Goal: Information Seeking & Learning: Check status

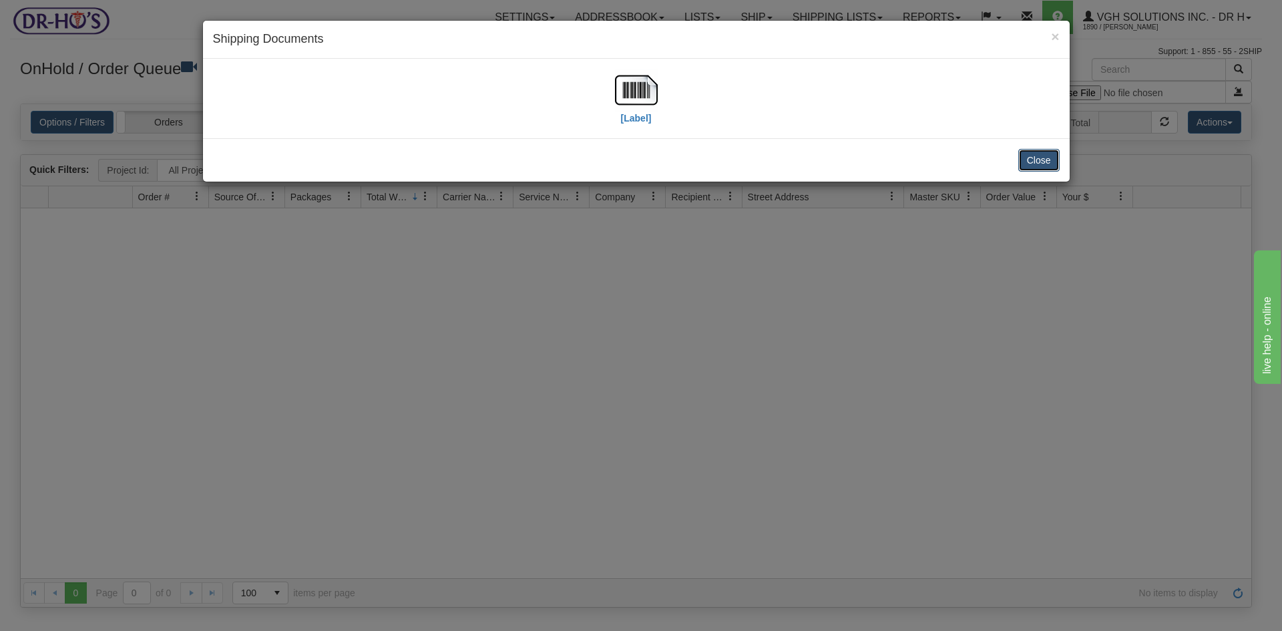
click at [1044, 158] on button "Close" at bounding box center [1039, 160] width 41 height 23
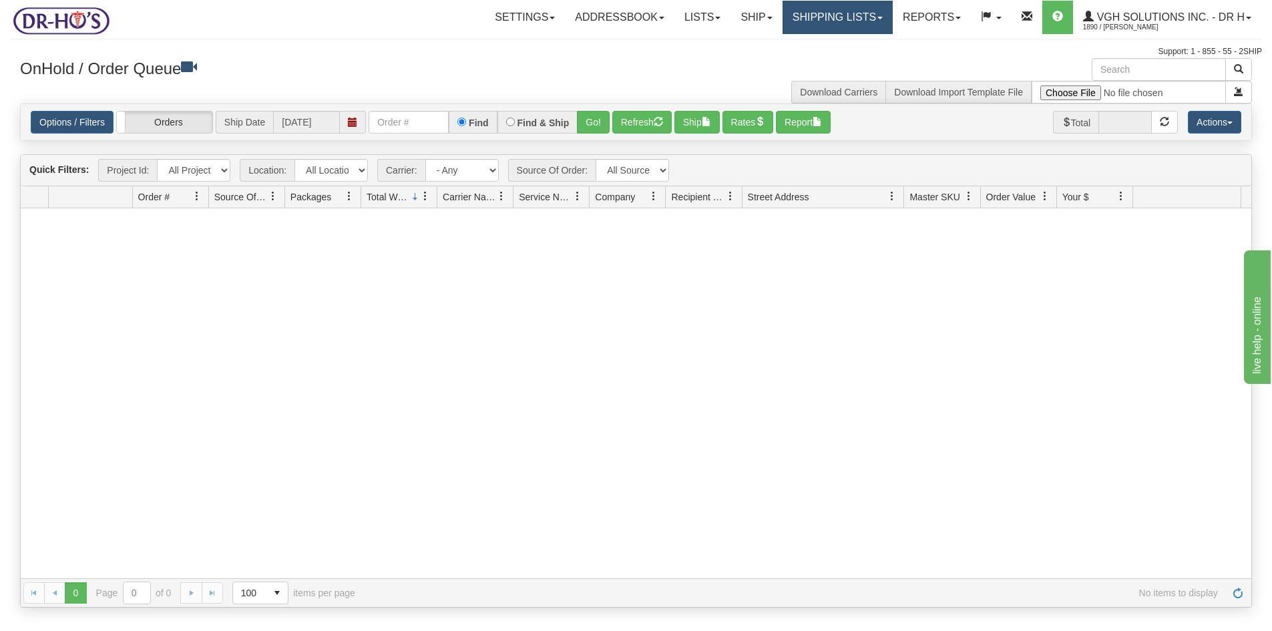
click at [817, 21] on link "Shipping lists" at bounding box center [838, 17] width 110 height 33
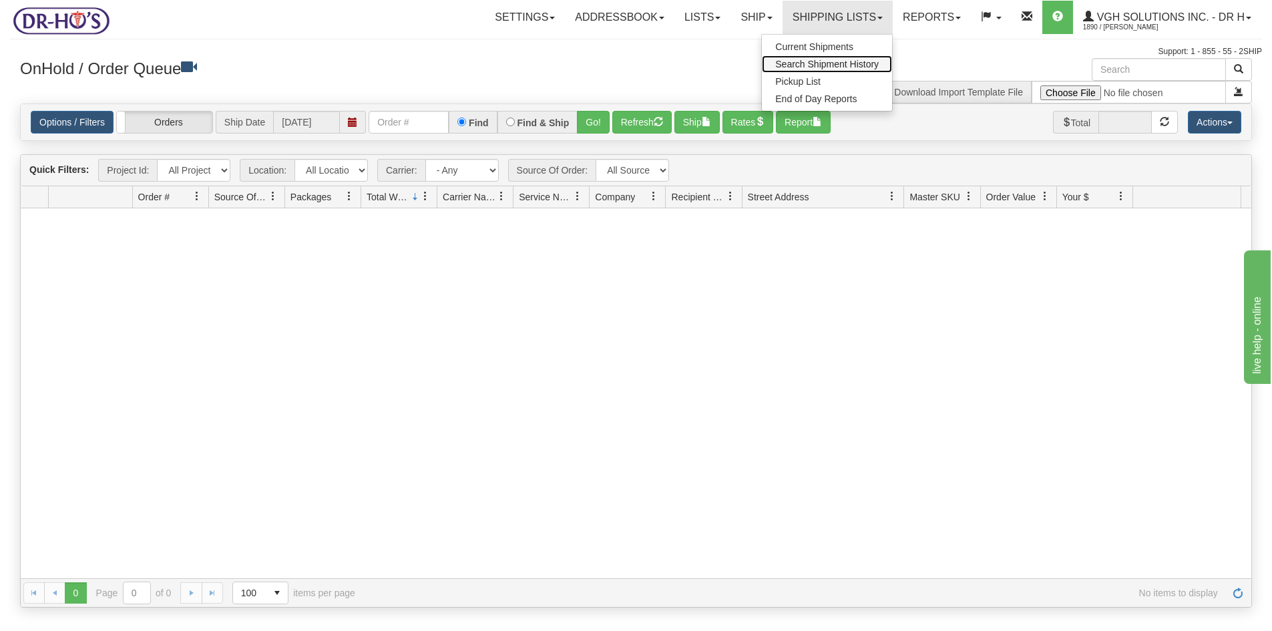
click at [798, 64] on span "Search Shipment History" at bounding box center [827, 64] width 104 height 11
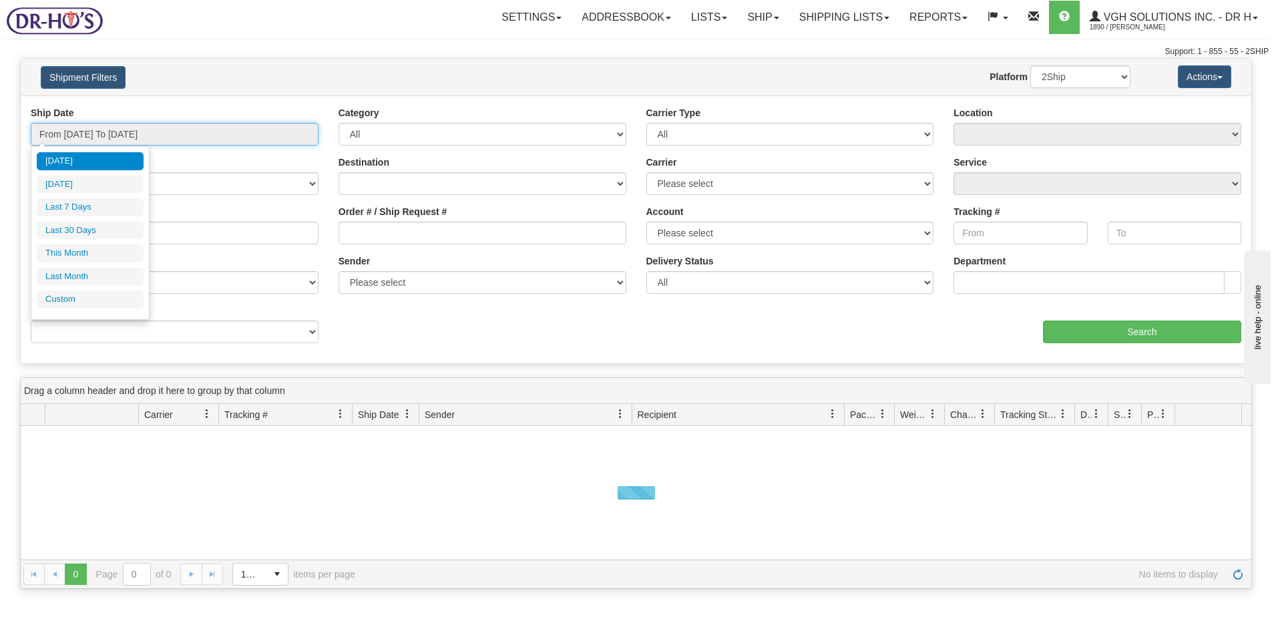
click at [165, 136] on input "From [DATE] To [DATE]" at bounding box center [175, 134] width 288 height 23
click at [63, 298] on li "Custom" at bounding box center [90, 300] width 107 height 18
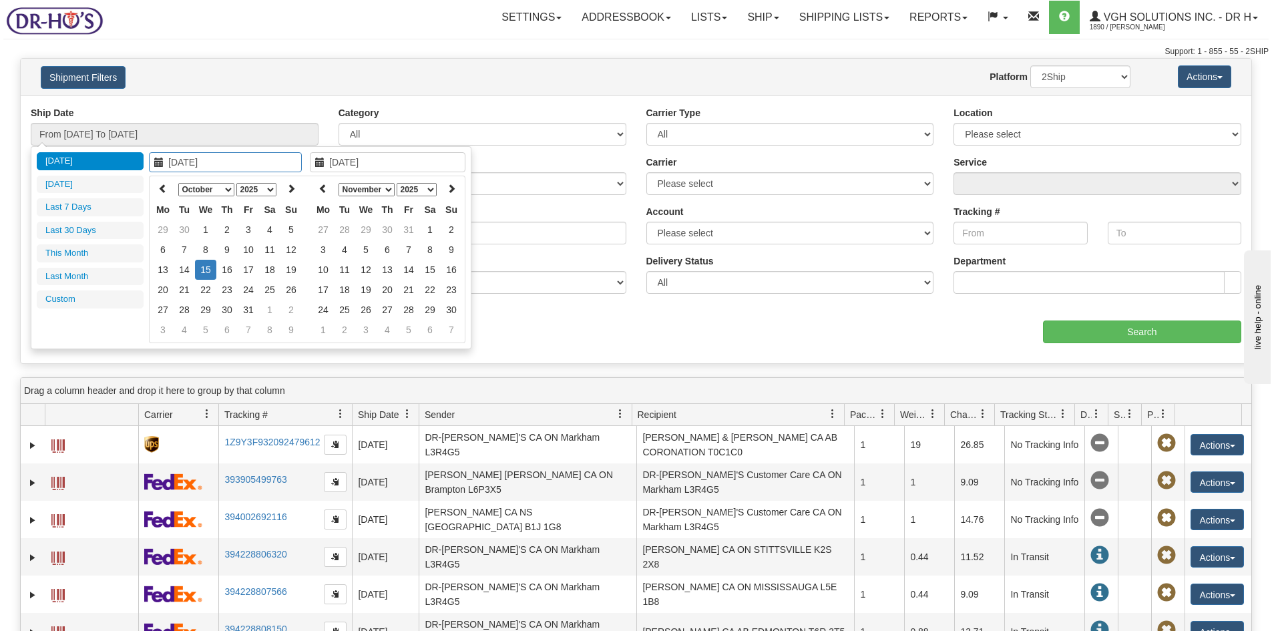
type input "09/01/2025"
type input "09/30/2025"
type input "[DATE]"
click at [166, 184] on icon at bounding box center [162, 188] width 9 height 9
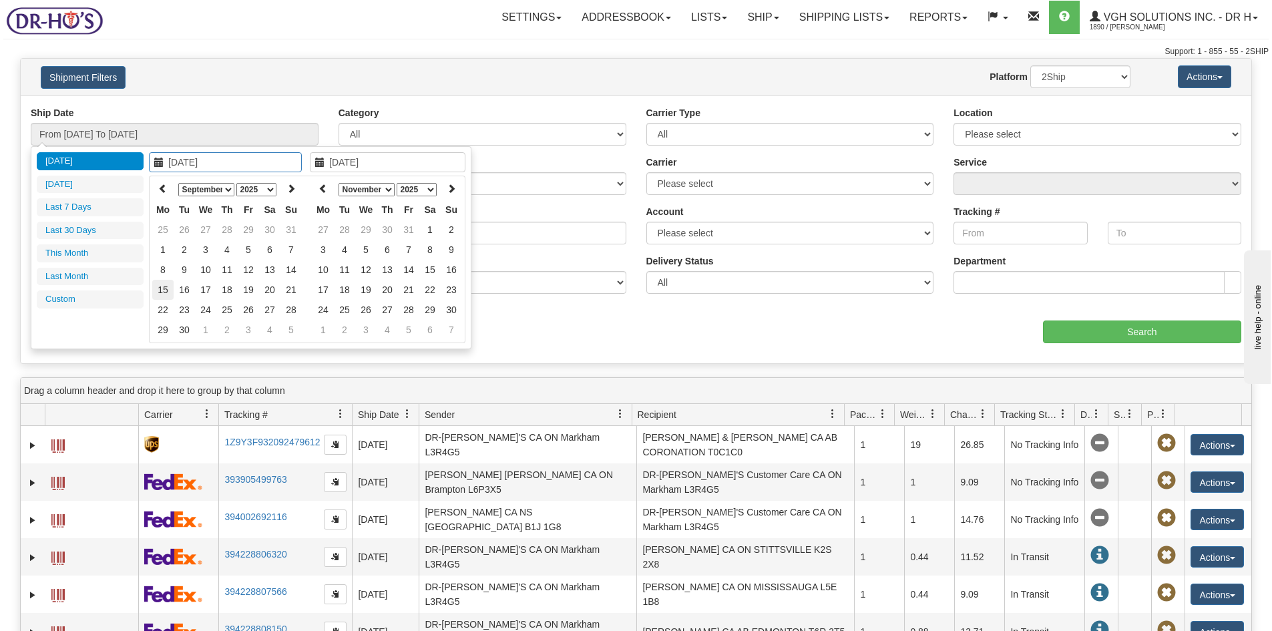
type input "09/15/2025"
click at [164, 289] on td "15" at bounding box center [162, 290] width 21 height 20
click at [323, 190] on icon at bounding box center [323, 188] width 9 height 9
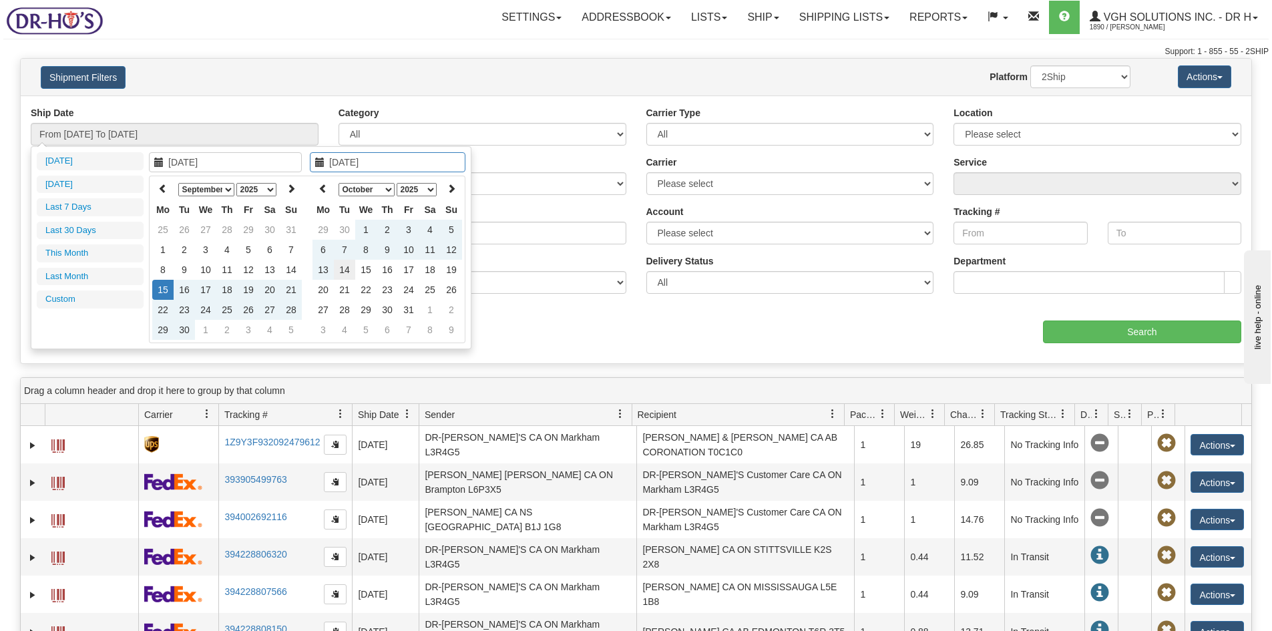
type input "[DATE]"
click at [347, 269] on td "14" at bounding box center [344, 270] width 21 height 20
type input "From 09/15/2025 To 10/14/2025"
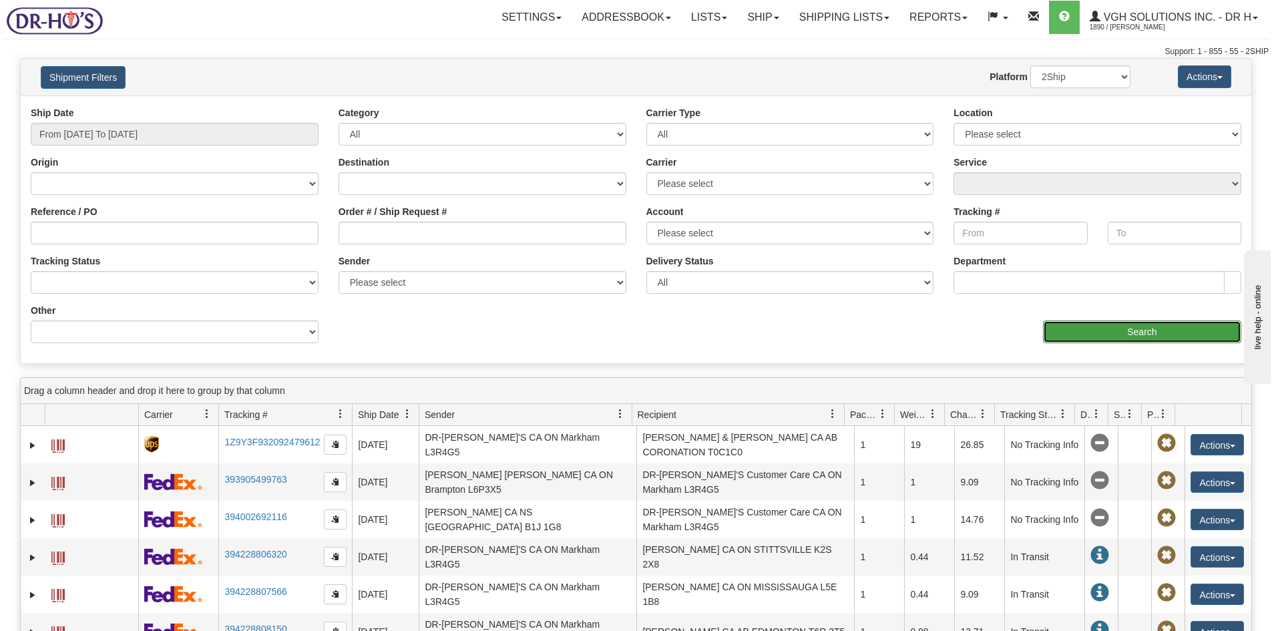
click at [1169, 333] on input "Search" at bounding box center [1142, 332] width 198 height 23
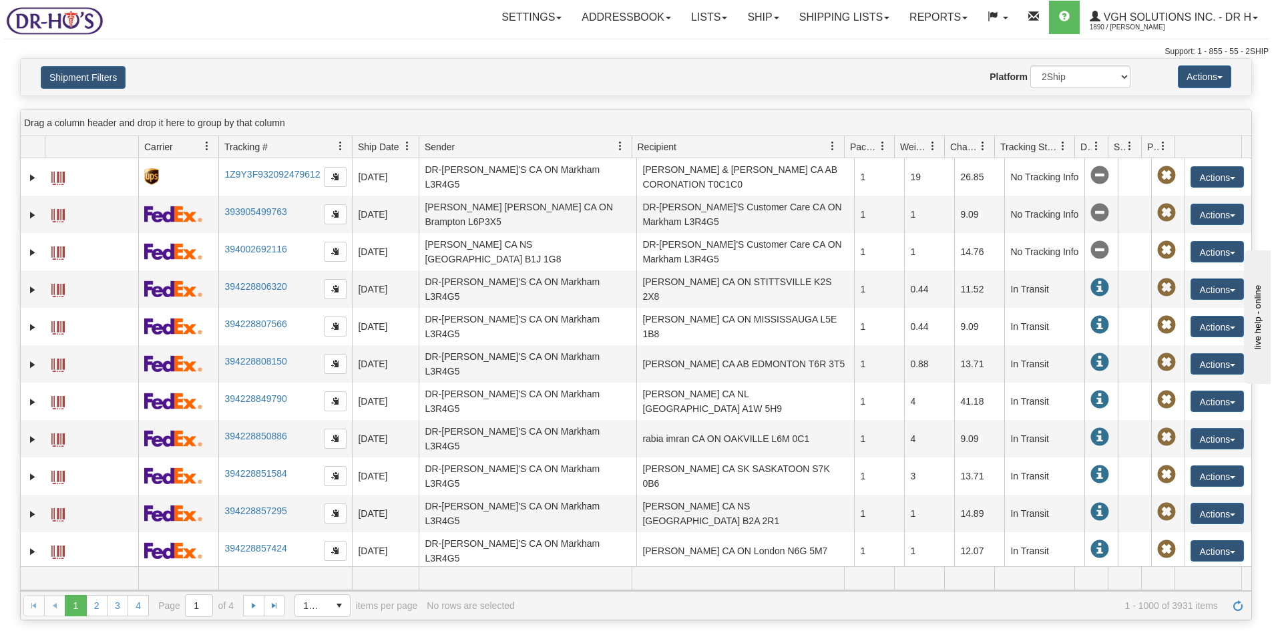
click at [1063, 142] on span at bounding box center [1063, 146] width 11 height 11
click at [1087, 219] on span "Sort Descending" at bounding box center [1112, 216] width 71 height 13
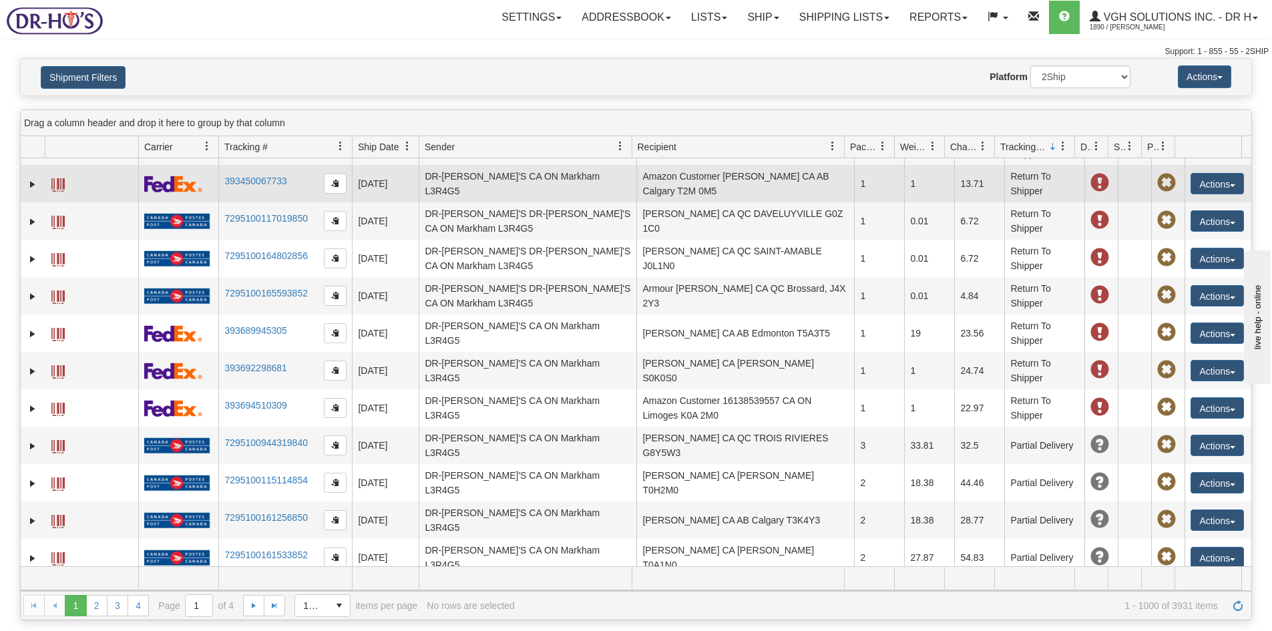
scroll to position [468, 0]
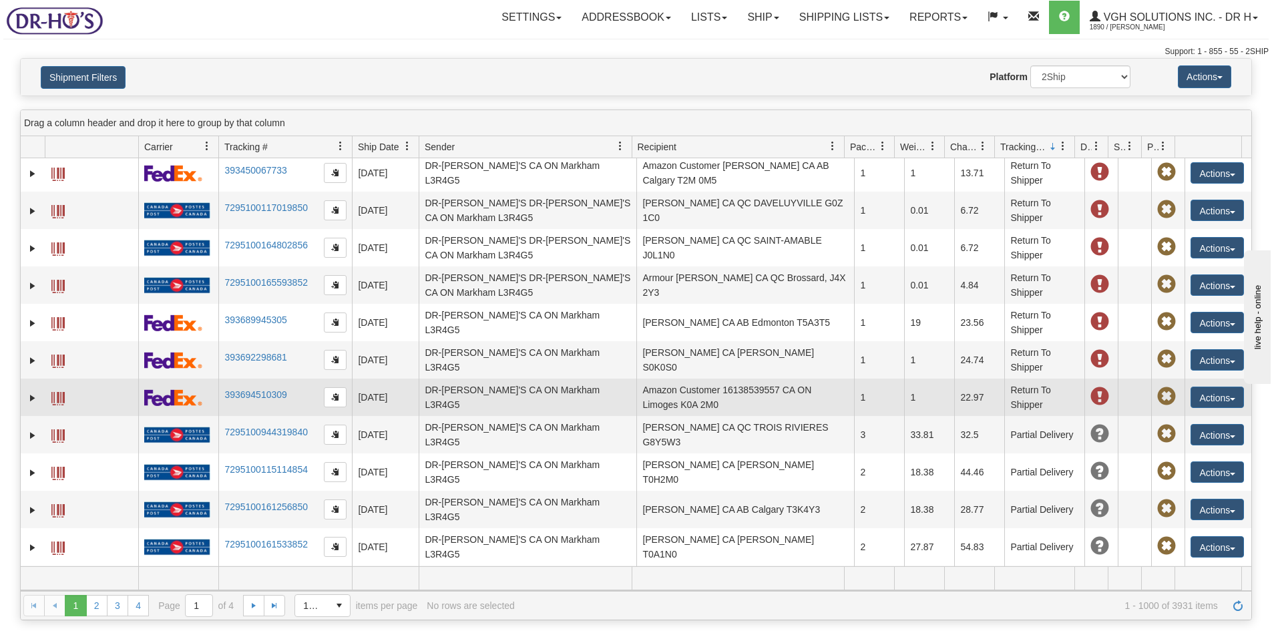
click at [1091, 393] on span at bounding box center [1100, 396] width 19 height 19
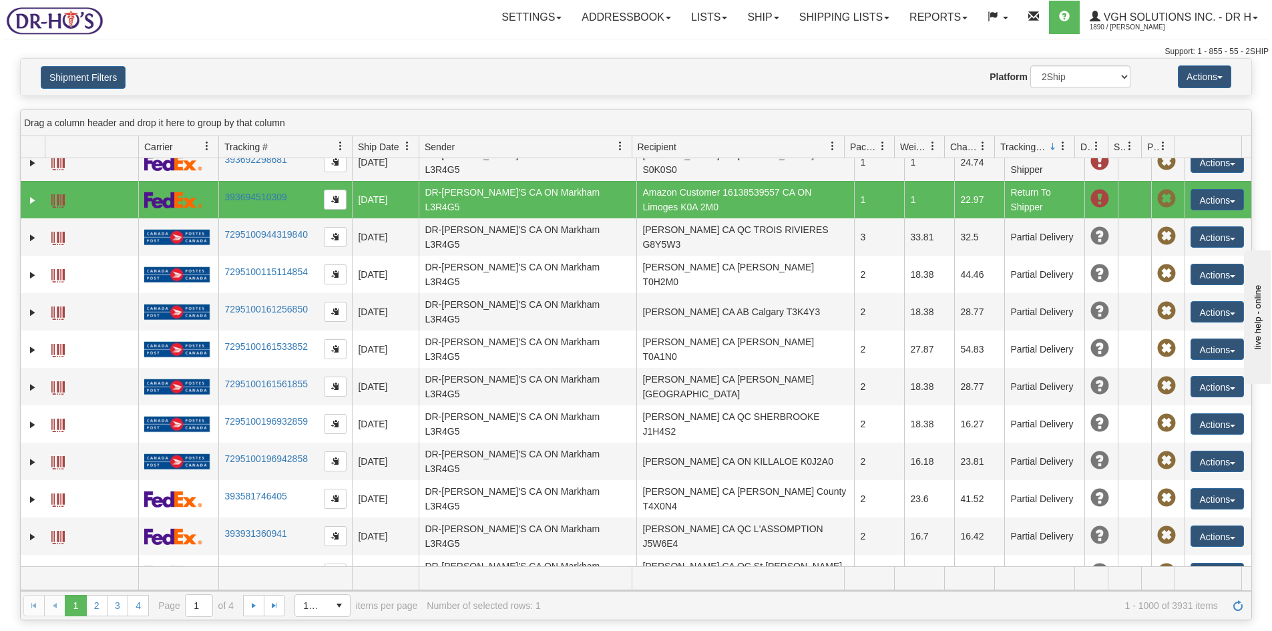
scroll to position [735, 0]
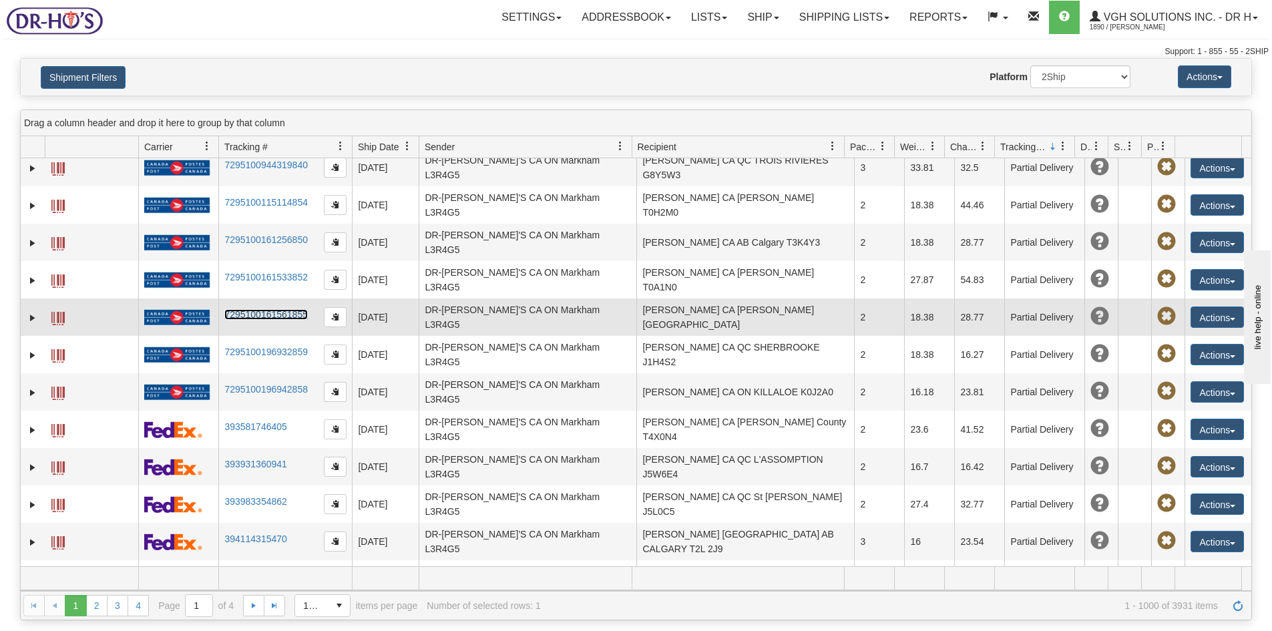
click at [244, 309] on link "7295100161561855" at bounding box center [265, 314] width 83 height 11
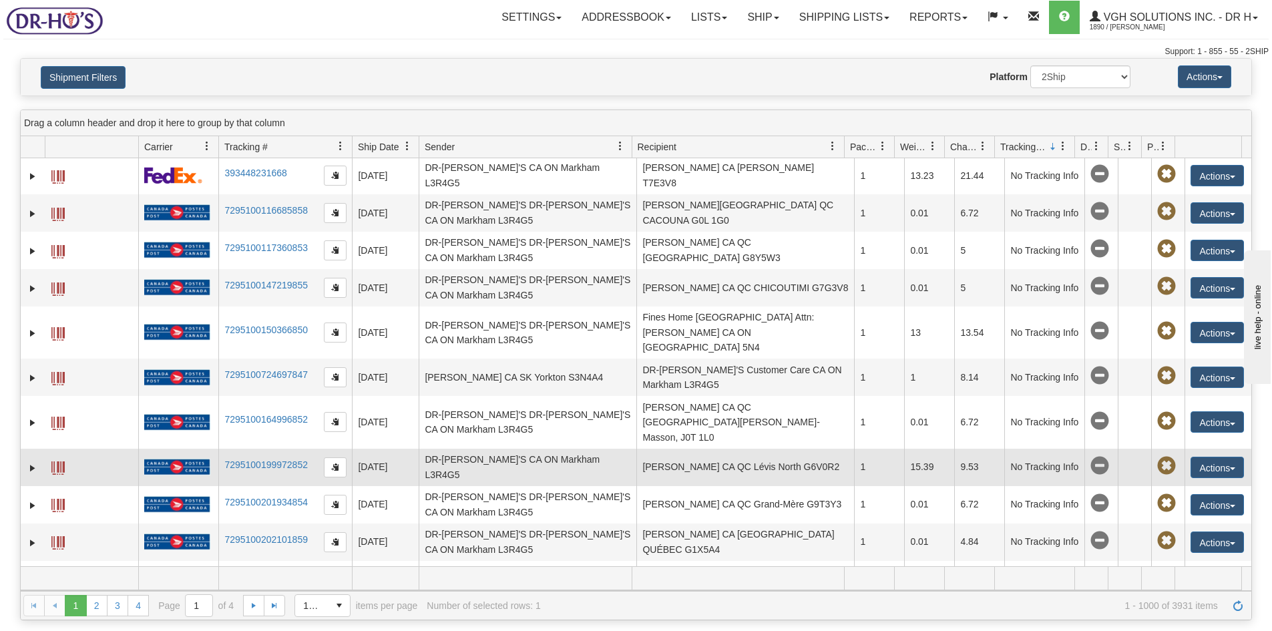
scroll to position [1536, 0]
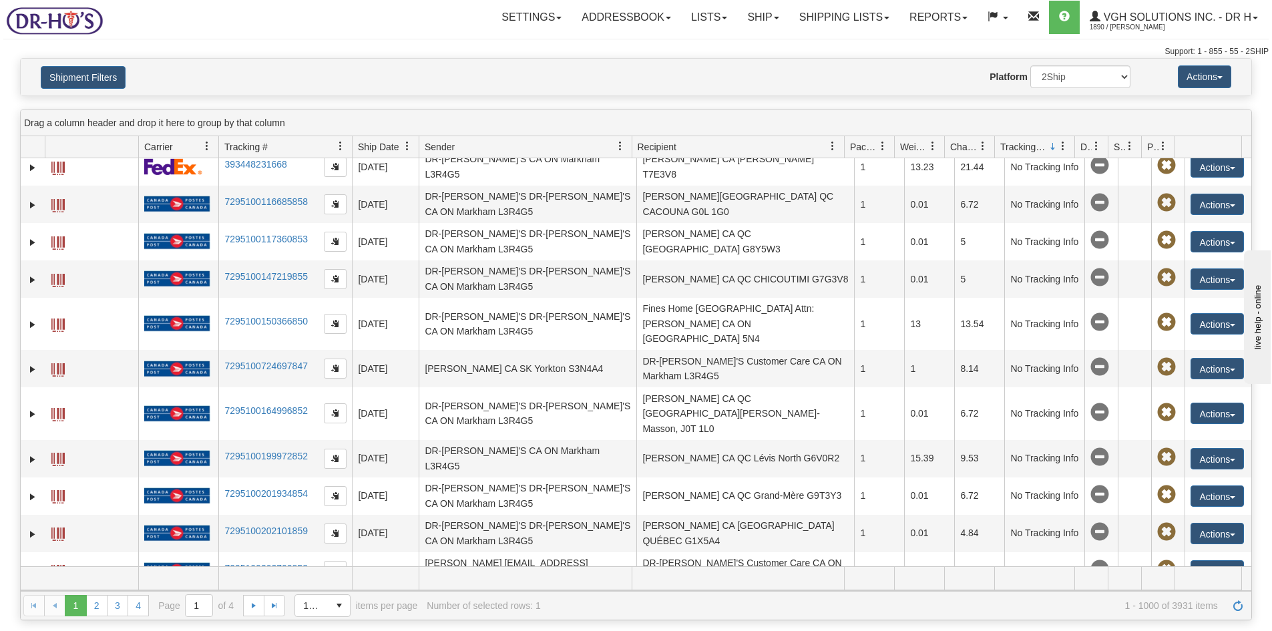
click at [286, 630] on link "7295100214534850" at bounding box center [265, 643] width 83 height 11
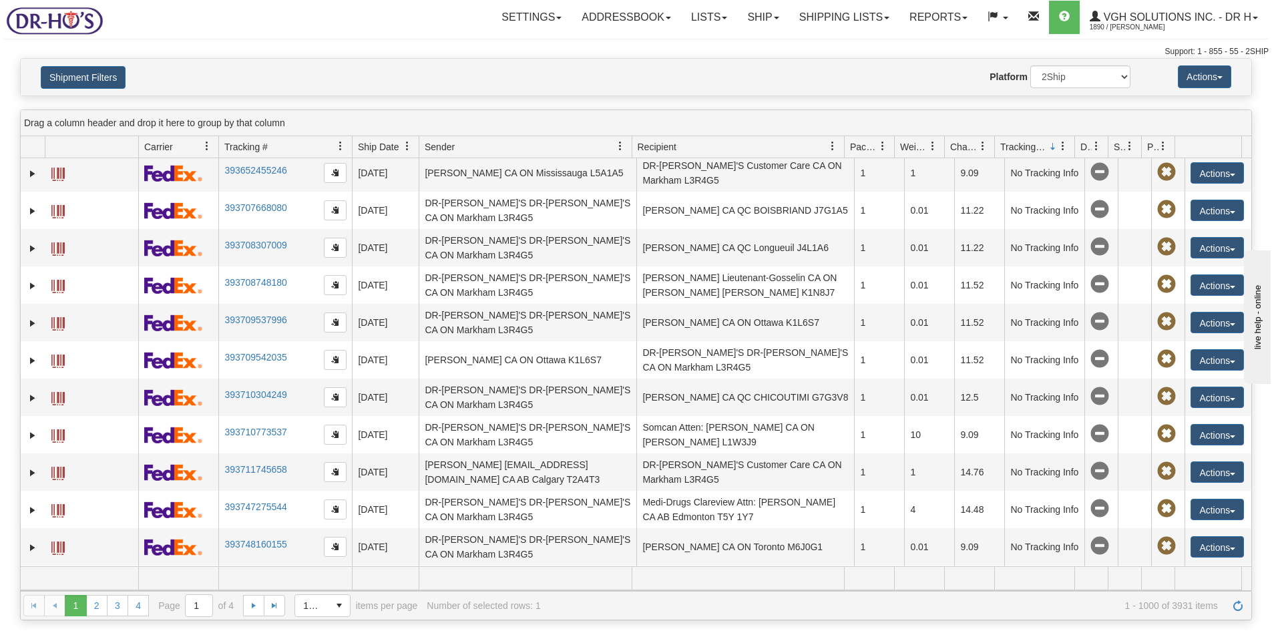
scroll to position [2538, 0]
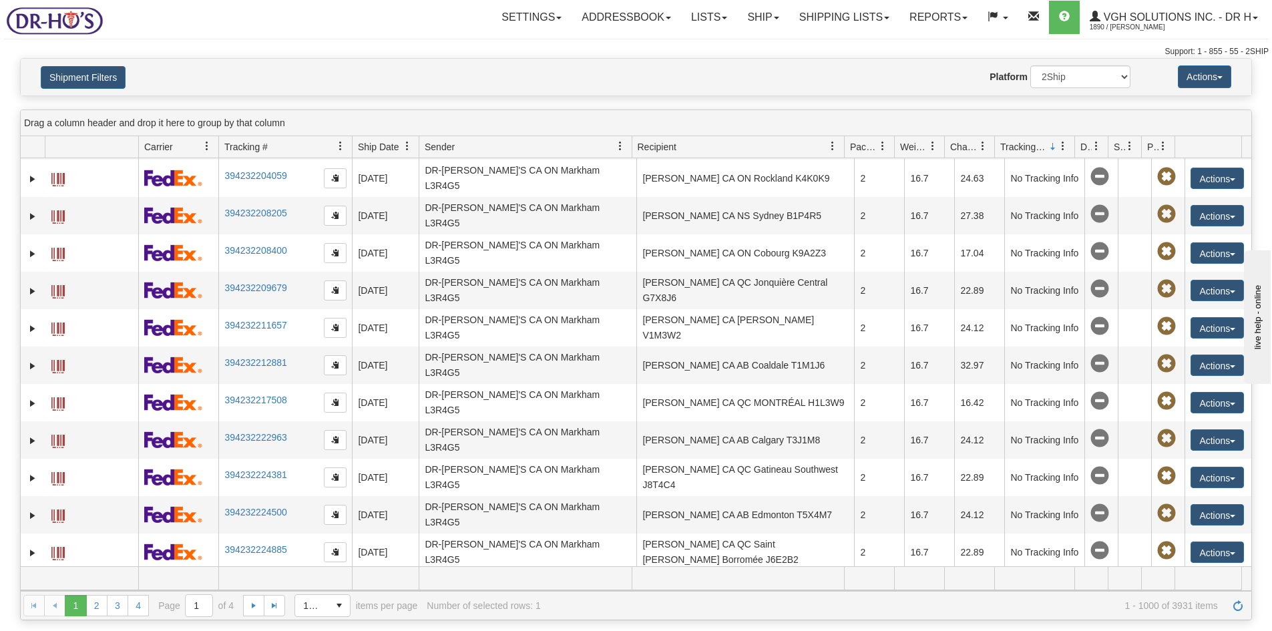
scroll to position [9017, 0]
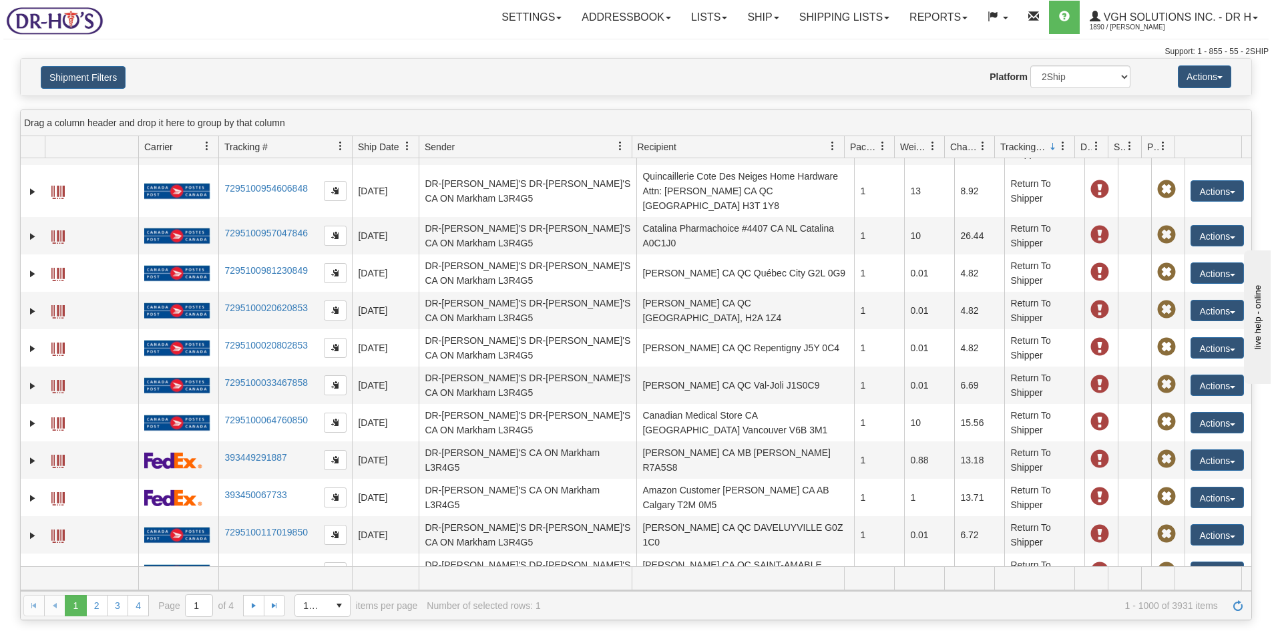
scroll to position [0, 0]
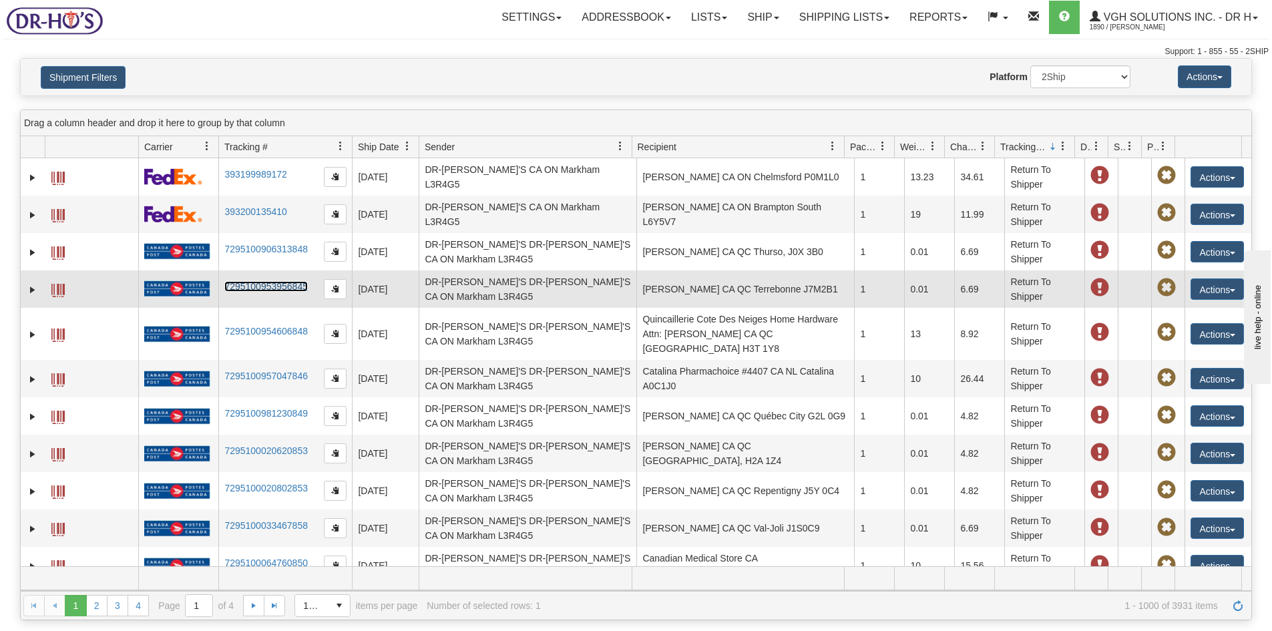
click at [268, 283] on link "7295100953956845" at bounding box center [265, 286] width 83 height 11
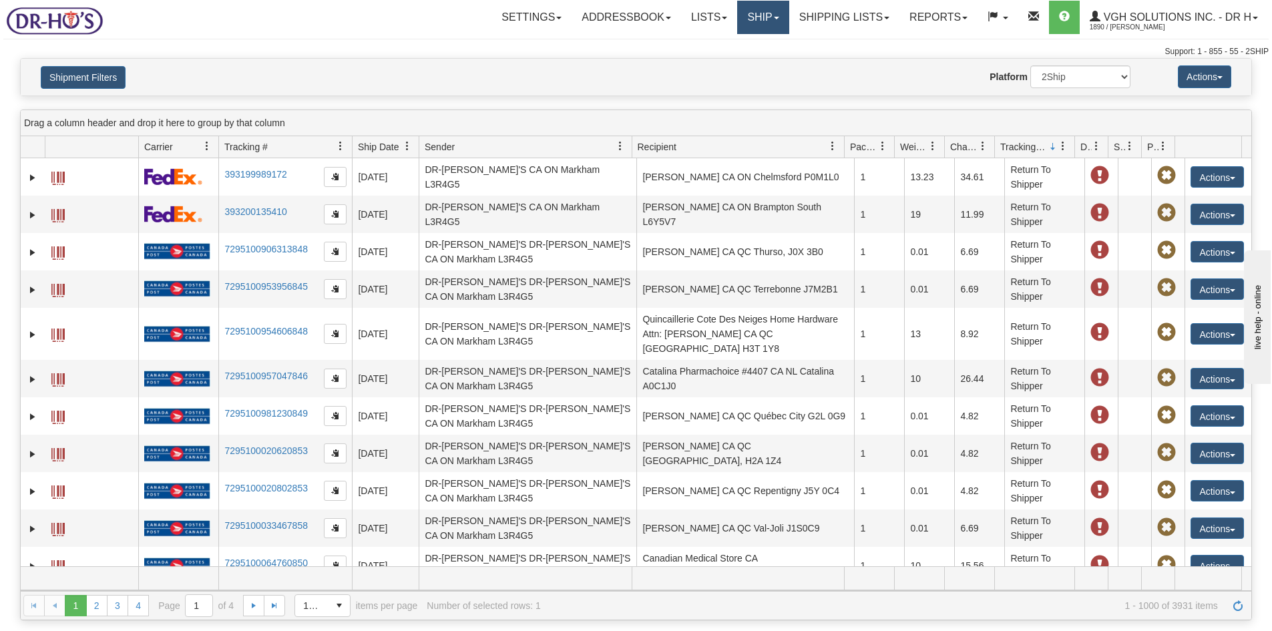
click at [745, 19] on link "Ship" at bounding box center [762, 17] width 51 height 33
click at [718, 66] on span "OnHold / Order Queue" at bounding box center [728, 64] width 94 height 11
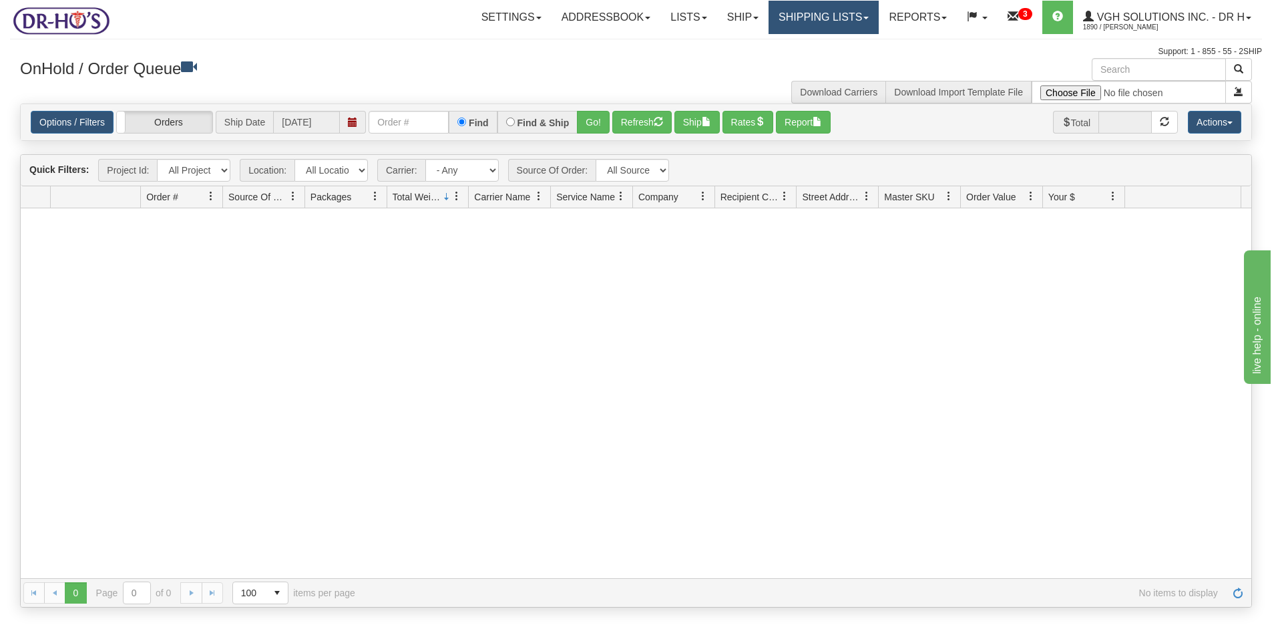
click at [817, 20] on link "Shipping lists" at bounding box center [824, 17] width 110 height 33
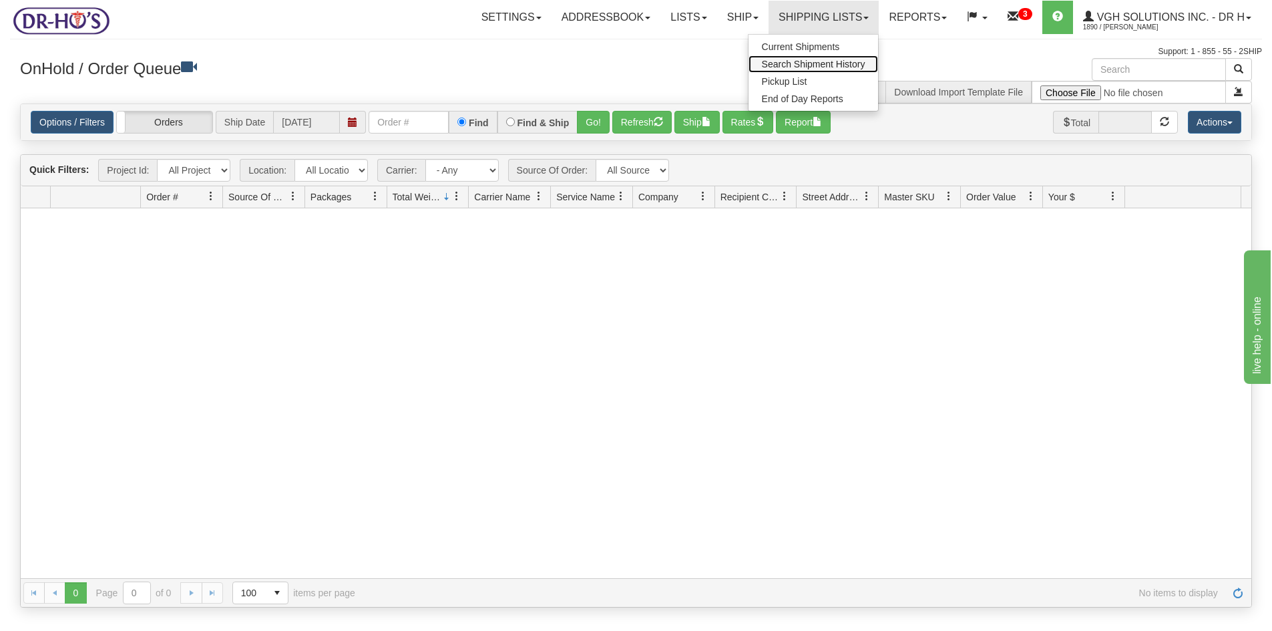
click at [773, 61] on span "Search Shipment History" at bounding box center [814, 64] width 104 height 11
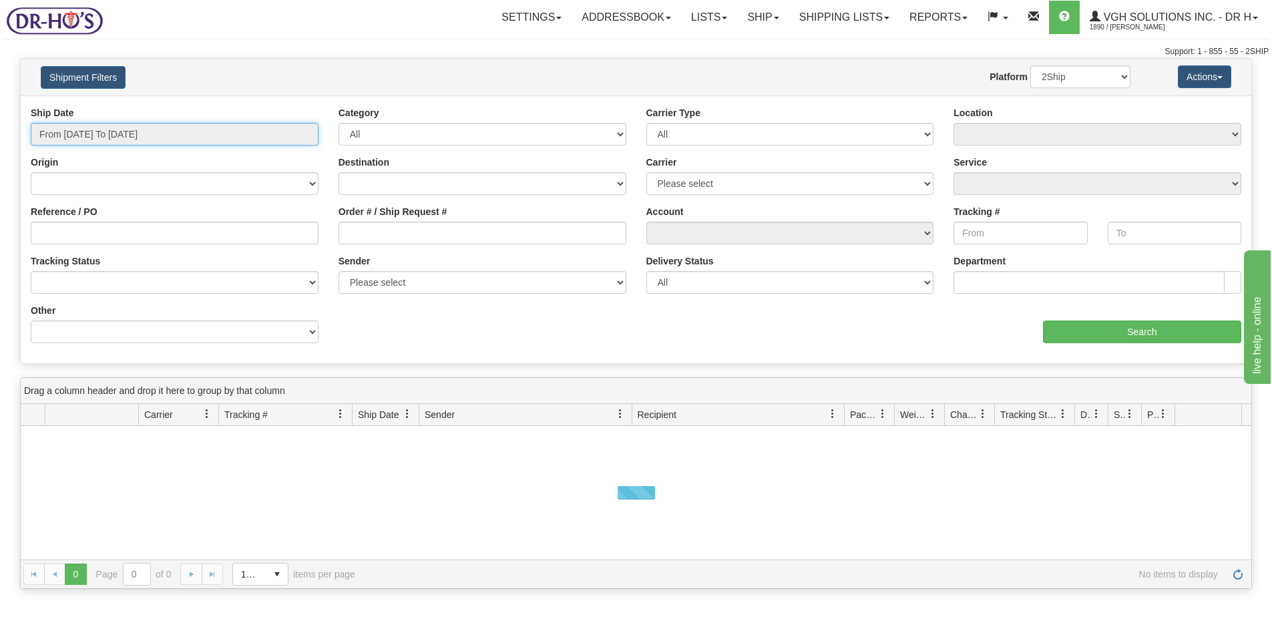
click at [210, 128] on input "From [DATE] To [DATE]" at bounding box center [175, 134] width 288 height 23
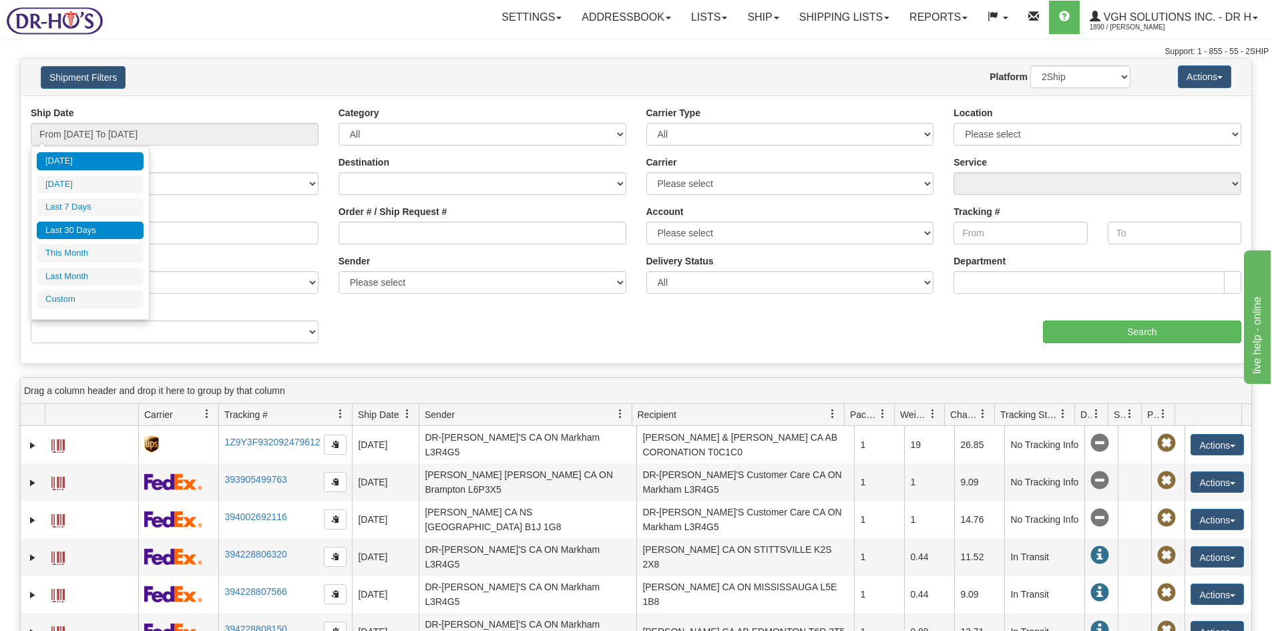
click at [83, 226] on li "Last 30 Days" at bounding box center [90, 231] width 107 height 18
type input "From [DATE] To [DATE]"
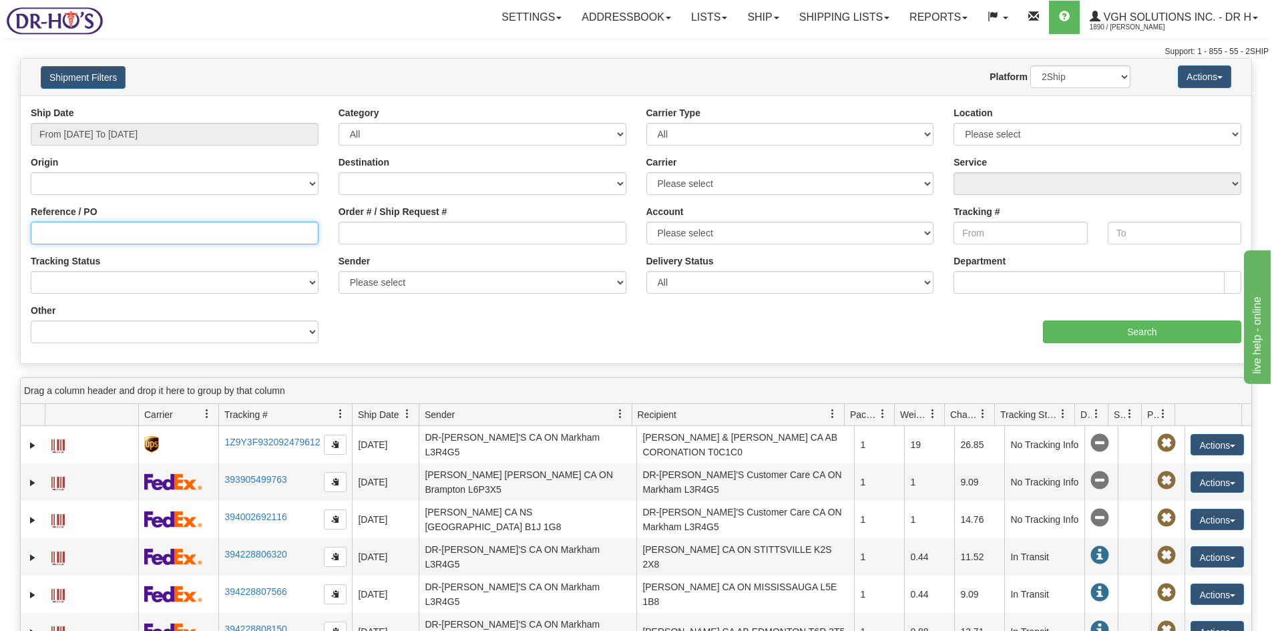
click at [55, 236] on input "Reference / PO" at bounding box center [175, 233] width 288 height 23
paste input "1209364"
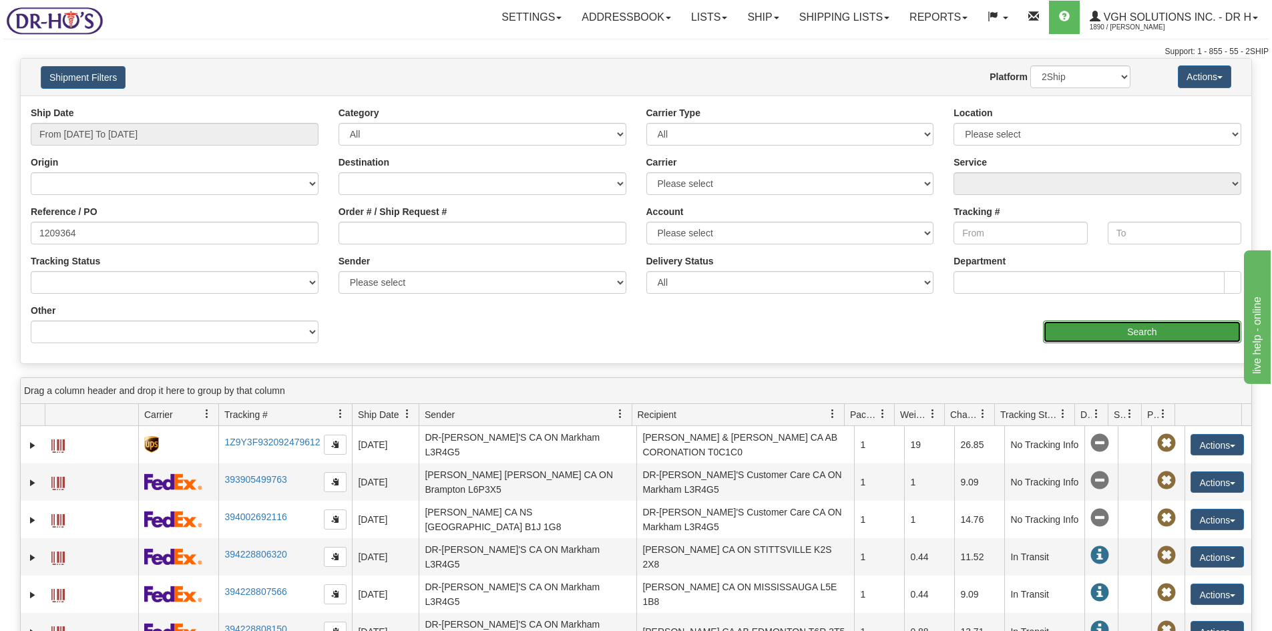
click at [1170, 325] on input "Search" at bounding box center [1142, 332] width 198 height 23
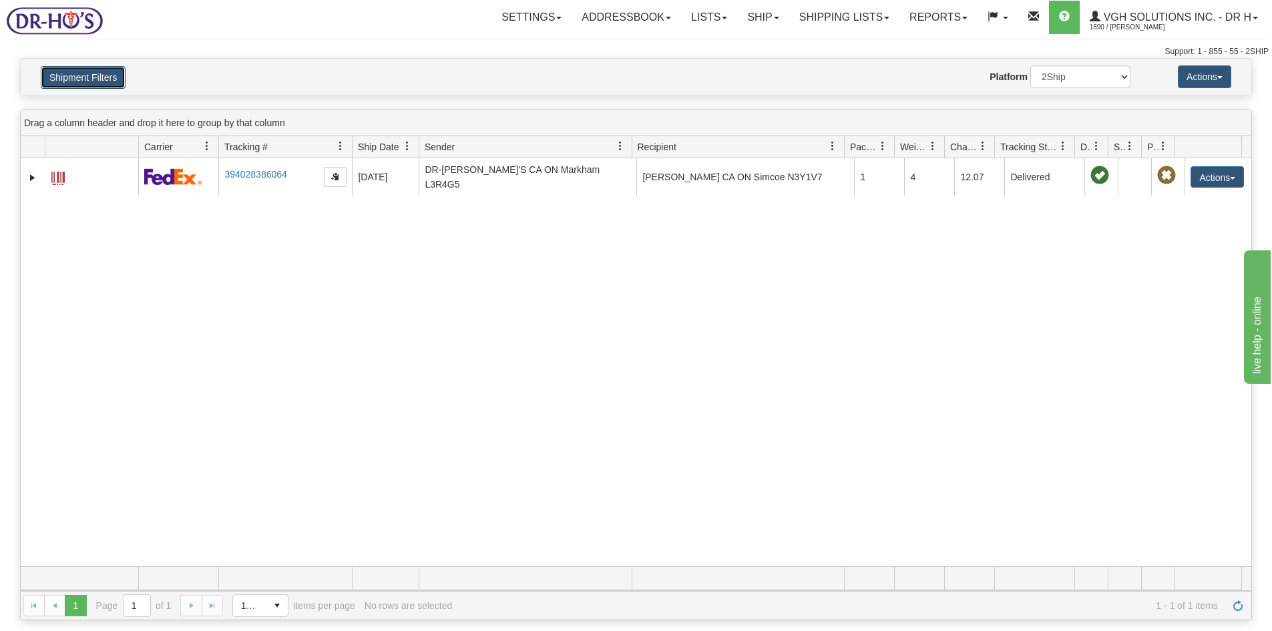
click at [70, 79] on button "Shipment Filters" at bounding box center [83, 77] width 85 height 23
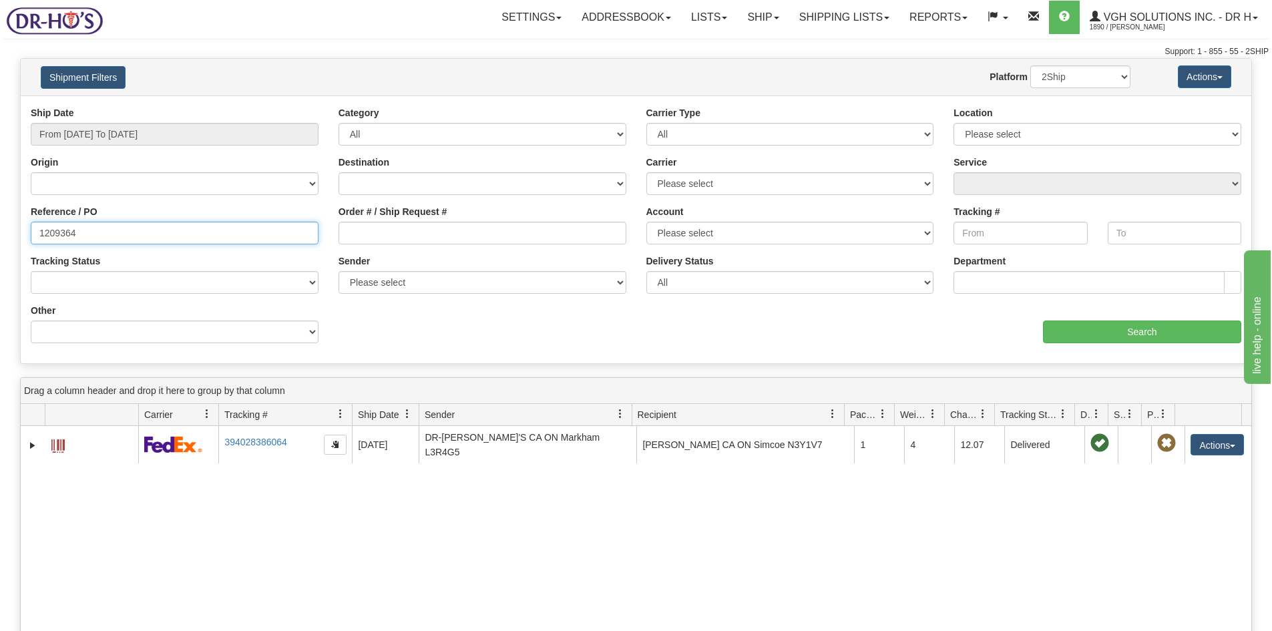
drag, startPoint x: 67, startPoint y: 226, endPoint x: -23, endPoint y: 237, distance: 90.8
click at [0, 237] on html "Upgrade Account Cancel Toggle navigation Settings New Senders" at bounding box center [636, 315] width 1272 height 631
paste input "1209367"
type input "1209367"
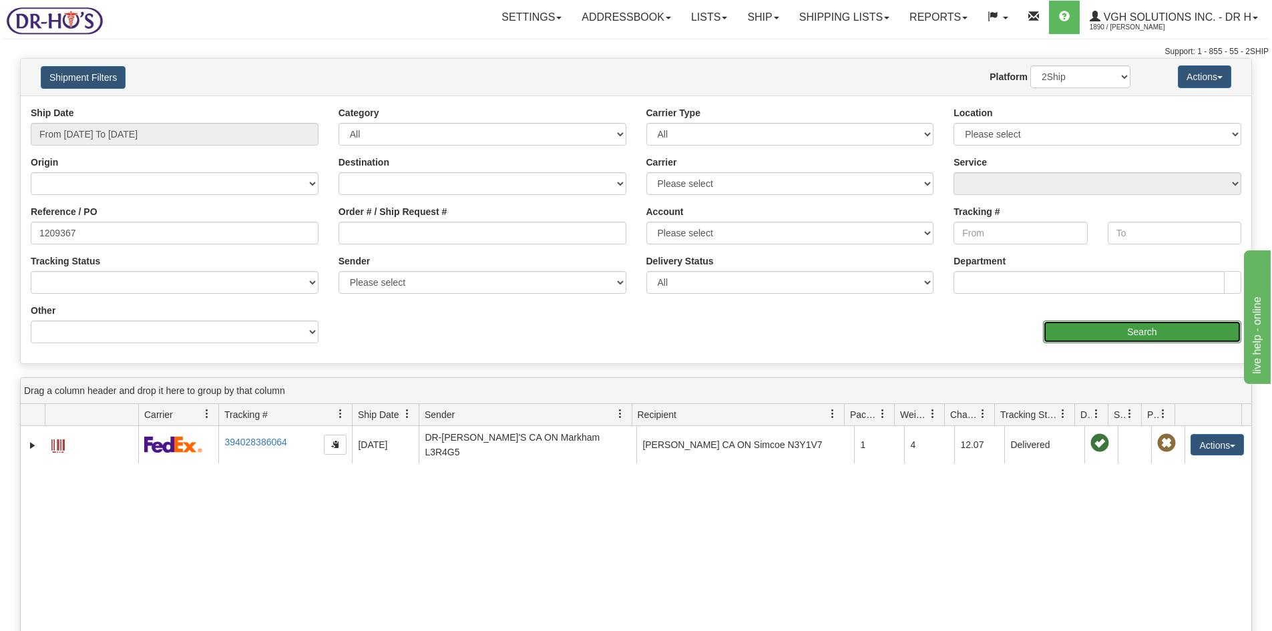
click at [1153, 333] on input "Search" at bounding box center [1142, 332] width 198 height 23
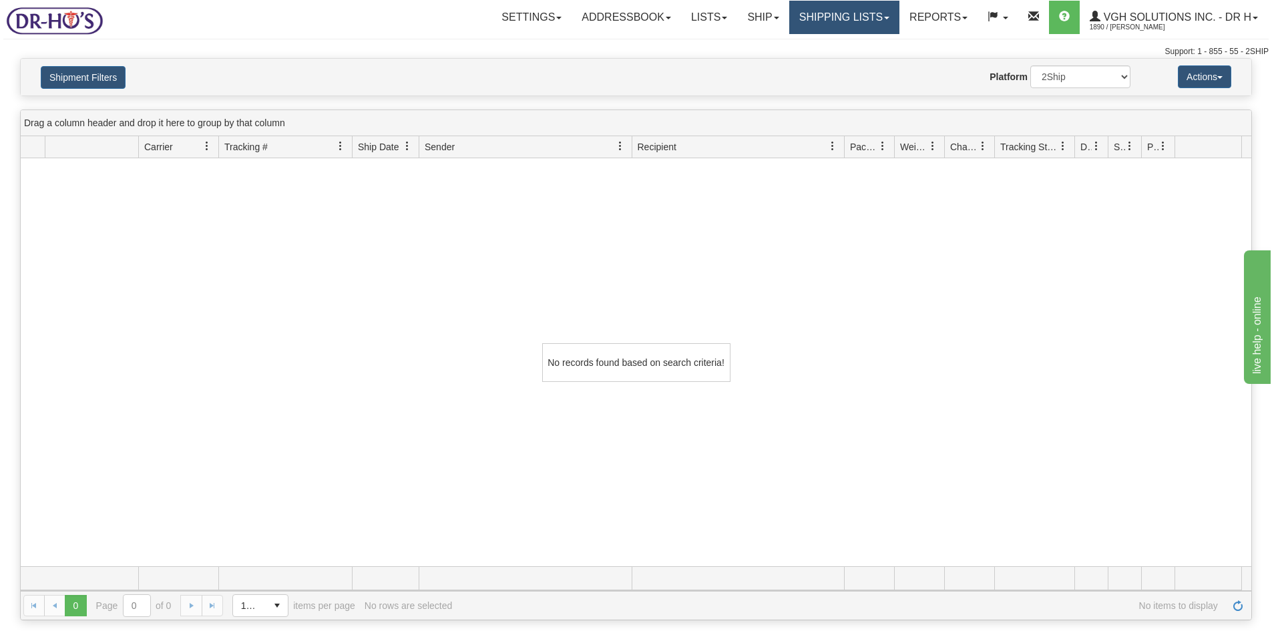
click at [856, 19] on link "Shipping lists" at bounding box center [844, 17] width 110 height 33
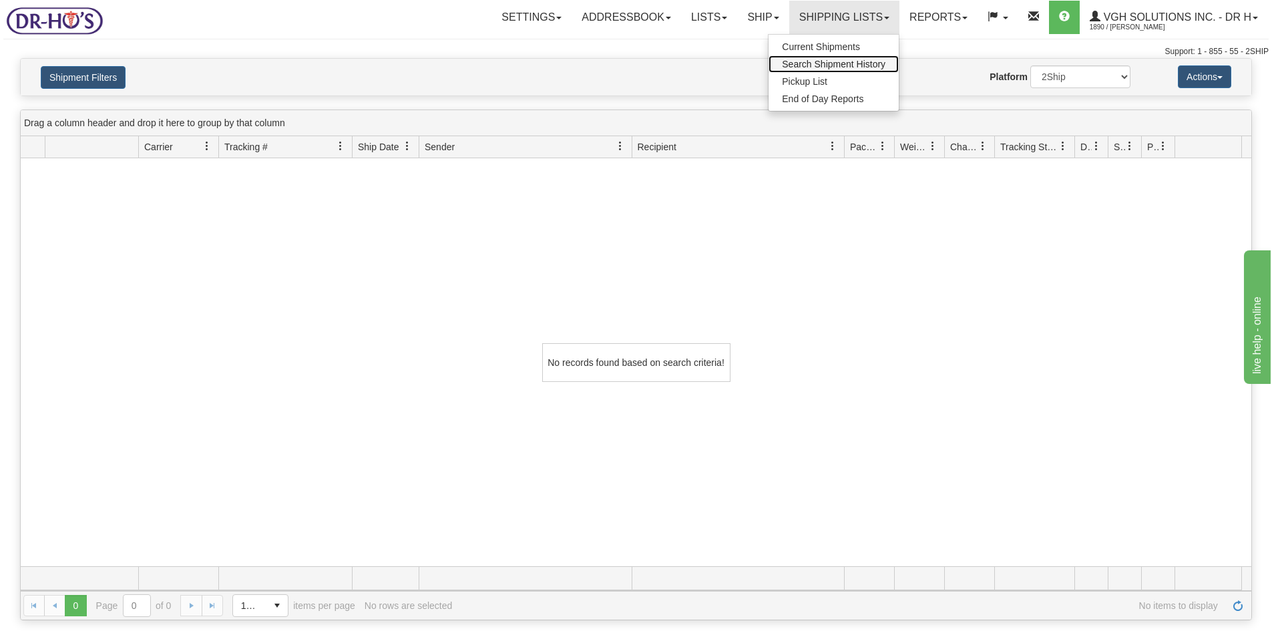
click at [801, 63] on span "Search Shipment History" at bounding box center [834, 64] width 104 height 11
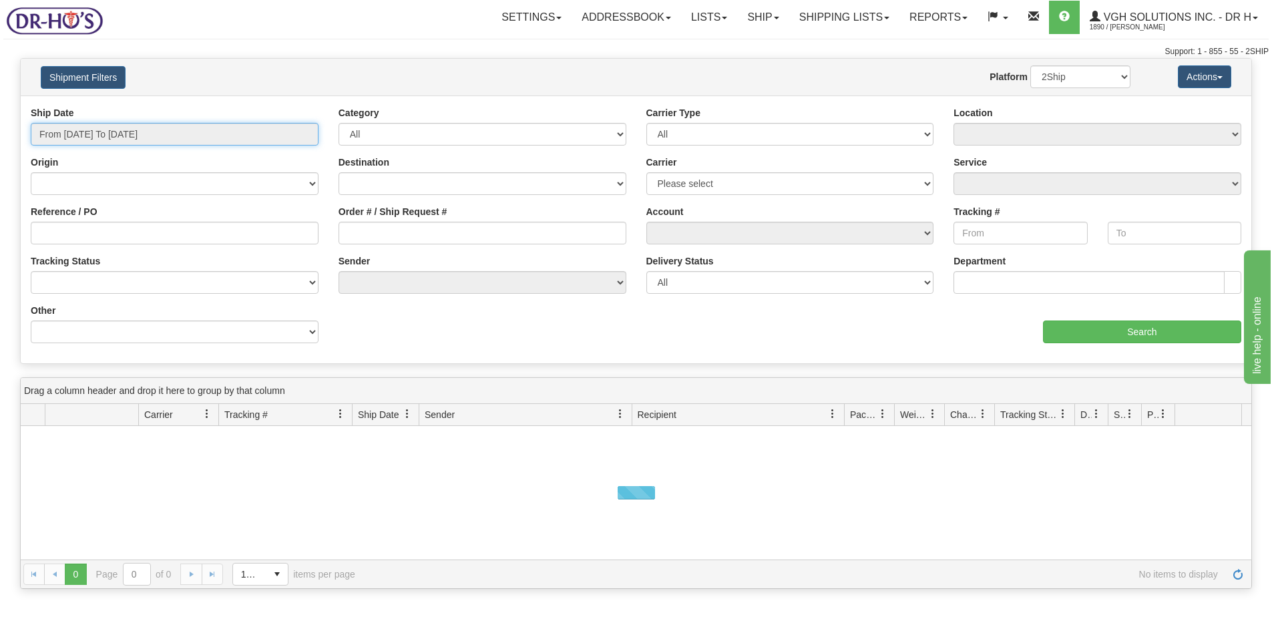
click at [107, 136] on input "From [DATE] To [DATE]" at bounding box center [175, 134] width 288 height 23
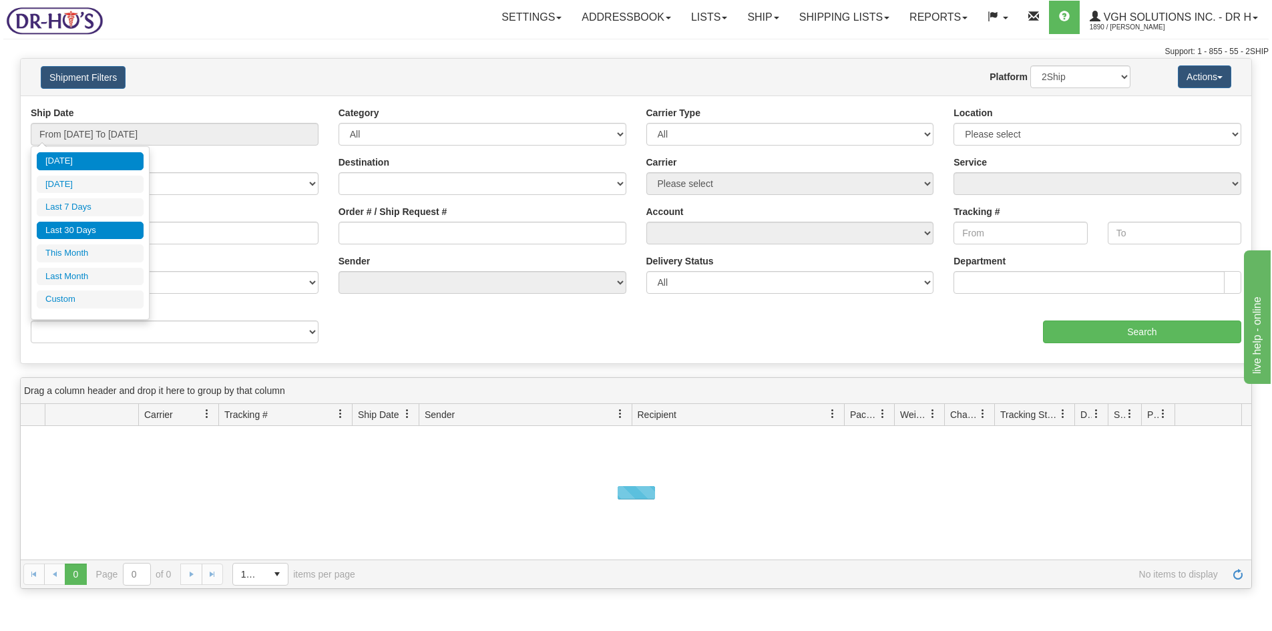
click at [78, 232] on li "Last 30 Days" at bounding box center [90, 231] width 107 height 18
type input "From [DATE] To [DATE]"
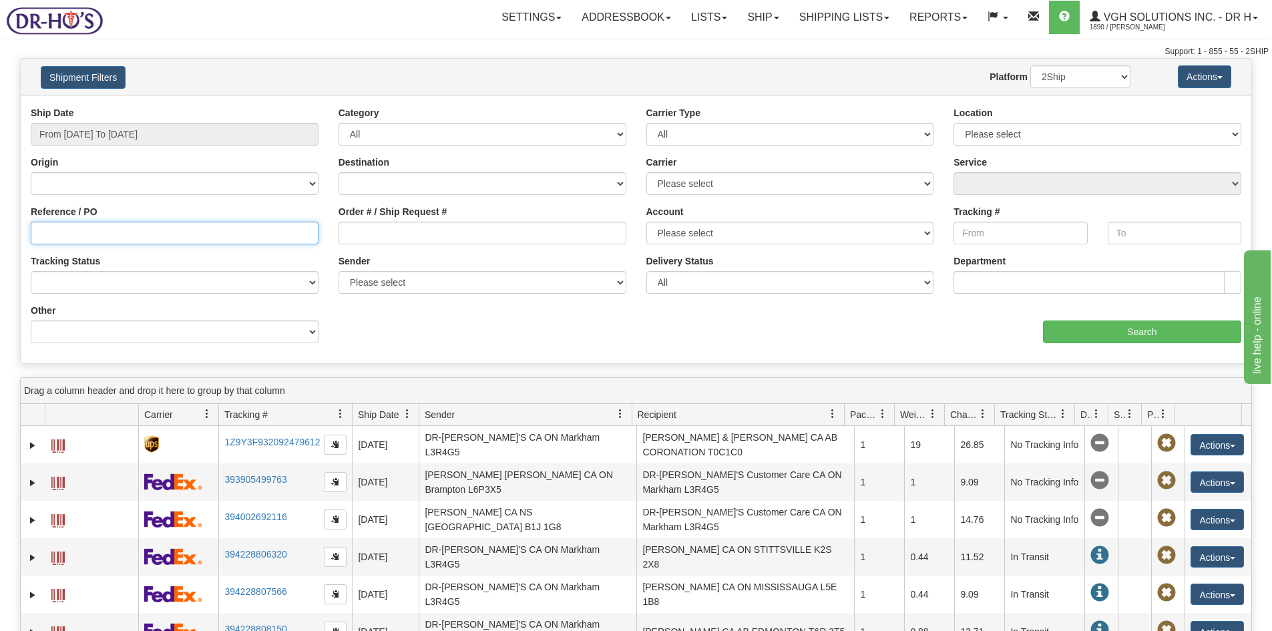
click at [63, 235] on input "Reference / PO" at bounding box center [175, 233] width 288 height 23
paste input "1209367"
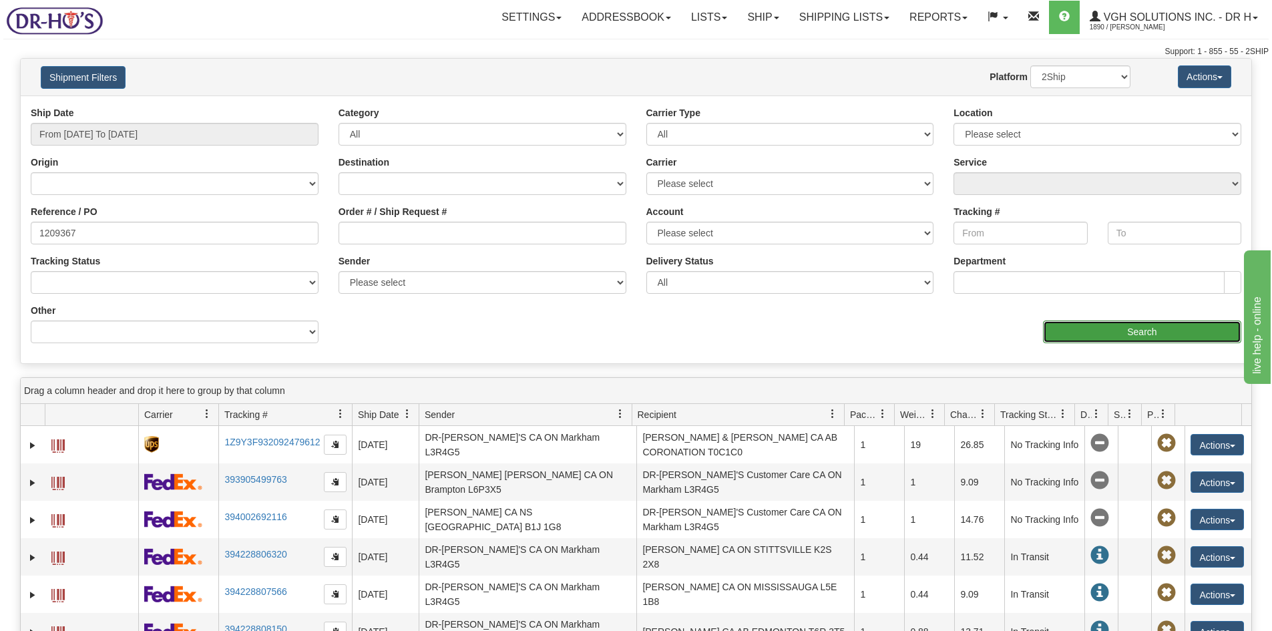
click at [1129, 327] on input "Search" at bounding box center [1142, 332] width 198 height 23
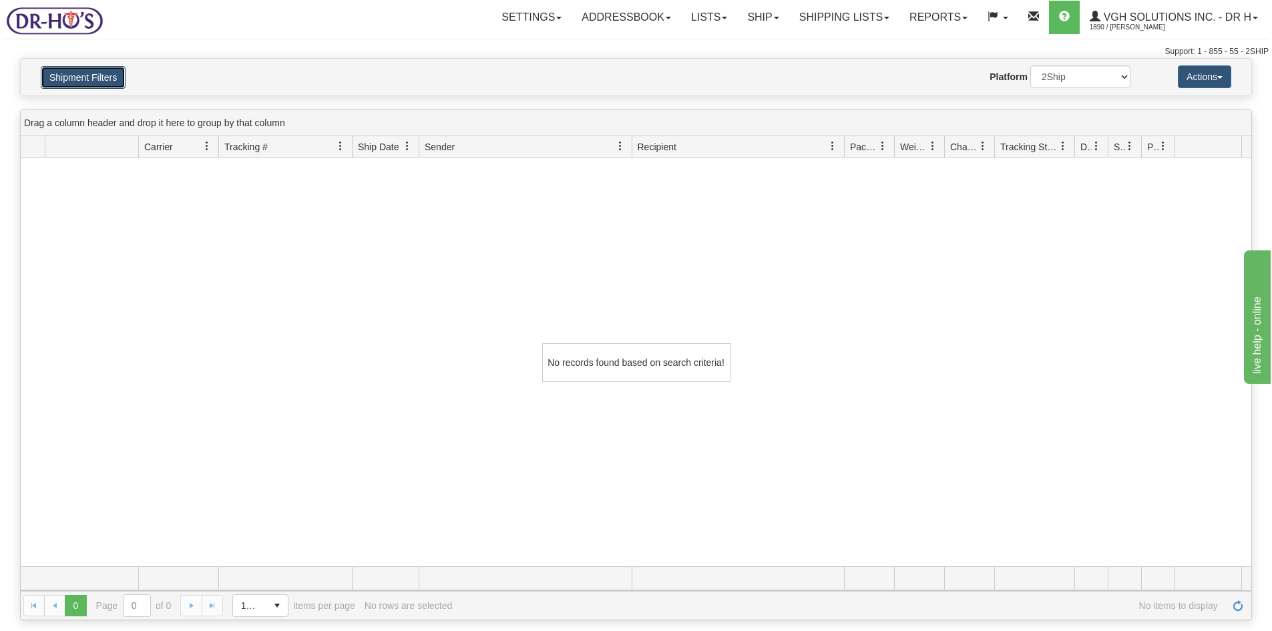
click at [100, 82] on button "Shipment Filters" at bounding box center [83, 77] width 85 height 23
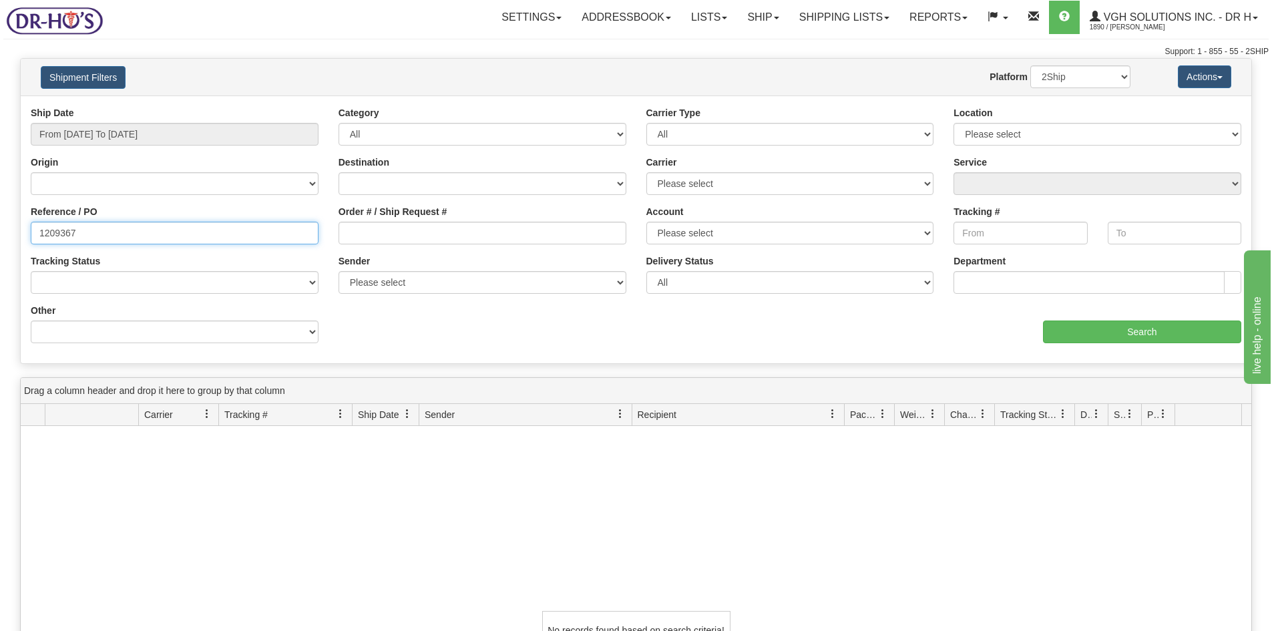
drag, startPoint x: 46, startPoint y: 234, endPoint x: 46, endPoint y: 243, distance: 8.7
click at [46, 236] on input "1209367" at bounding box center [175, 233] width 288 height 23
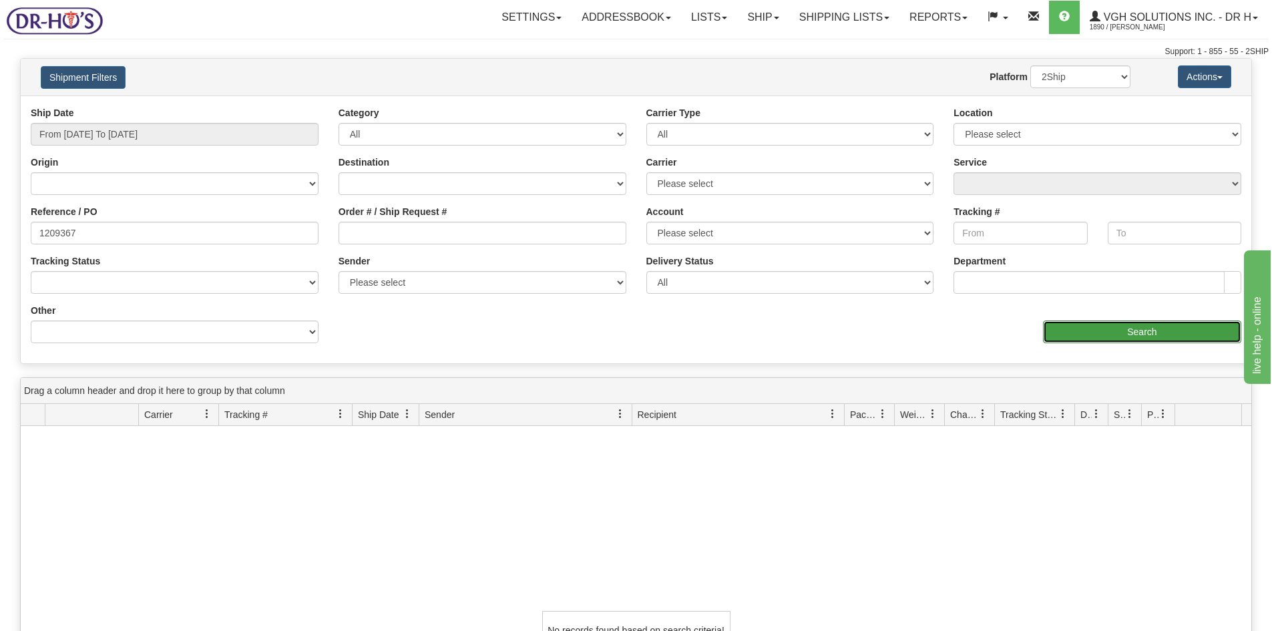
click at [1109, 328] on input "Search" at bounding box center [1142, 332] width 198 height 23
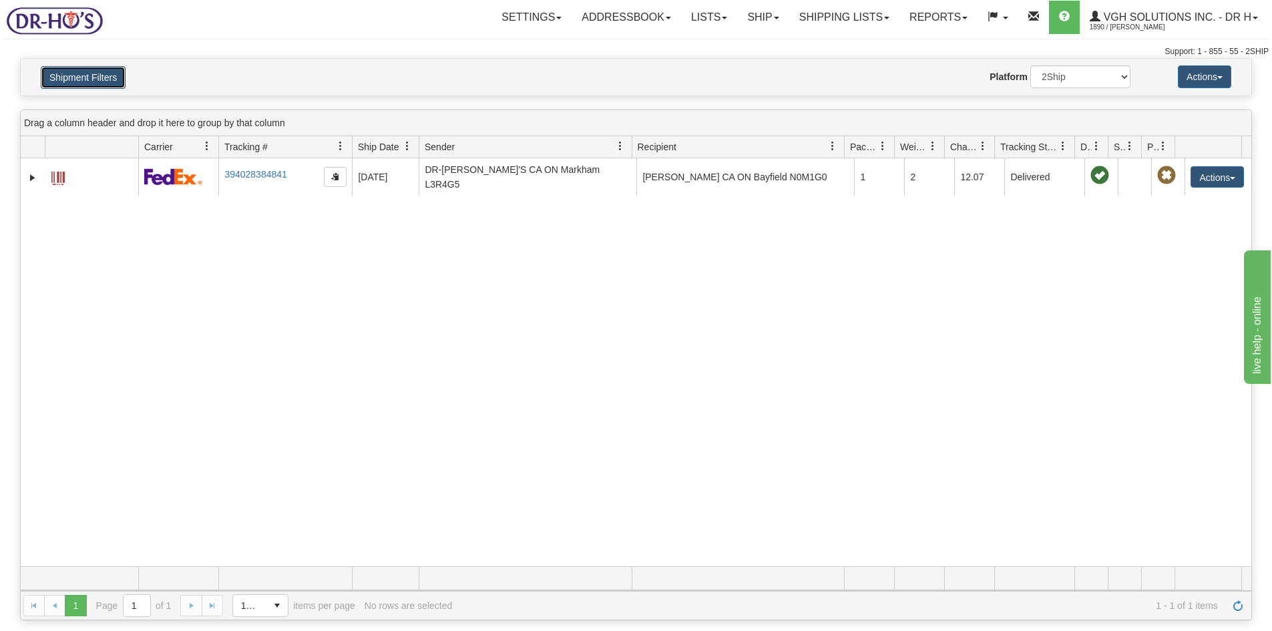
click at [73, 78] on button "Shipment Filters" at bounding box center [83, 77] width 85 height 23
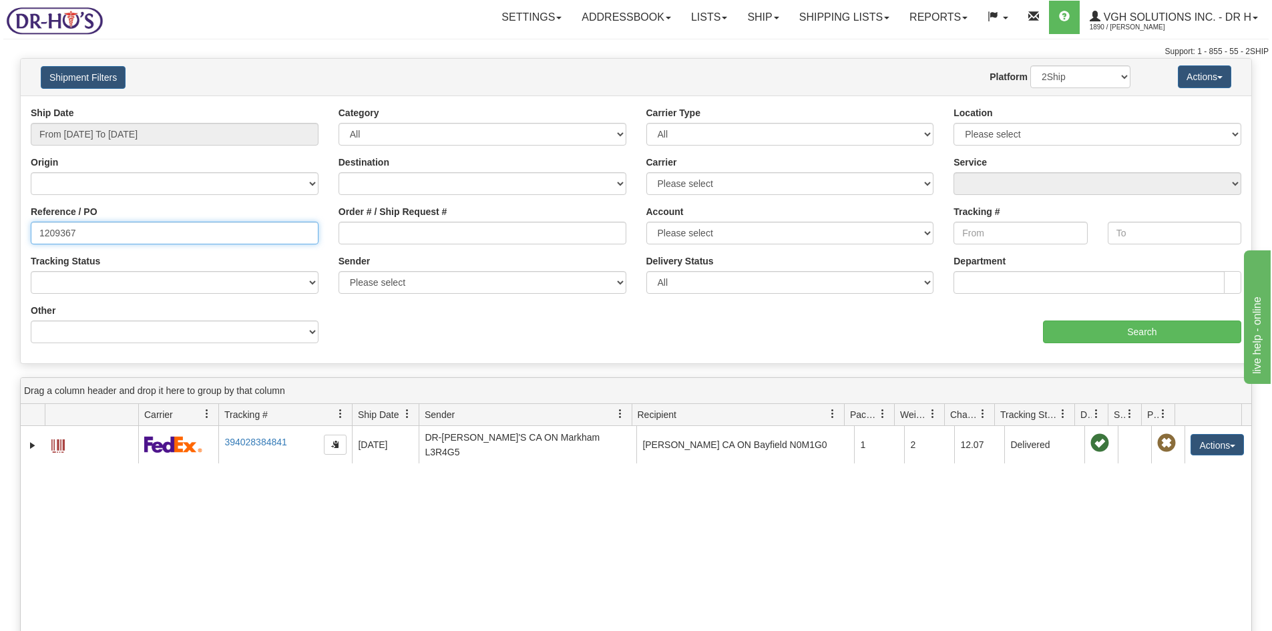
drag, startPoint x: 61, startPoint y: 231, endPoint x: -15, endPoint y: 237, distance: 75.7
click at [0, 237] on html "Upgrade Account Cancel Toggle navigation Settings New Senders" at bounding box center [636, 315] width 1272 height 631
paste input "1032"
type input "1210327"
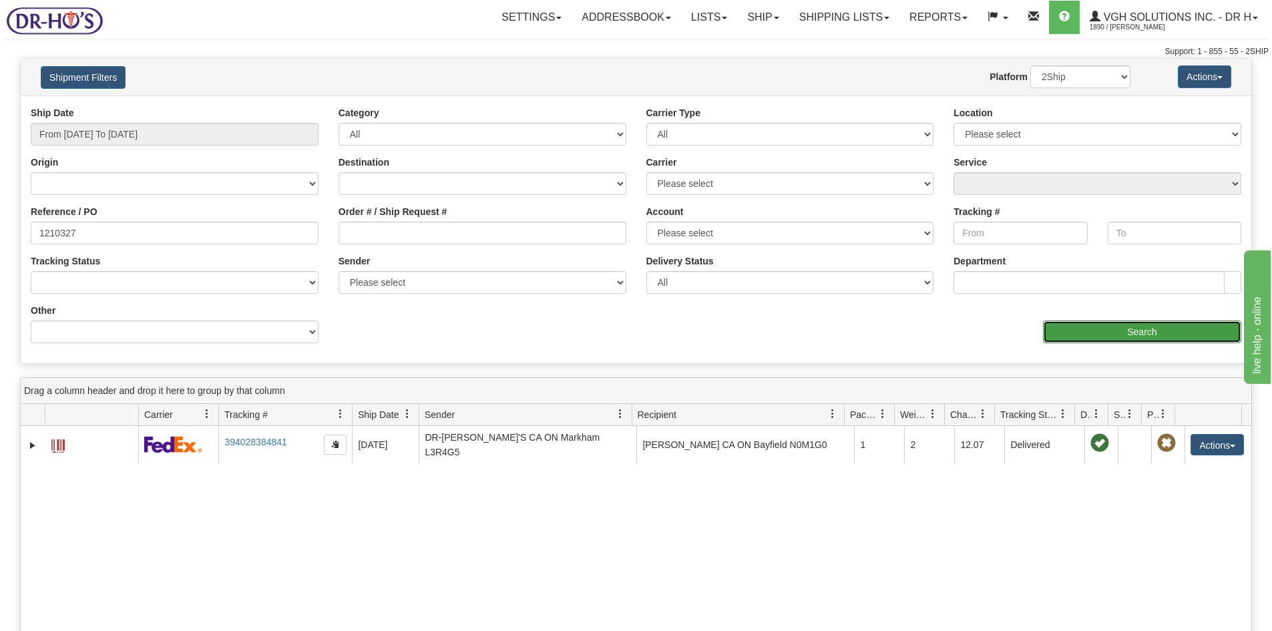
click at [1117, 329] on input "Search" at bounding box center [1142, 332] width 198 height 23
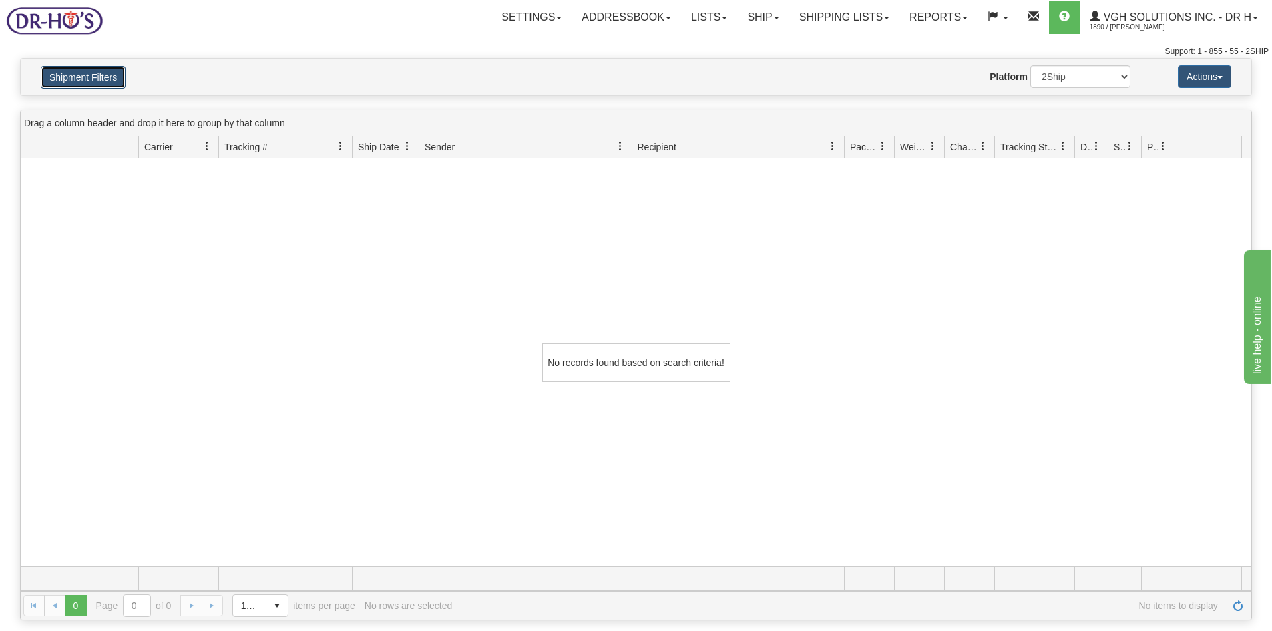
click at [60, 75] on button "Shipment Filters" at bounding box center [83, 77] width 85 height 23
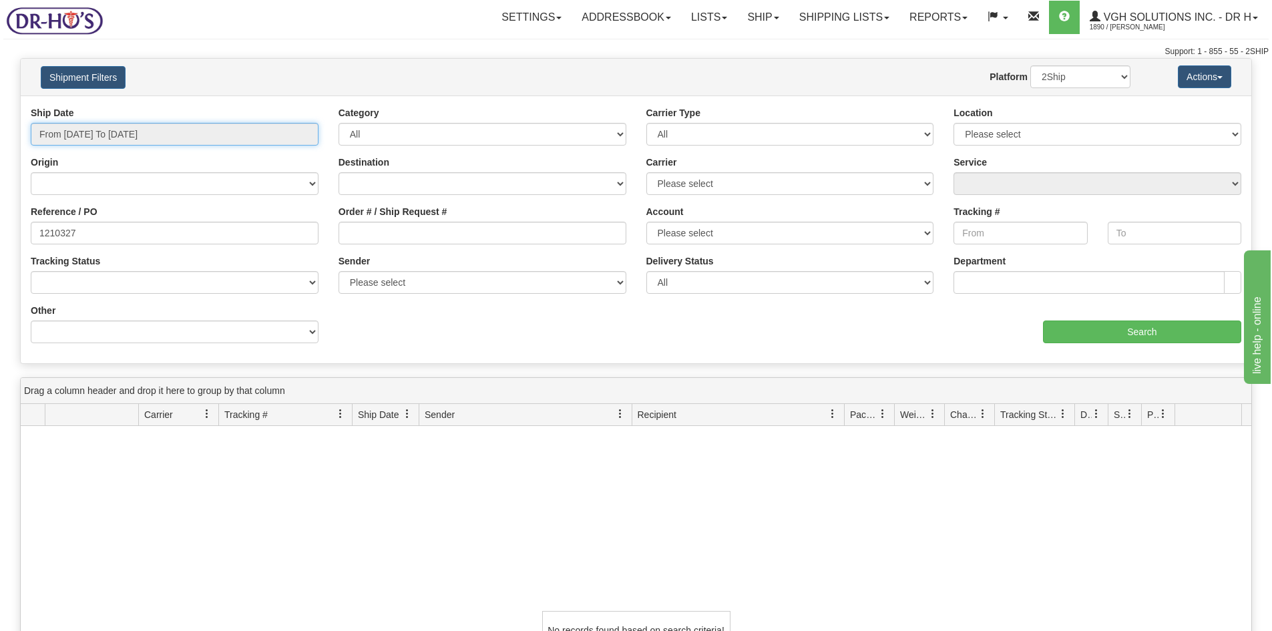
click at [79, 134] on input "From [DATE] To [DATE]" at bounding box center [175, 134] width 288 height 23
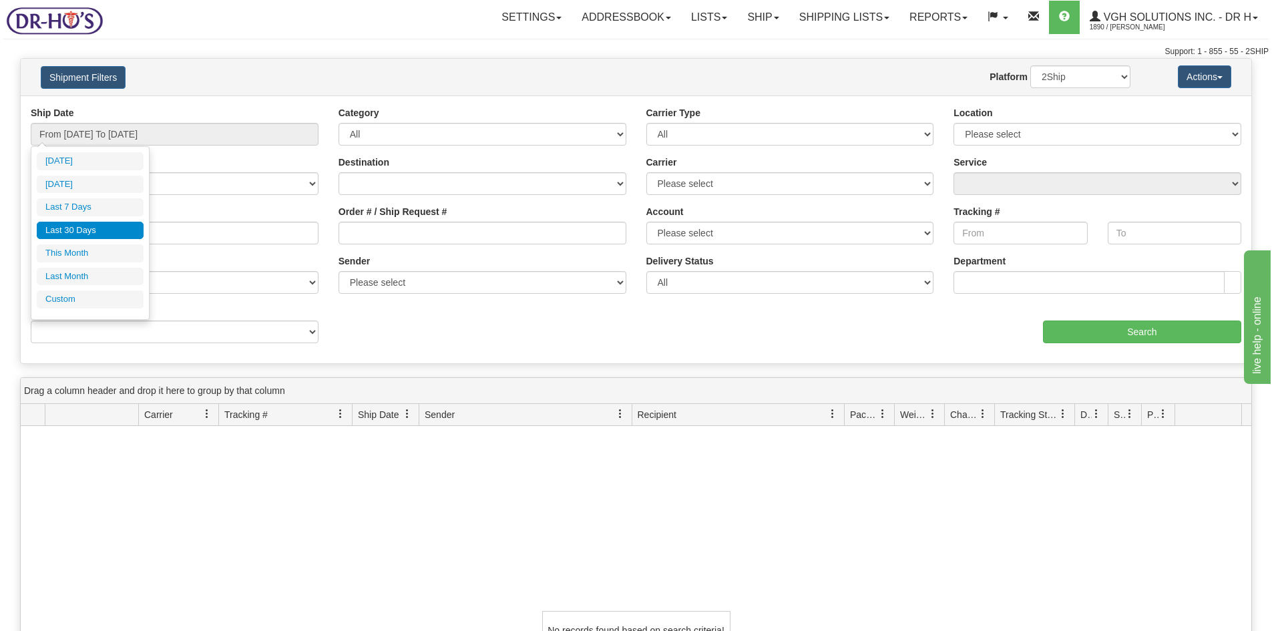
click at [68, 226] on li "Last 30 Days" at bounding box center [90, 231] width 107 height 18
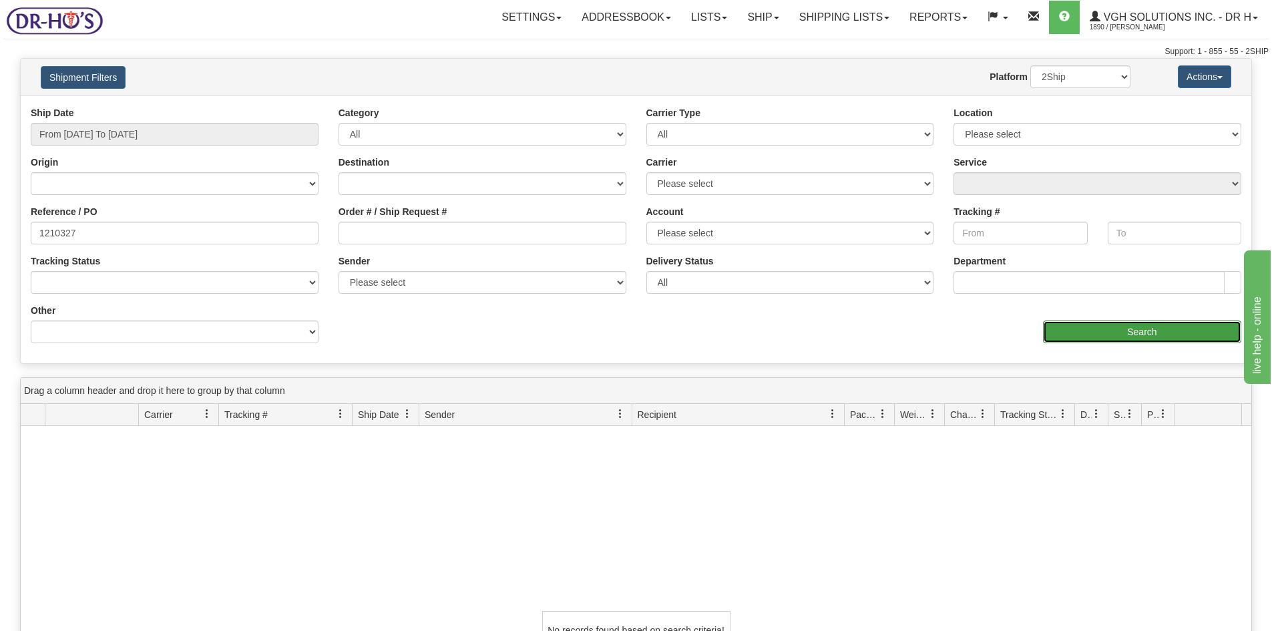
click at [1137, 333] on input "Search" at bounding box center [1142, 332] width 198 height 23
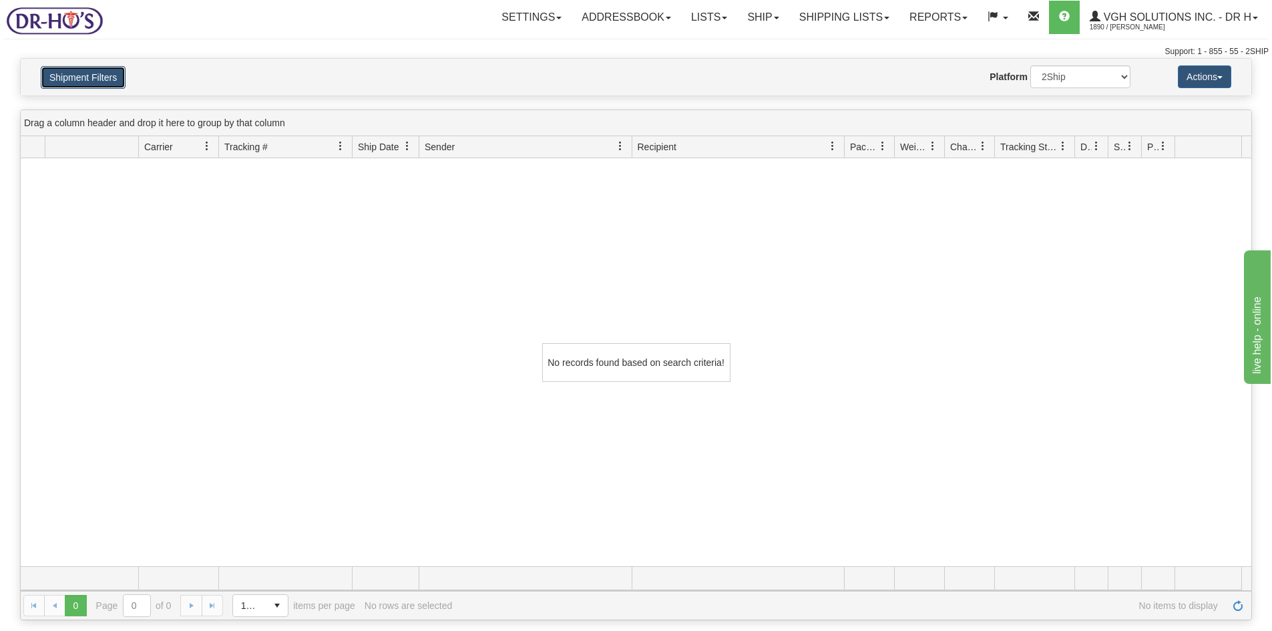
click at [71, 77] on button "Shipment Filters" at bounding box center [83, 77] width 85 height 23
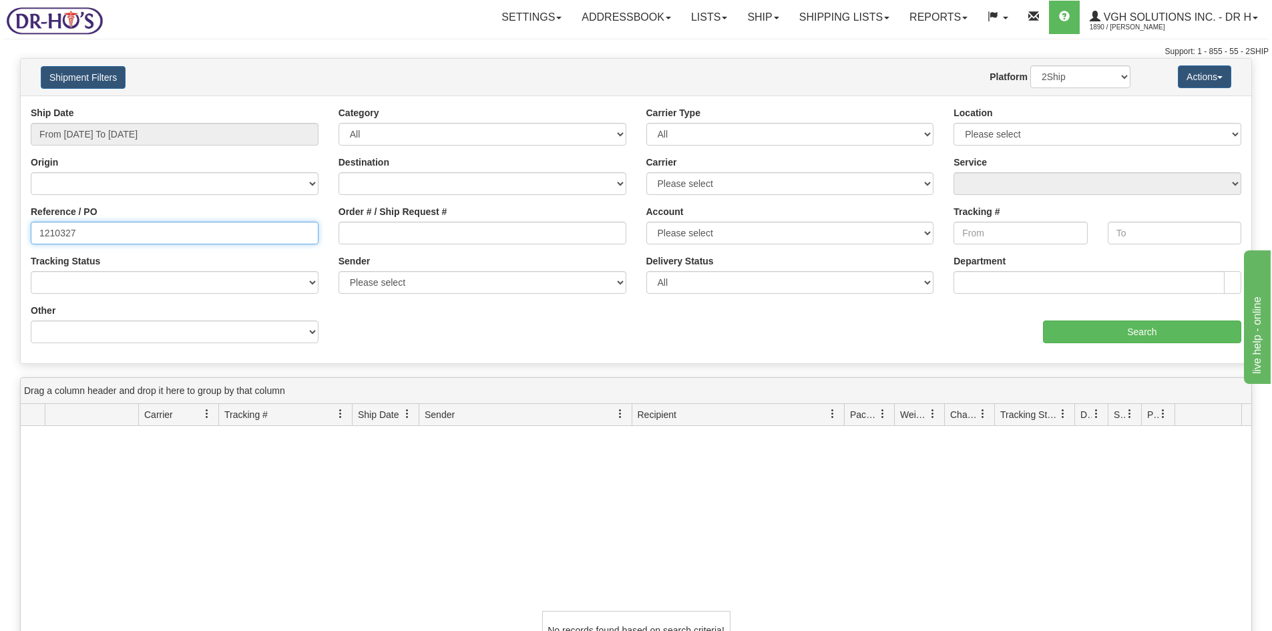
drag, startPoint x: 20, startPoint y: 232, endPoint x: -70, endPoint y: 254, distance: 92.8
click at [0, 254] on html "Upgrade Account Cancel Toggle navigation Settings New Senders" at bounding box center [636, 315] width 1272 height 631
drag, startPoint x: 43, startPoint y: 232, endPoint x: 50, endPoint y: 258, distance: 27.7
click at [44, 236] on input "1210327" at bounding box center [175, 233] width 288 height 23
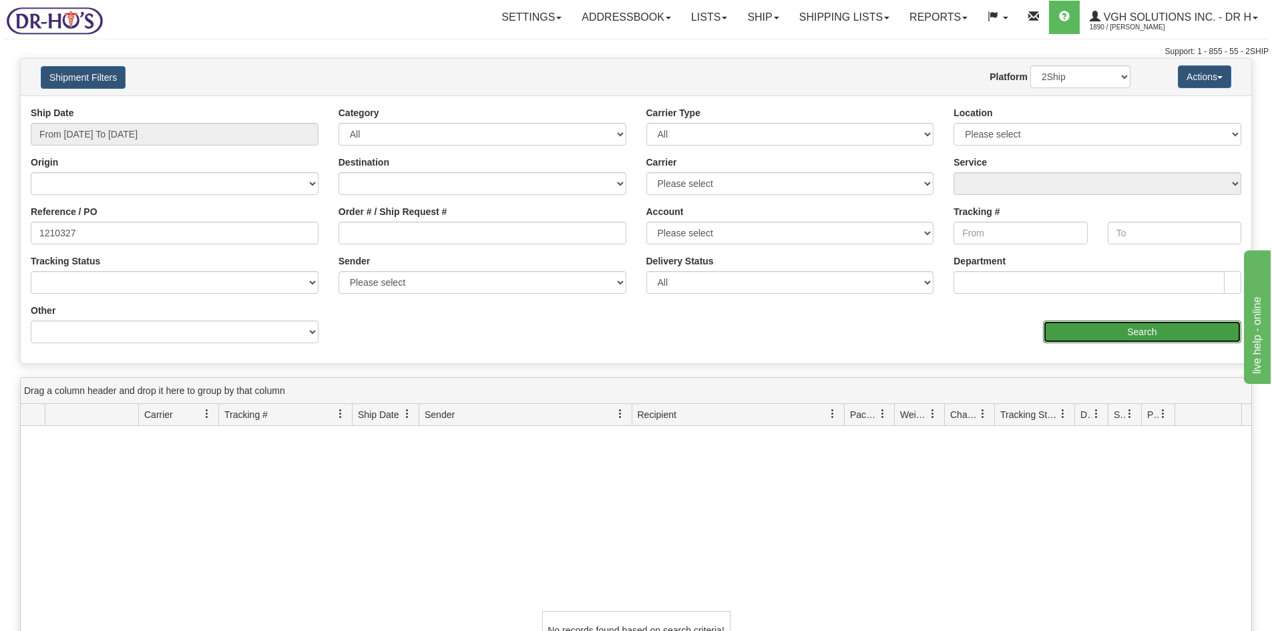
click at [1171, 332] on input "Search" at bounding box center [1142, 332] width 198 height 23
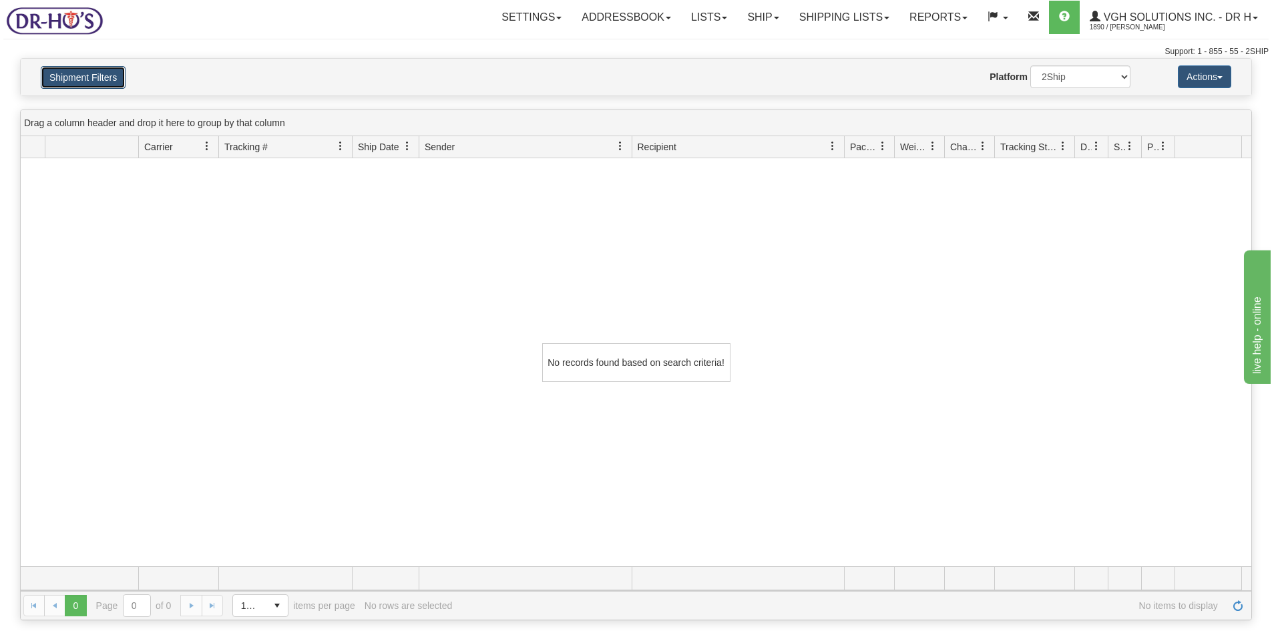
click at [73, 78] on button "Shipment Filters" at bounding box center [83, 77] width 85 height 23
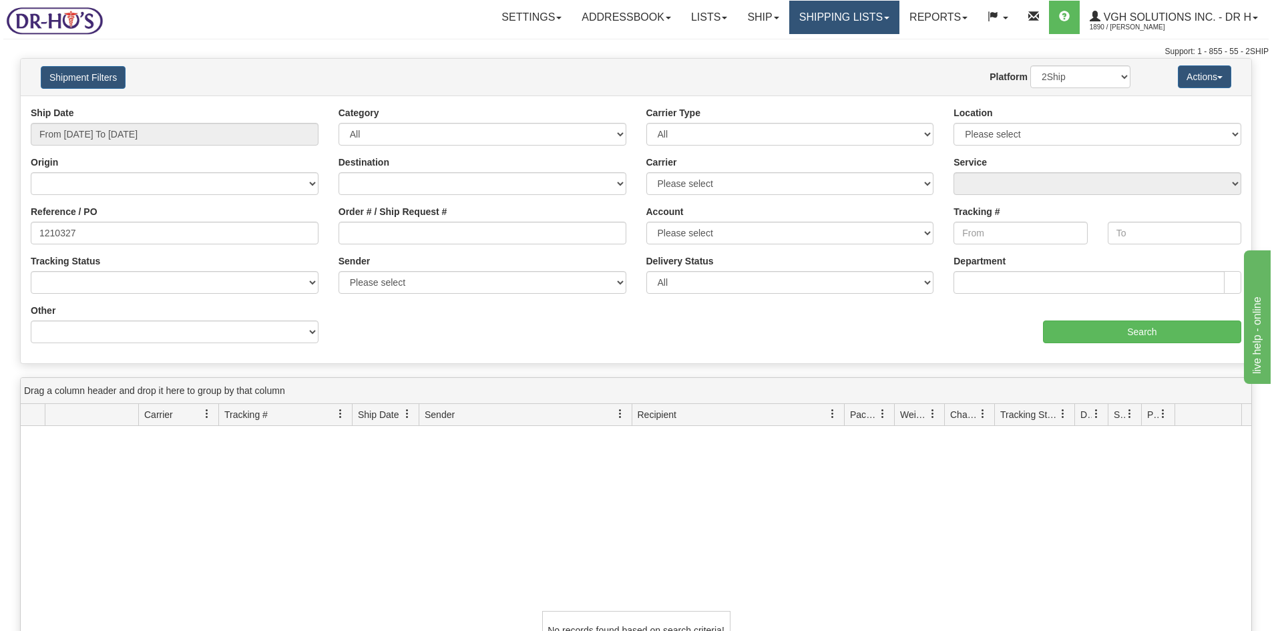
drag, startPoint x: 807, startPoint y: 20, endPoint x: 815, endPoint y: 25, distance: 10.2
click at [808, 21] on link "Shipping lists" at bounding box center [844, 17] width 110 height 33
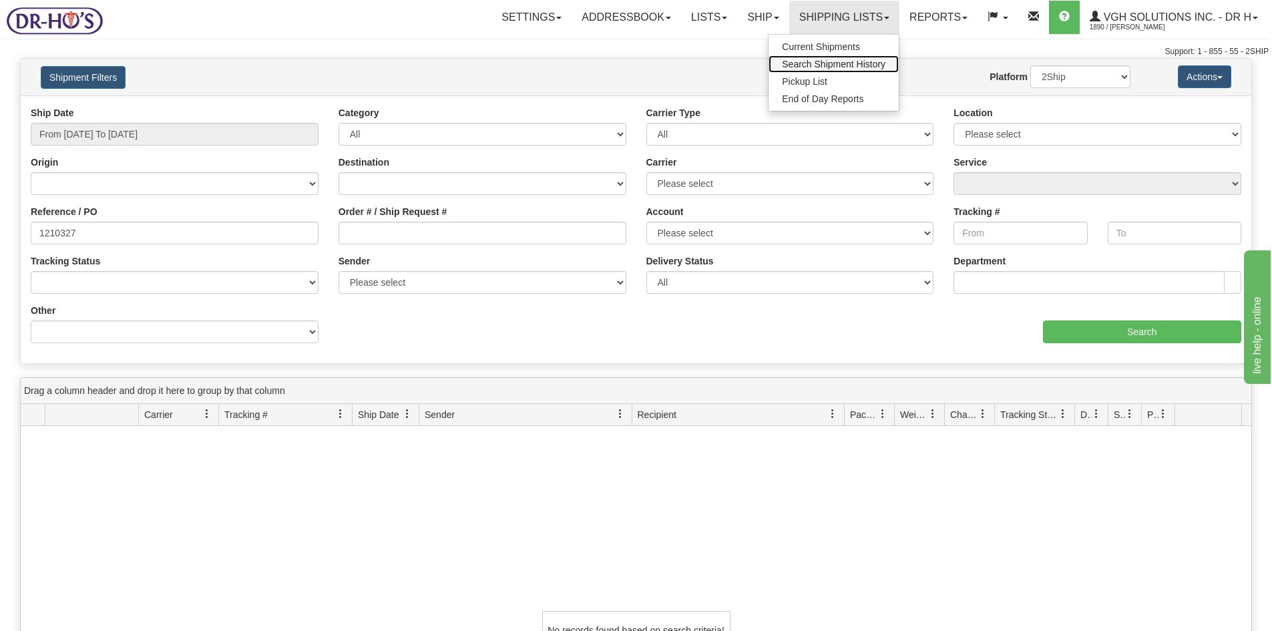
click at [812, 64] on span "Search Shipment History" at bounding box center [834, 64] width 104 height 11
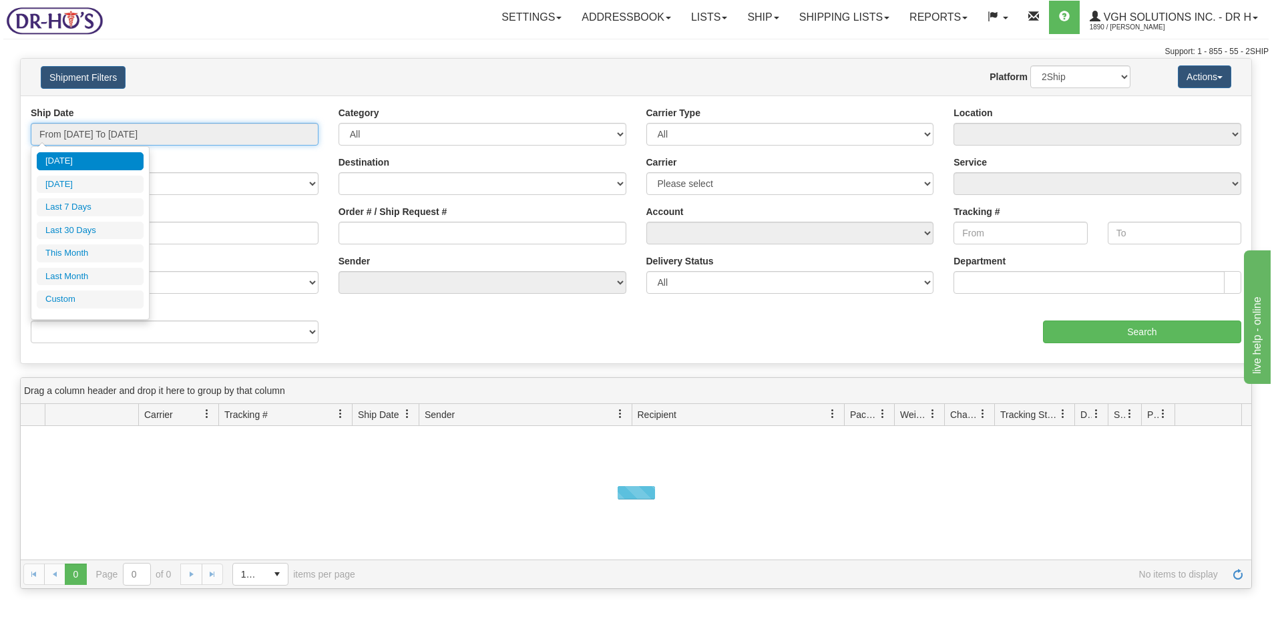
click at [75, 128] on input "From [DATE] To [DATE]" at bounding box center [175, 134] width 288 height 23
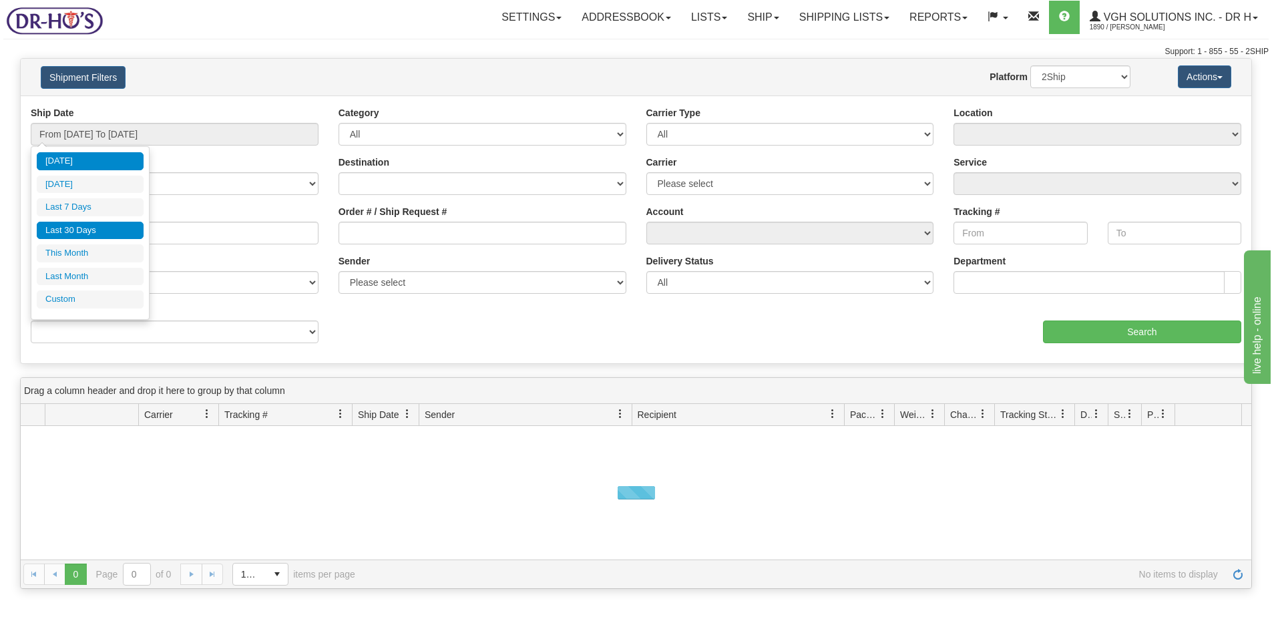
click at [70, 231] on li "Last 30 Days" at bounding box center [90, 231] width 107 height 18
type input "From [DATE] To [DATE]"
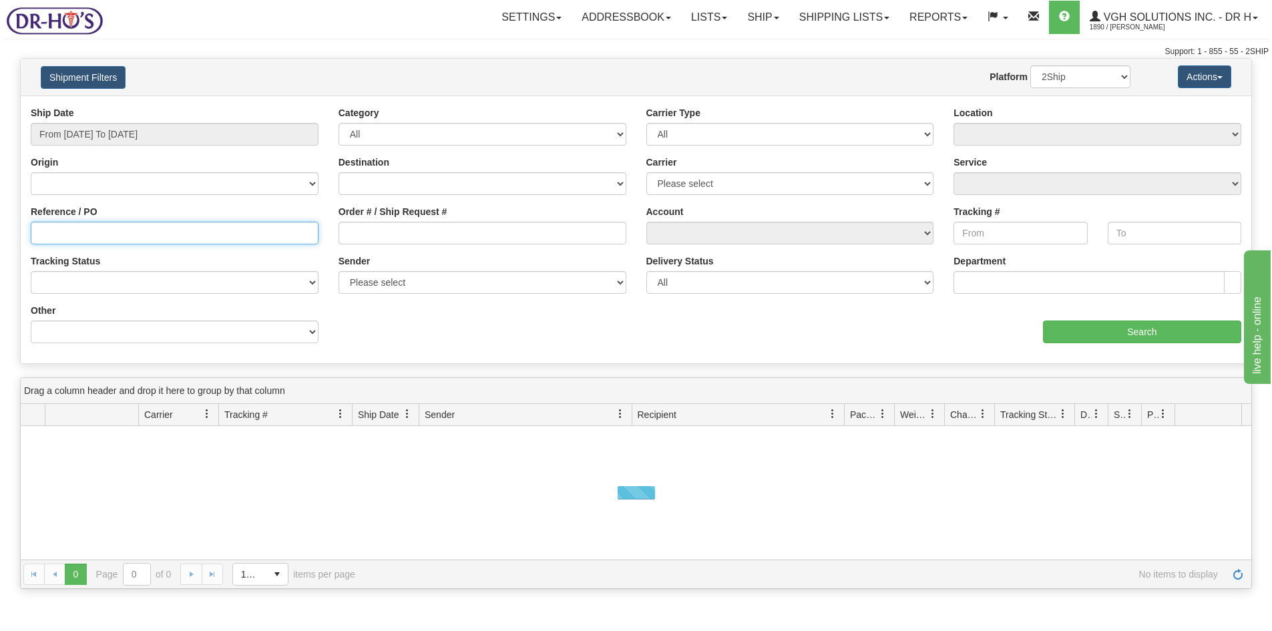
click at [34, 236] on input "Reference / PO" at bounding box center [175, 233] width 288 height 23
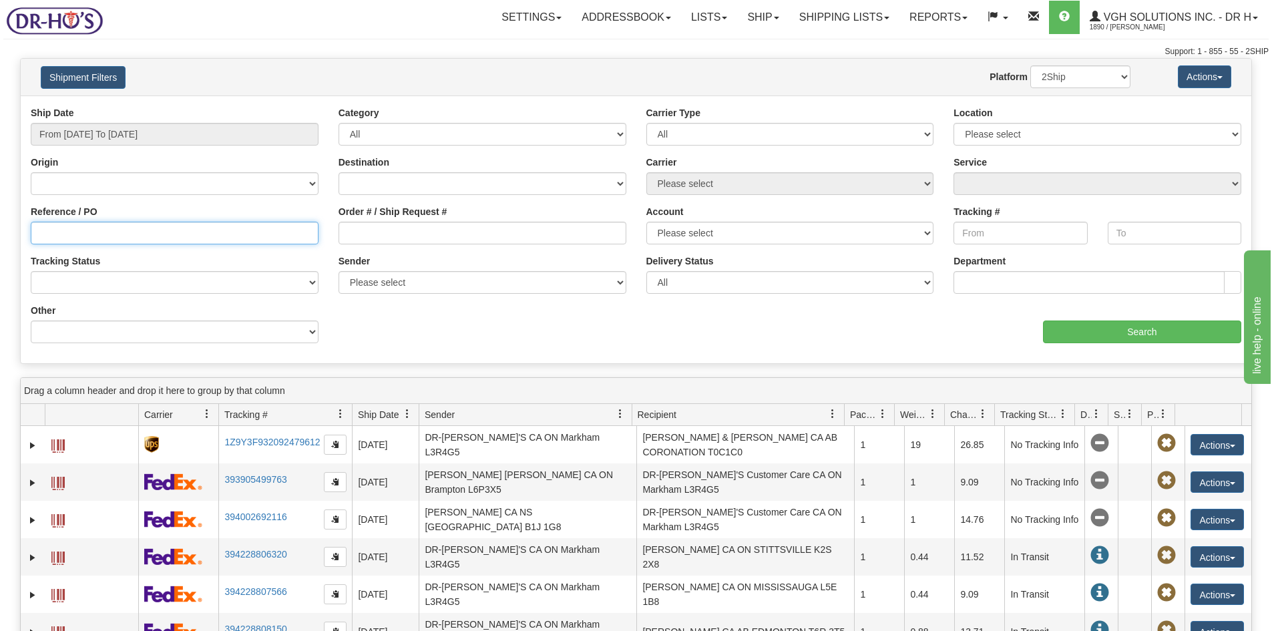
paste input "1210327"
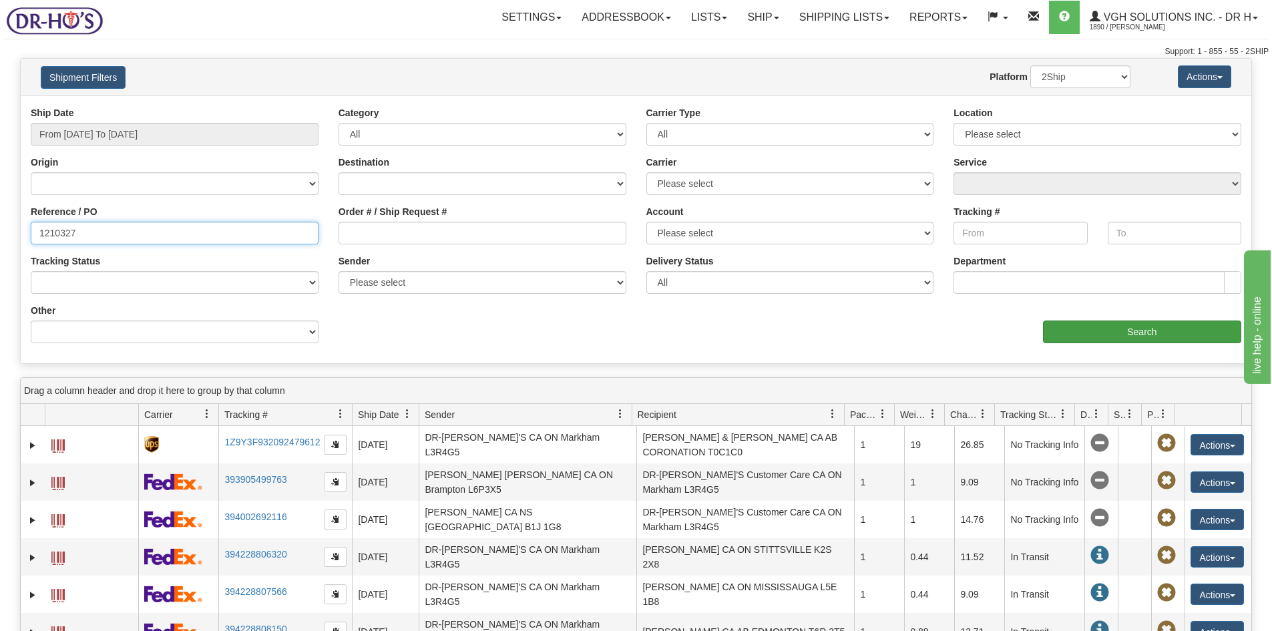
type input "1210327"
click at [1144, 332] on input "Search" at bounding box center [1142, 332] width 198 height 23
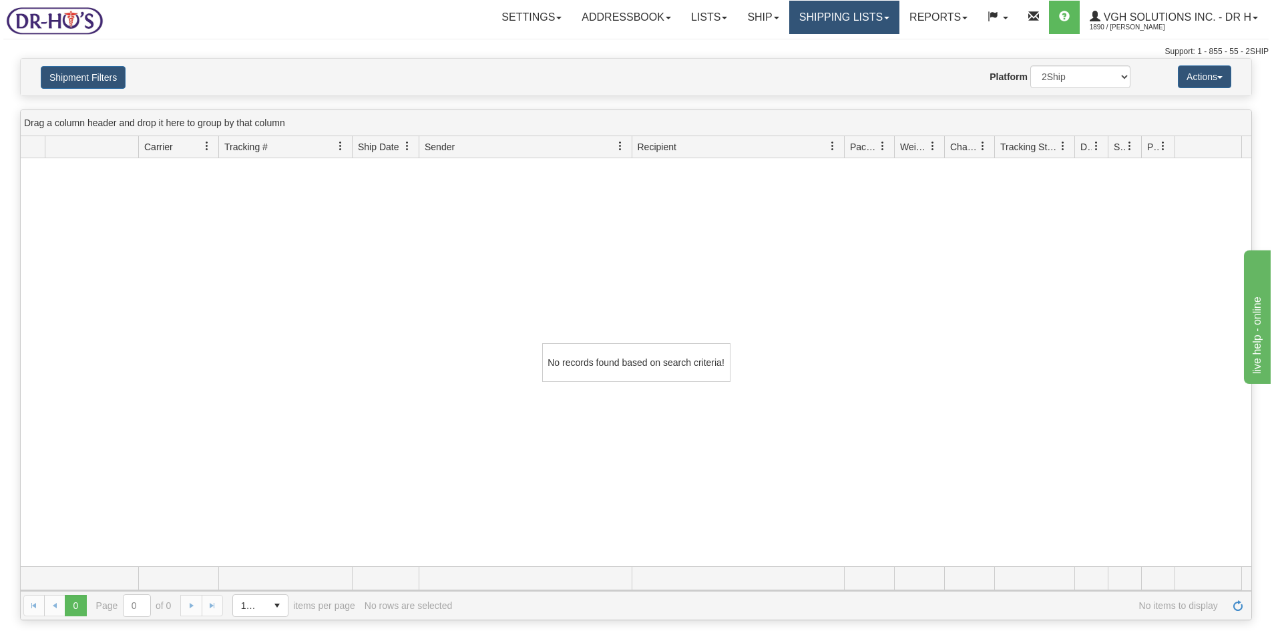
click at [828, 11] on link "Shipping lists" at bounding box center [844, 17] width 110 height 33
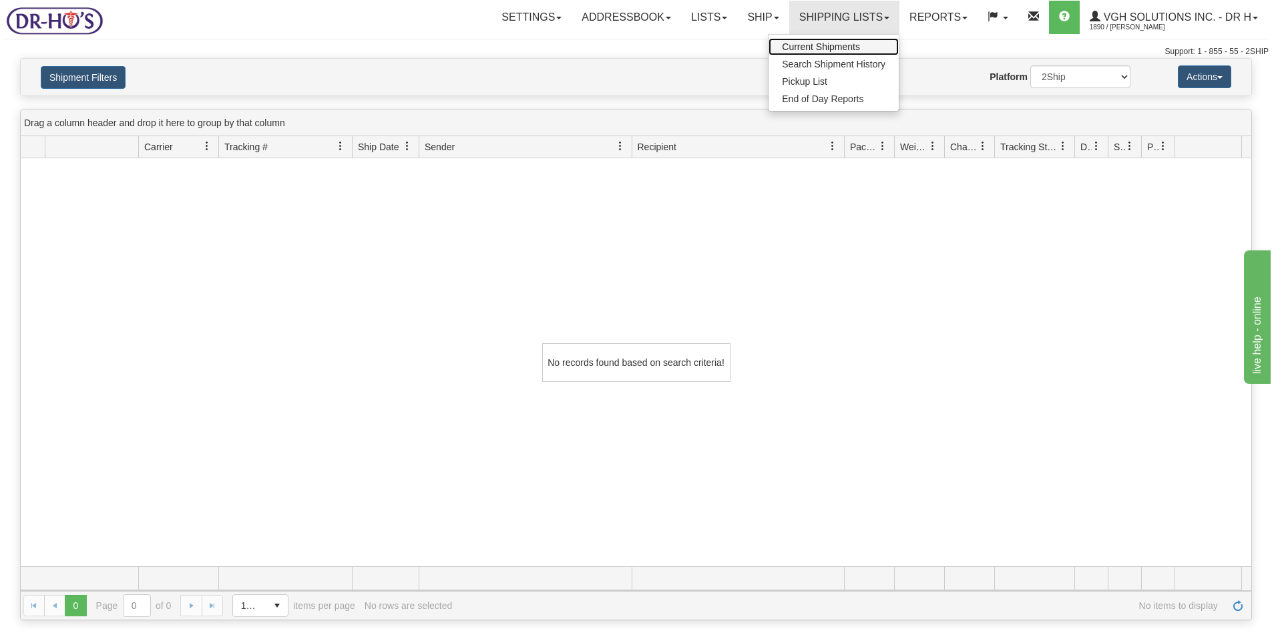
click at [815, 46] on span "Current Shipments" at bounding box center [821, 46] width 78 height 11
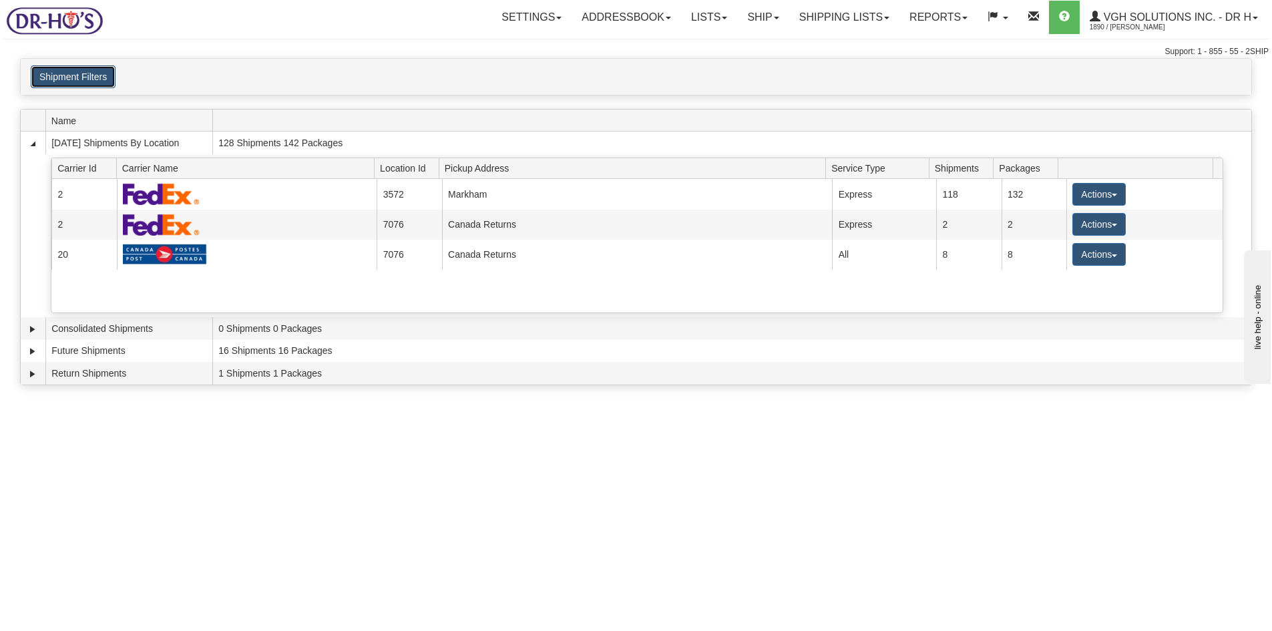
click at [99, 77] on button "Shipment Filters" at bounding box center [73, 76] width 85 height 23
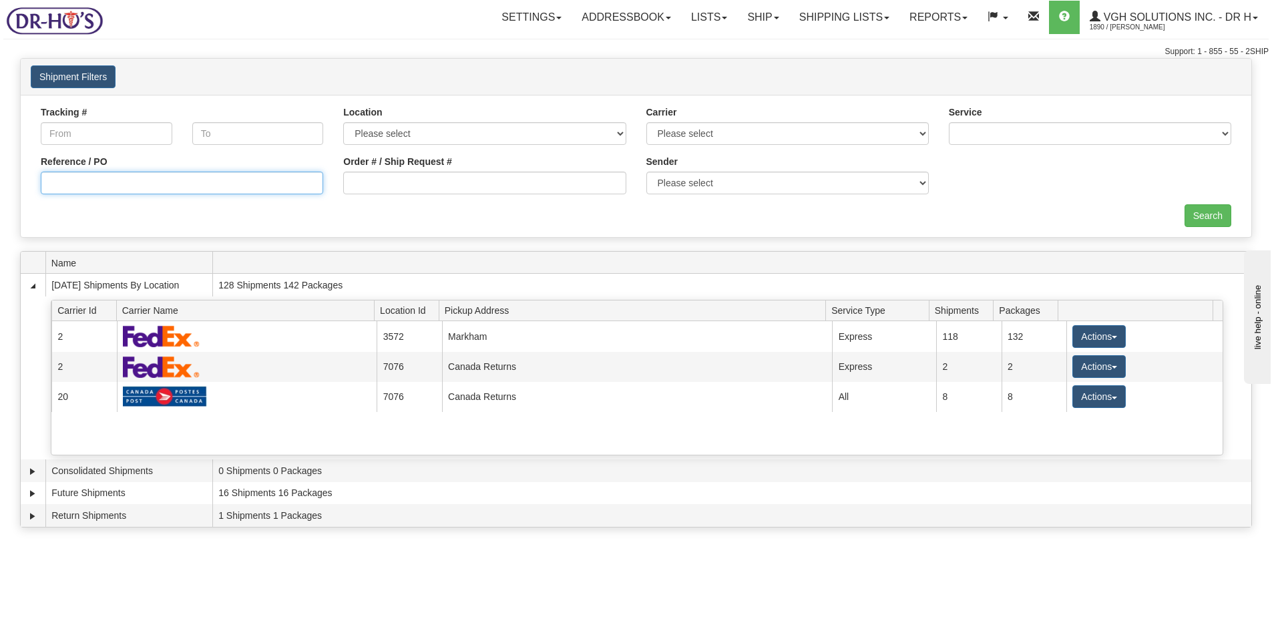
click at [70, 180] on input "Reference / PO" at bounding box center [182, 183] width 283 height 23
paste input "1210327"
type input "1210327"
click at [1199, 213] on input "Search" at bounding box center [1208, 215] width 47 height 23
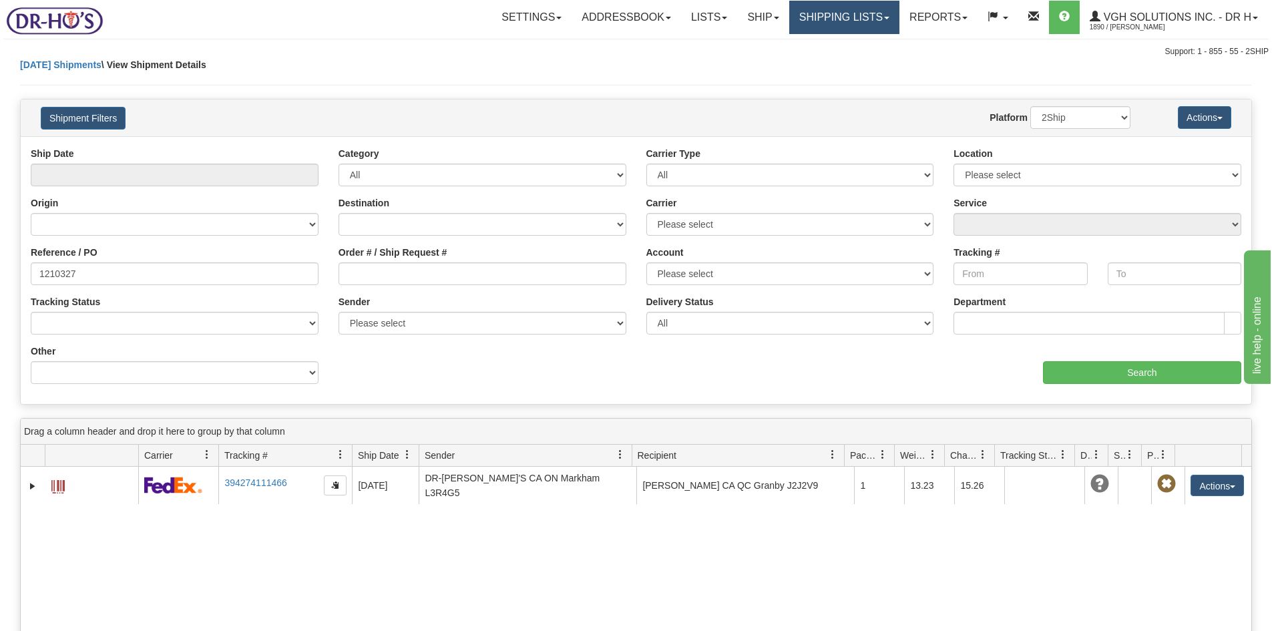
click at [807, 18] on link "Shipping lists" at bounding box center [844, 17] width 110 height 33
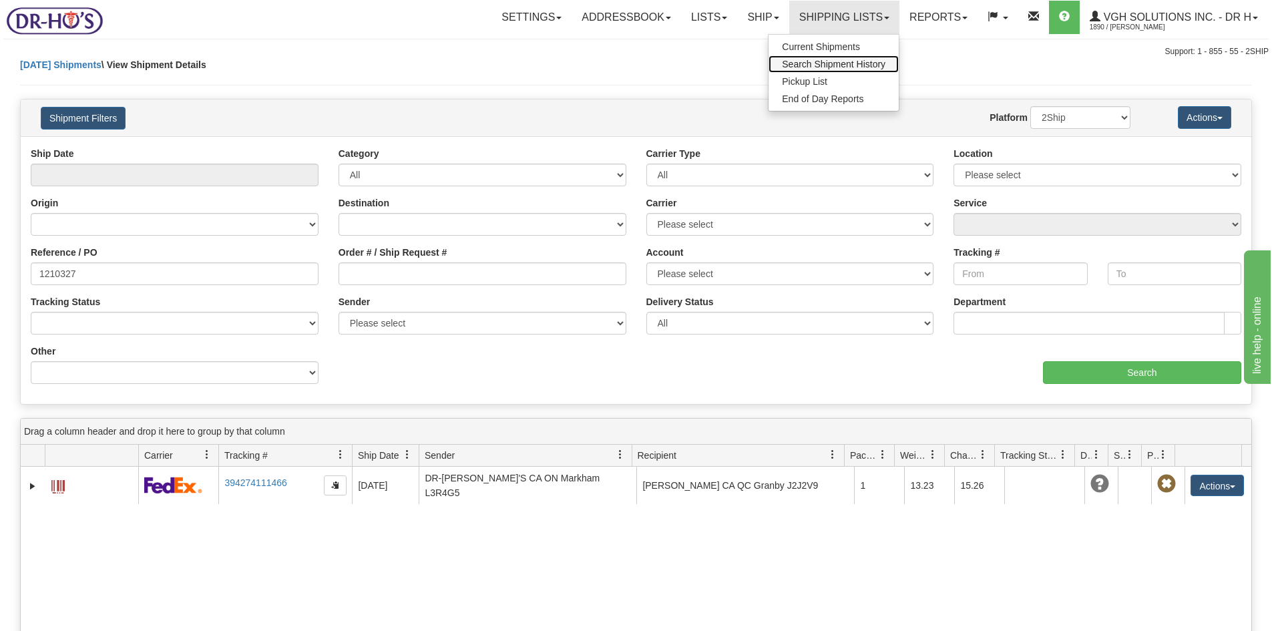
click at [808, 62] on span "Search Shipment History" at bounding box center [834, 64] width 104 height 11
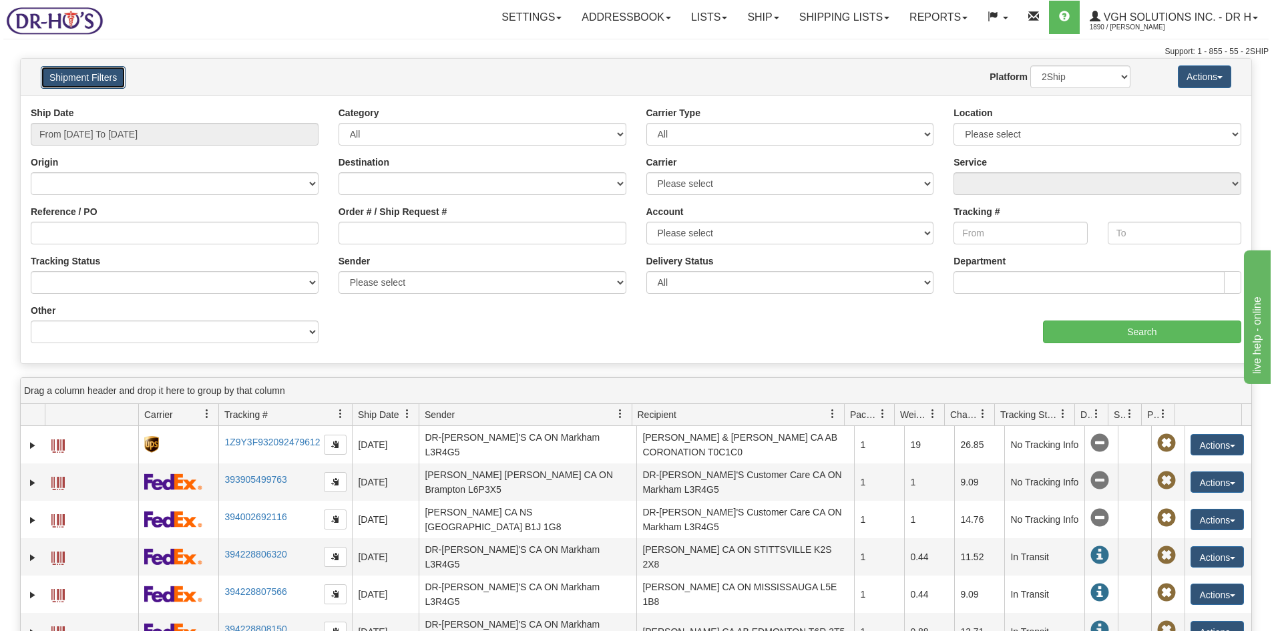
click at [94, 73] on button "Shipment Filters" at bounding box center [83, 77] width 85 height 23
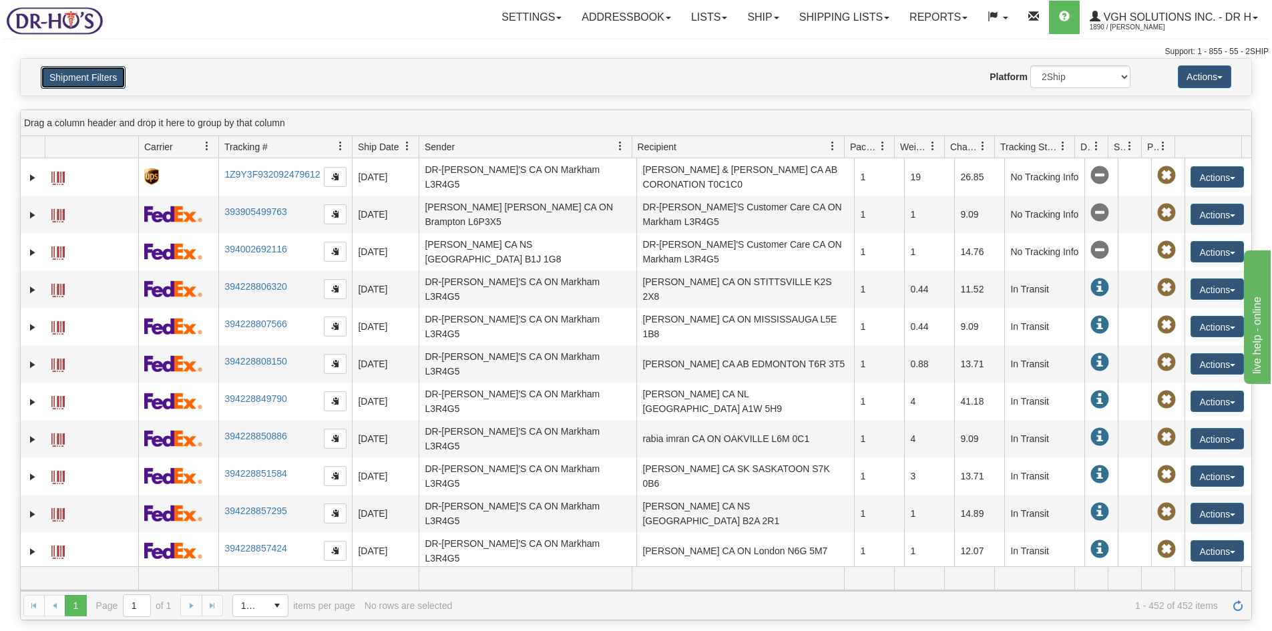
click at [1059, 144] on span at bounding box center [1063, 146] width 11 height 11
click at [1082, 216] on span "Sort Descending" at bounding box center [1112, 216] width 71 height 13
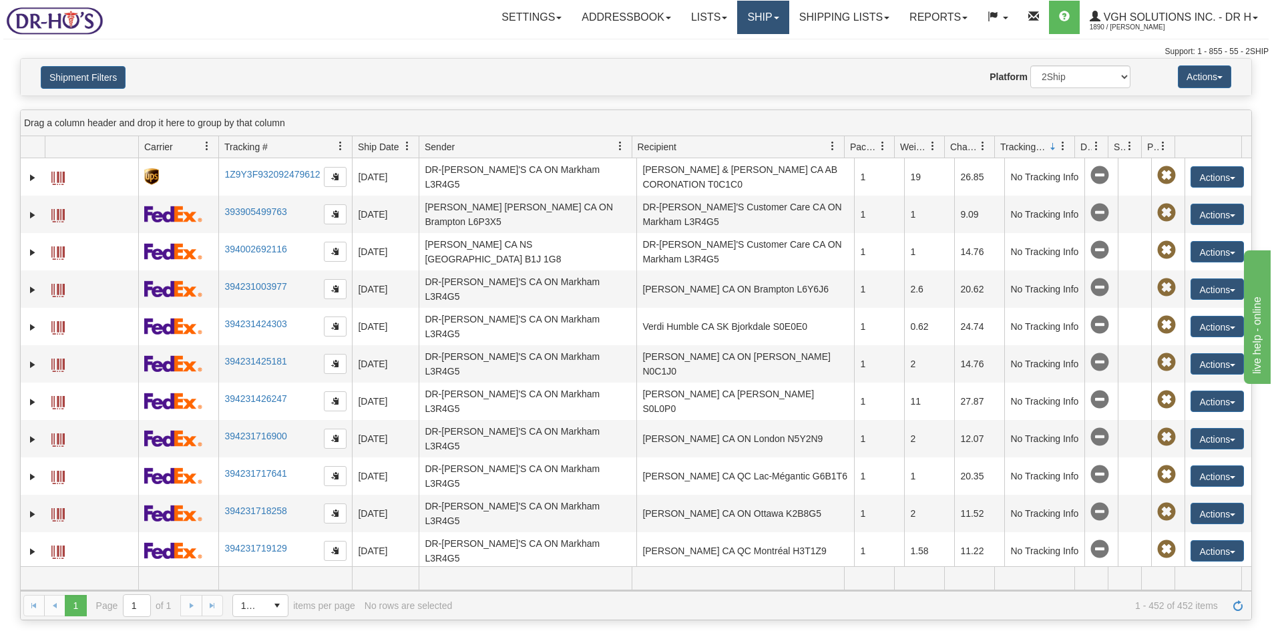
click at [755, 15] on link "Ship" at bounding box center [762, 17] width 51 height 33
click at [695, 66] on span "OnHold / Order Queue" at bounding box center [728, 64] width 94 height 11
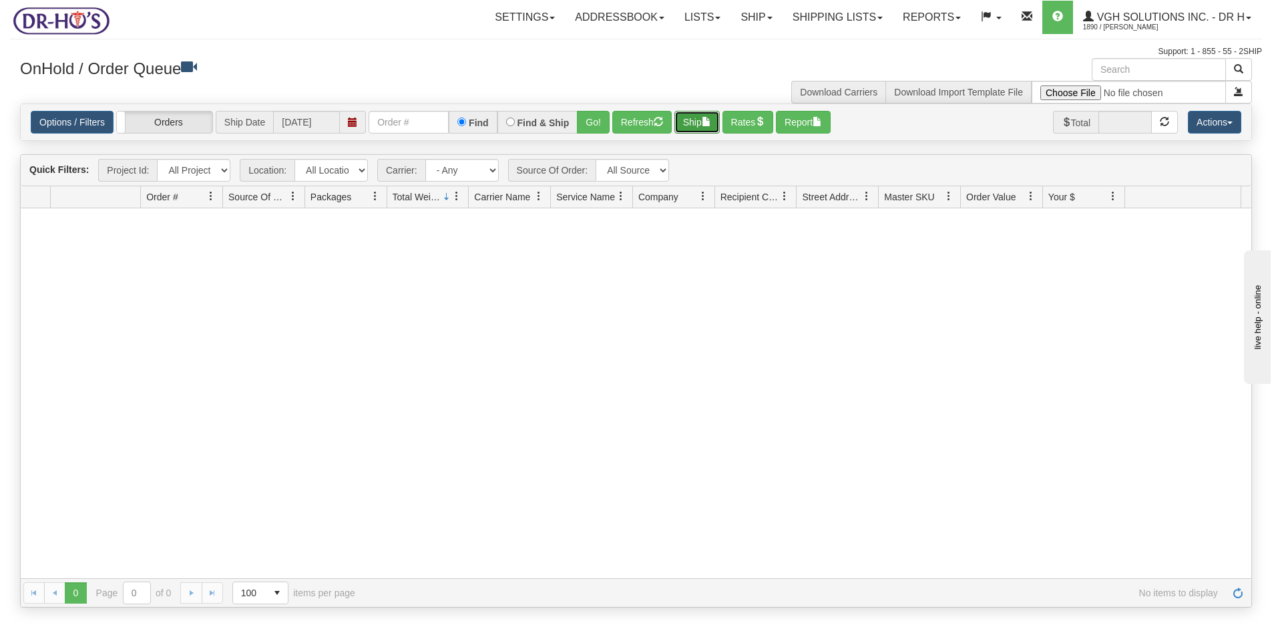
click at [702, 120] on button "Ship" at bounding box center [697, 122] width 45 height 23
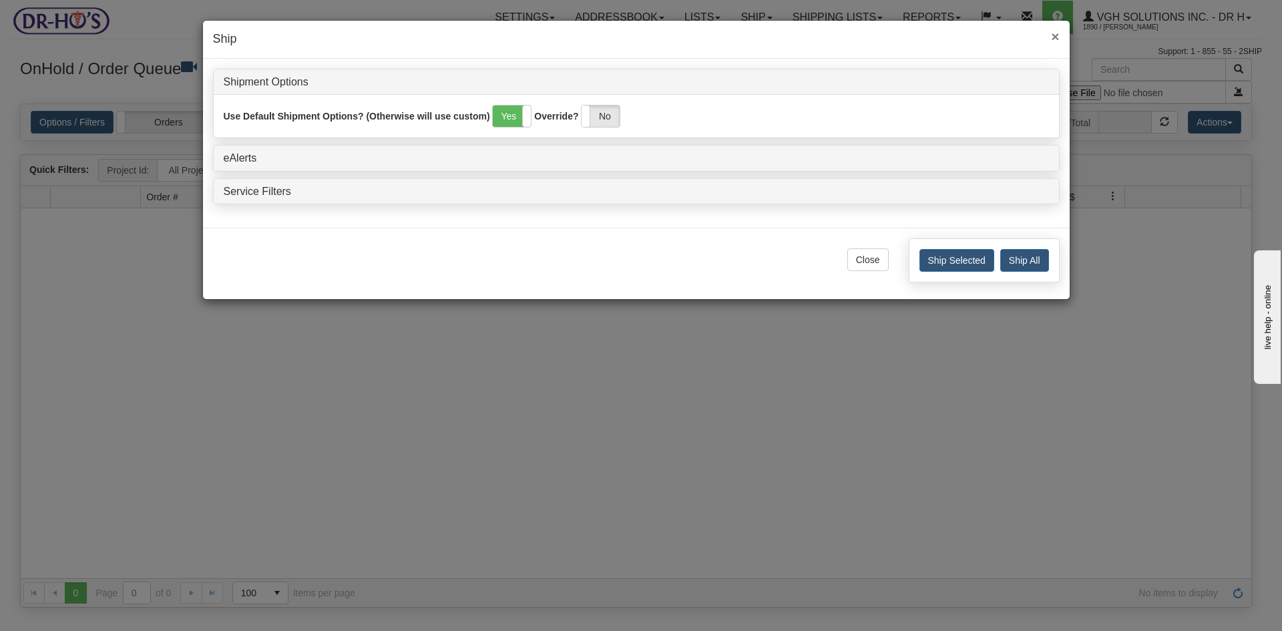
click at [1054, 35] on span "×" at bounding box center [1055, 36] width 8 height 15
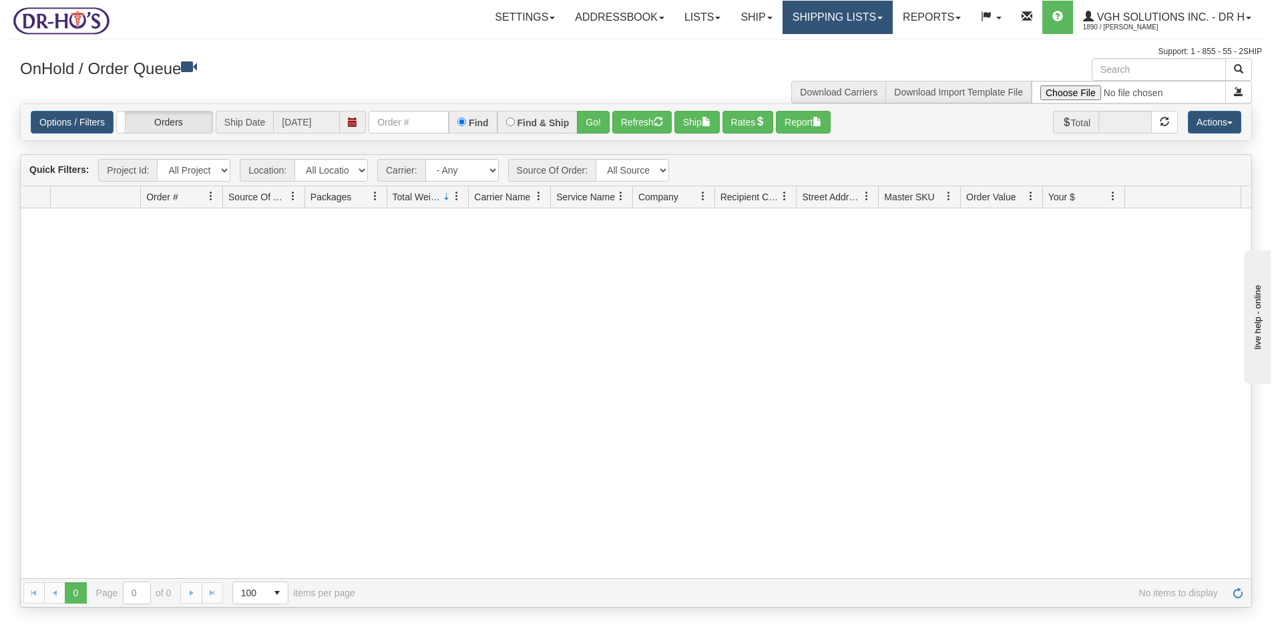
click at [813, 11] on link "Shipping lists" at bounding box center [838, 17] width 110 height 33
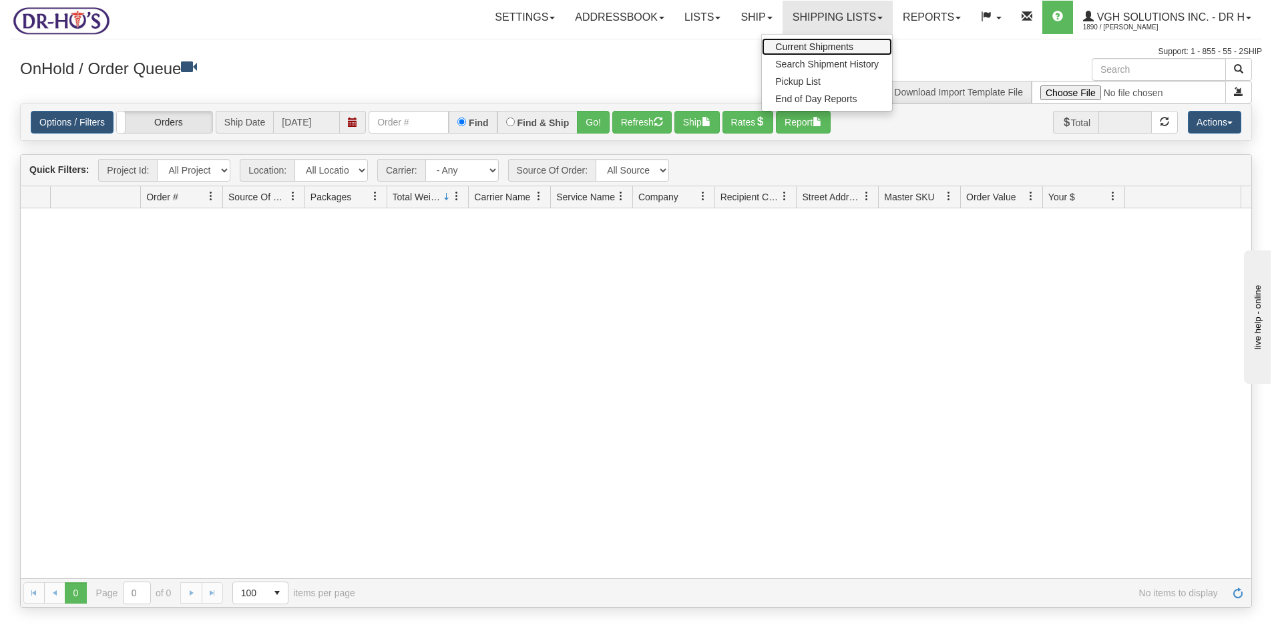
click at [786, 50] on span "Current Shipments" at bounding box center [814, 46] width 78 height 11
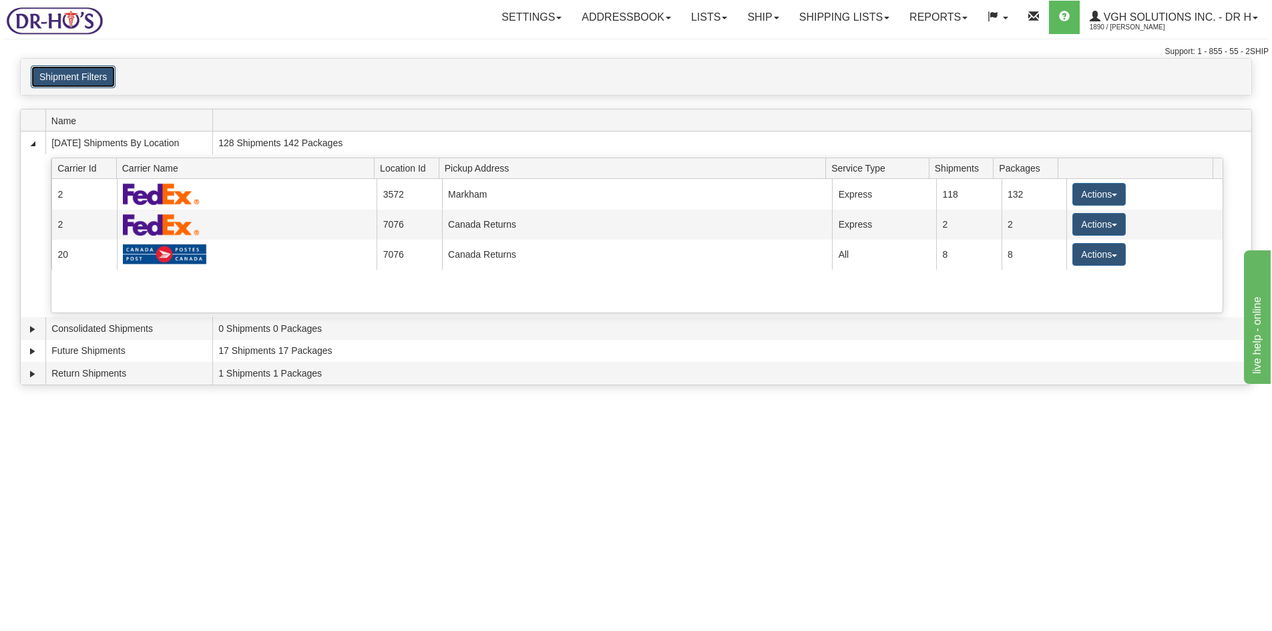
click at [79, 81] on button "Shipment Filters" at bounding box center [73, 76] width 85 height 23
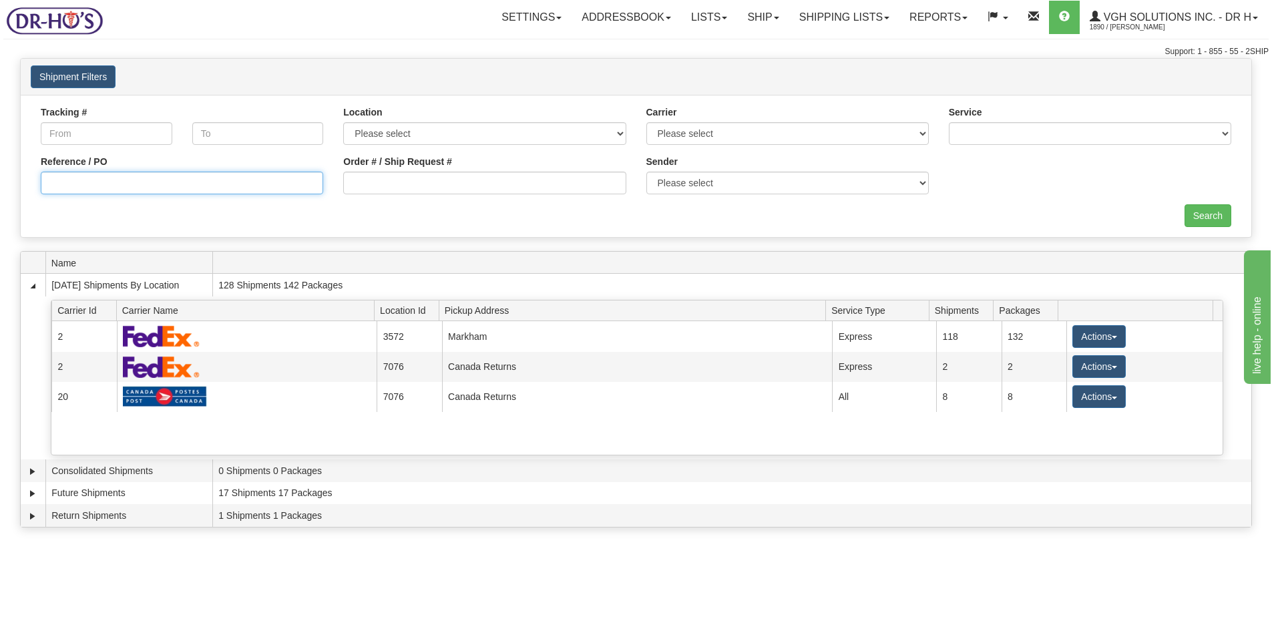
click at [62, 184] on input "Reference / PO" at bounding box center [182, 183] width 283 height 23
paste input "1210327"
type input "1210327"
click at [1210, 218] on input "Search" at bounding box center [1208, 215] width 47 height 23
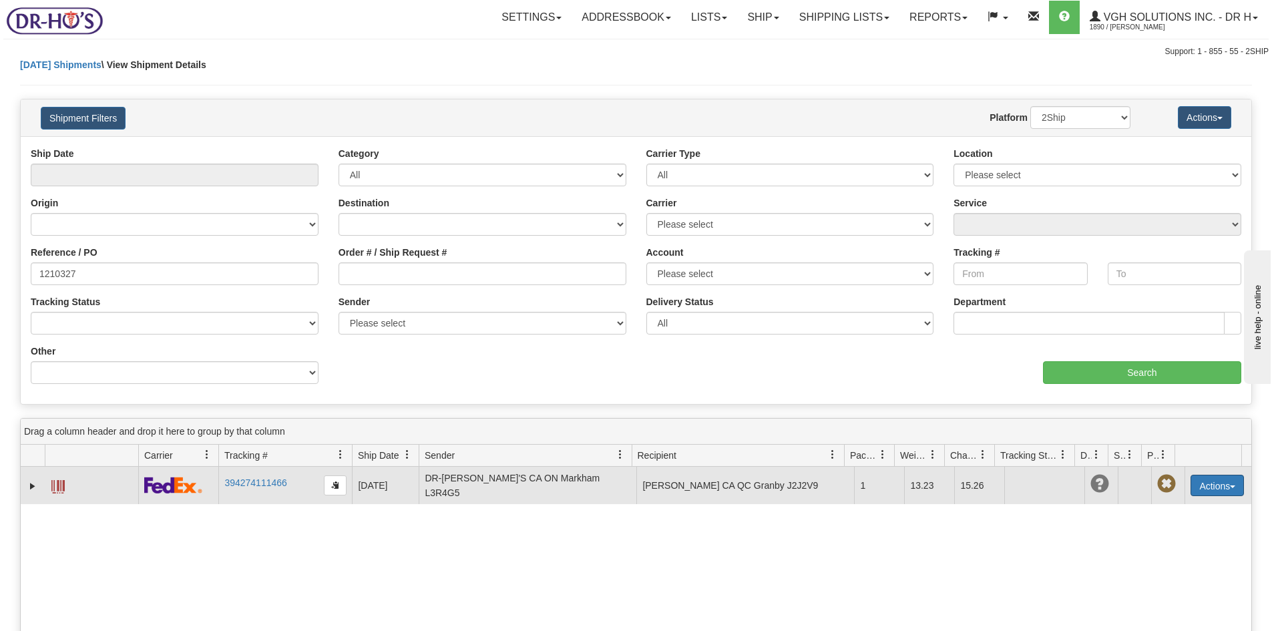
click at [1202, 486] on button "Actions" at bounding box center [1217, 485] width 53 height 21
click at [1159, 504] on link "Edit" at bounding box center [1190, 510] width 107 height 17
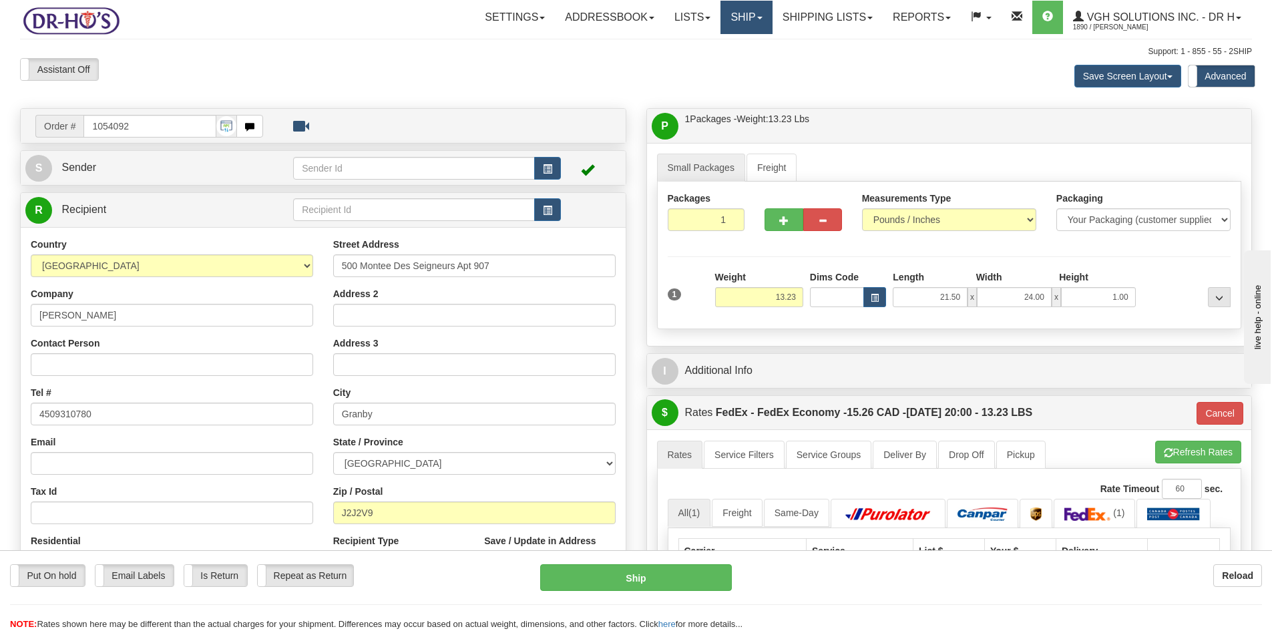
click at [742, 17] on link "Ship" at bounding box center [746, 17] width 51 height 33
click at [671, 67] on span "OnHold / Order Queue" at bounding box center [712, 64] width 94 height 11
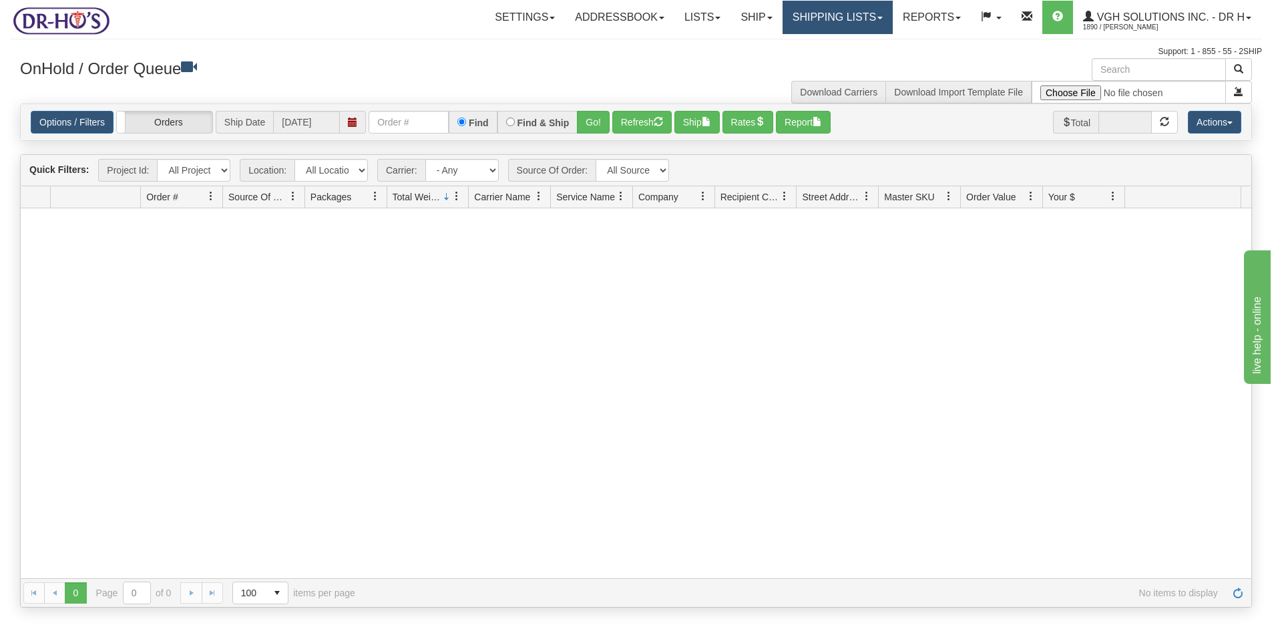
click at [850, 25] on link "Shipping lists" at bounding box center [838, 17] width 110 height 33
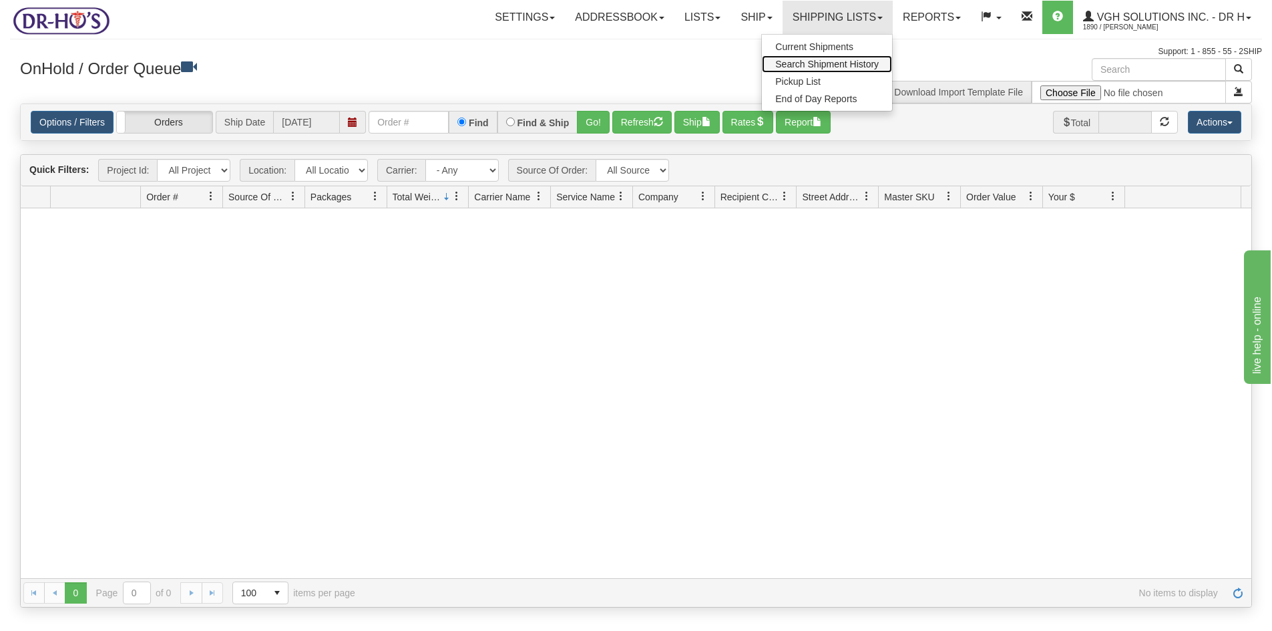
click at [795, 63] on span "Search Shipment History" at bounding box center [827, 64] width 104 height 11
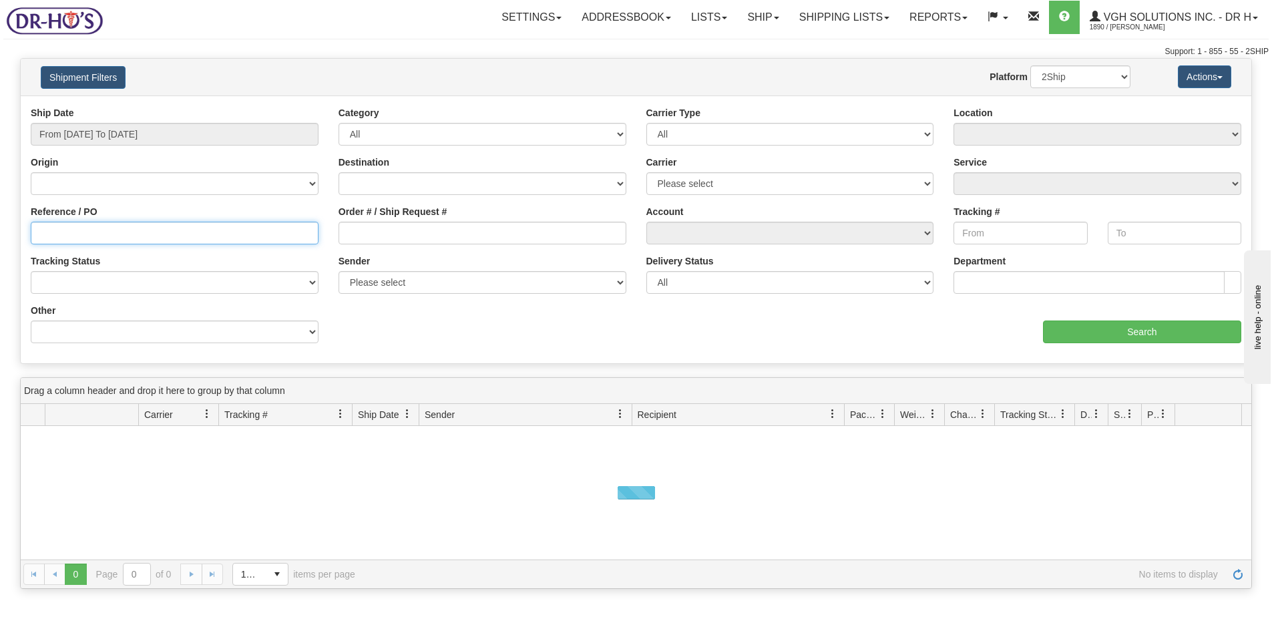
click at [70, 226] on input "Reference / PO" at bounding box center [175, 233] width 288 height 23
paste input "1210242"
type input "1210242"
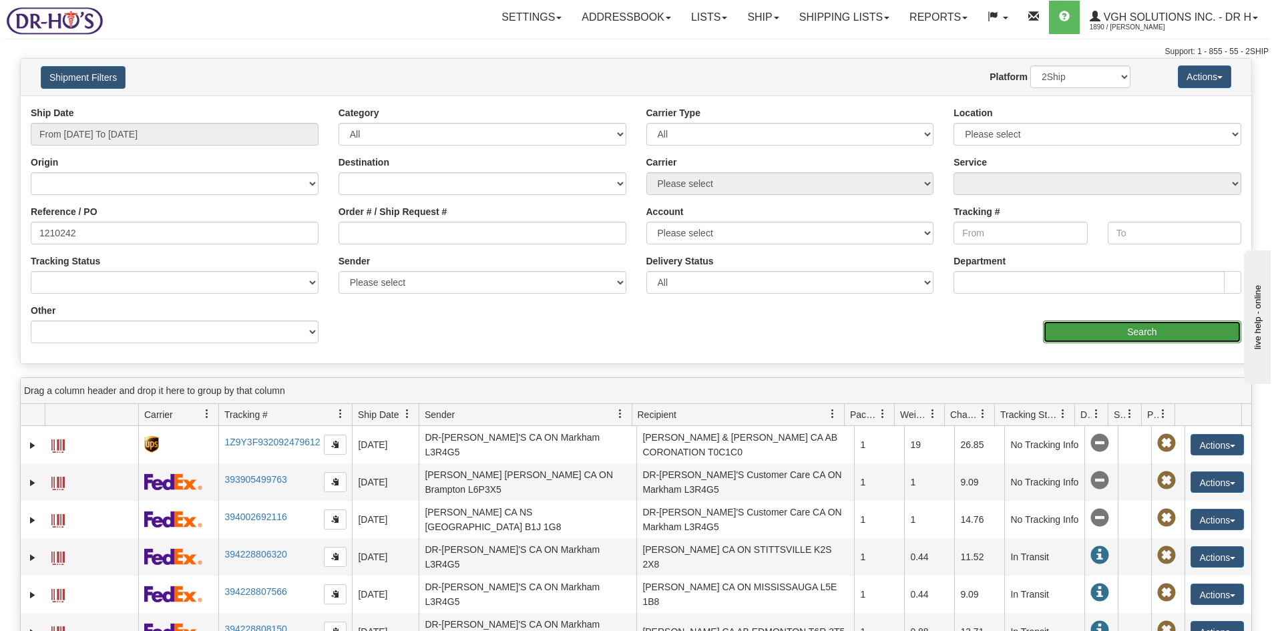
click at [1128, 341] on input "Search" at bounding box center [1142, 332] width 198 height 23
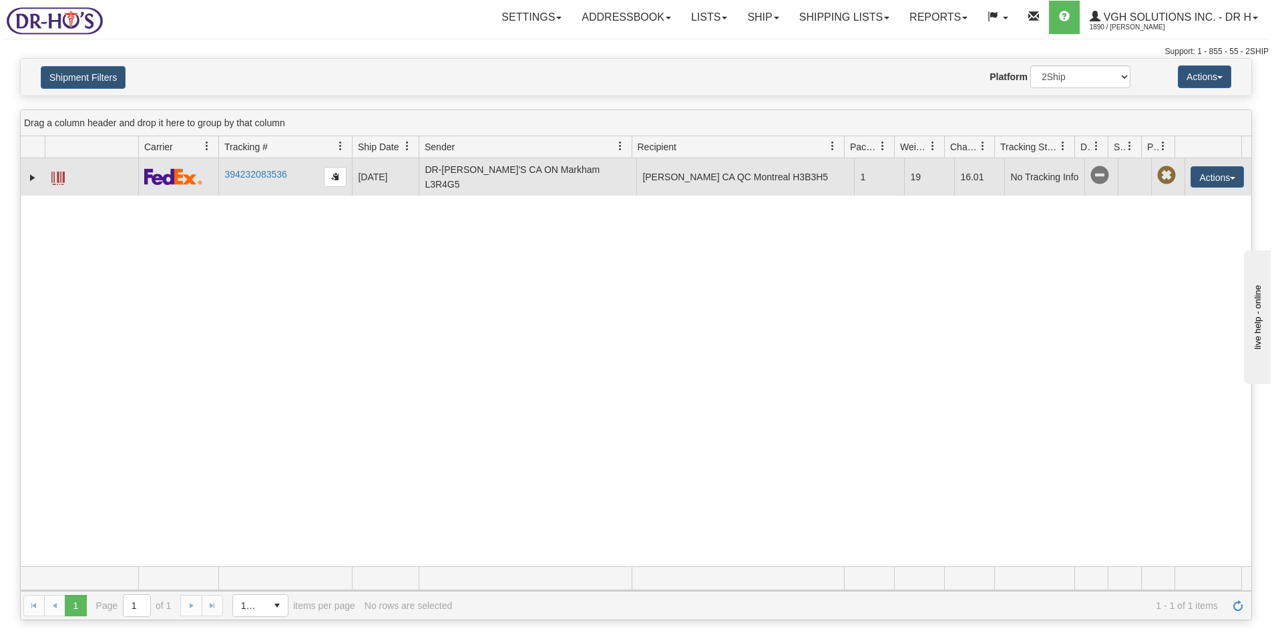
click at [55, 177] on span at bounding box center [57, 178] width 13 height 13
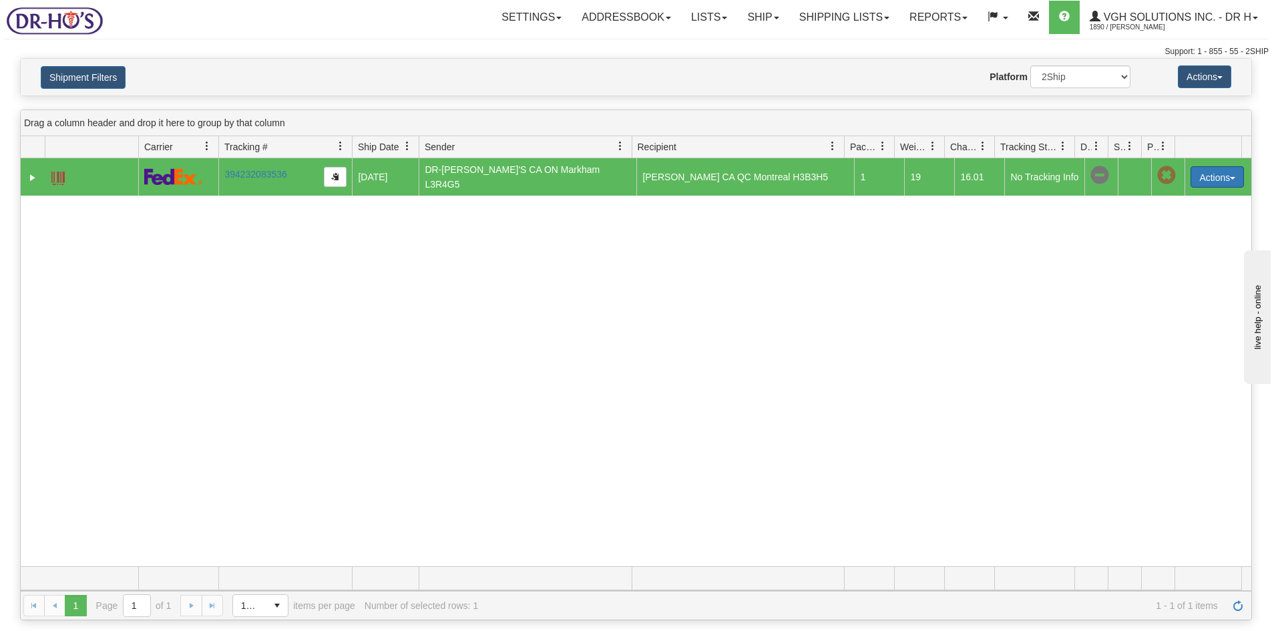
click at [1212, 175] on button "Actions" at bounding box center [1217, 176] width 53 height 21
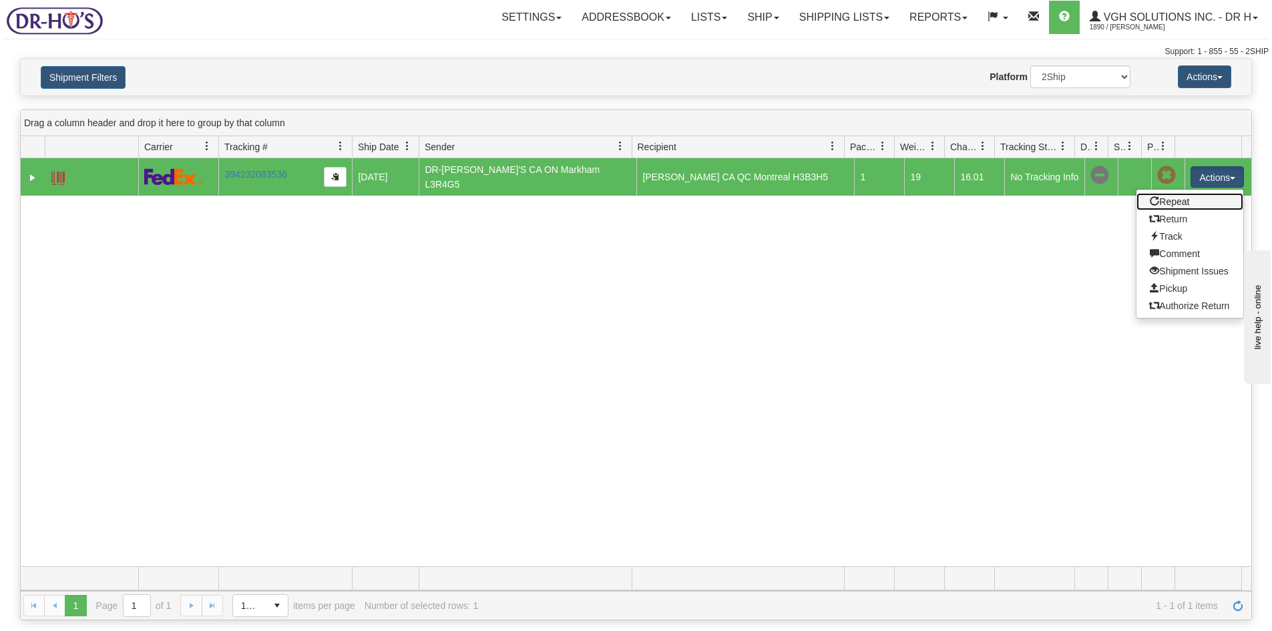
click at [1163, 196] on link "Repeat" at bounding box center [1190, 201] width 107 height 17
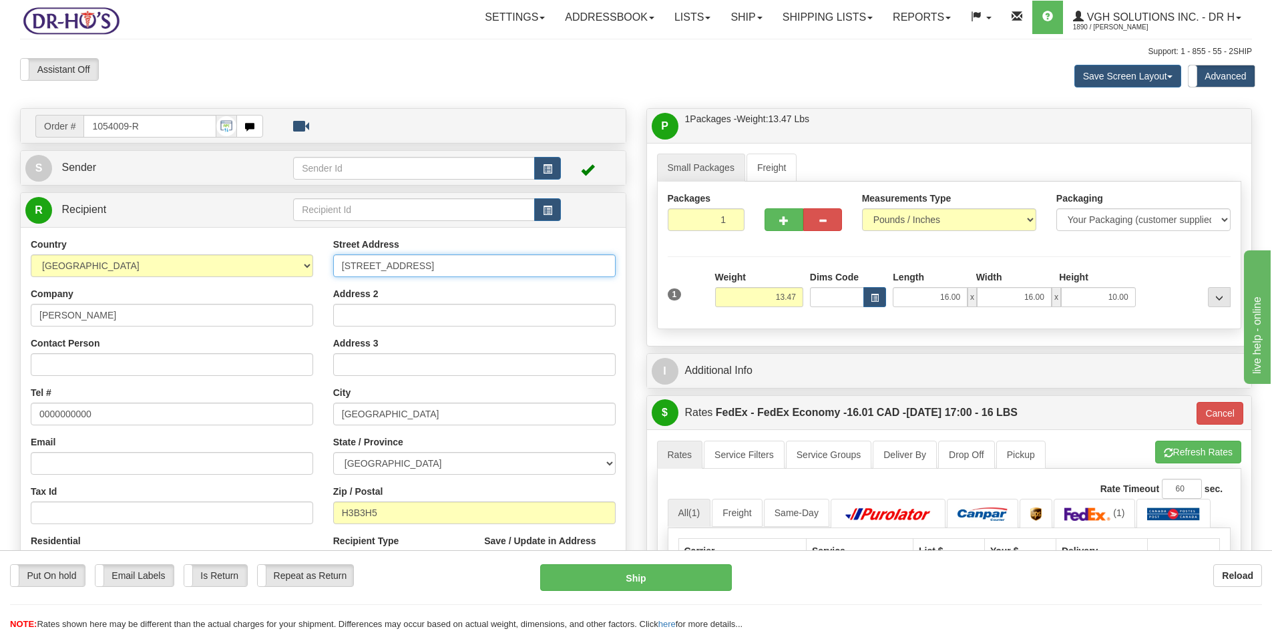
drag, startPoint x: 451, startPoint y: 265, endPoint x: 225, endPoint y: 266, distance: 226.4
click at [260, 264] on div "Country AFGHANISTAN ALAND ISLANDS ALBANIA ALGERIA AMERICAN SAMOA ANDORRA ANGOLA…" at bounding box center [323, 417] width 605 height 359
paste input "RUE SAINT-ALEXANDRE"
type input "1585 RUE SAINT-ALEXANDRE"
drag, startPoint x: 401, startPoint y: 517, endPoint x: 296, endPoint y: 516, distance: 104.9
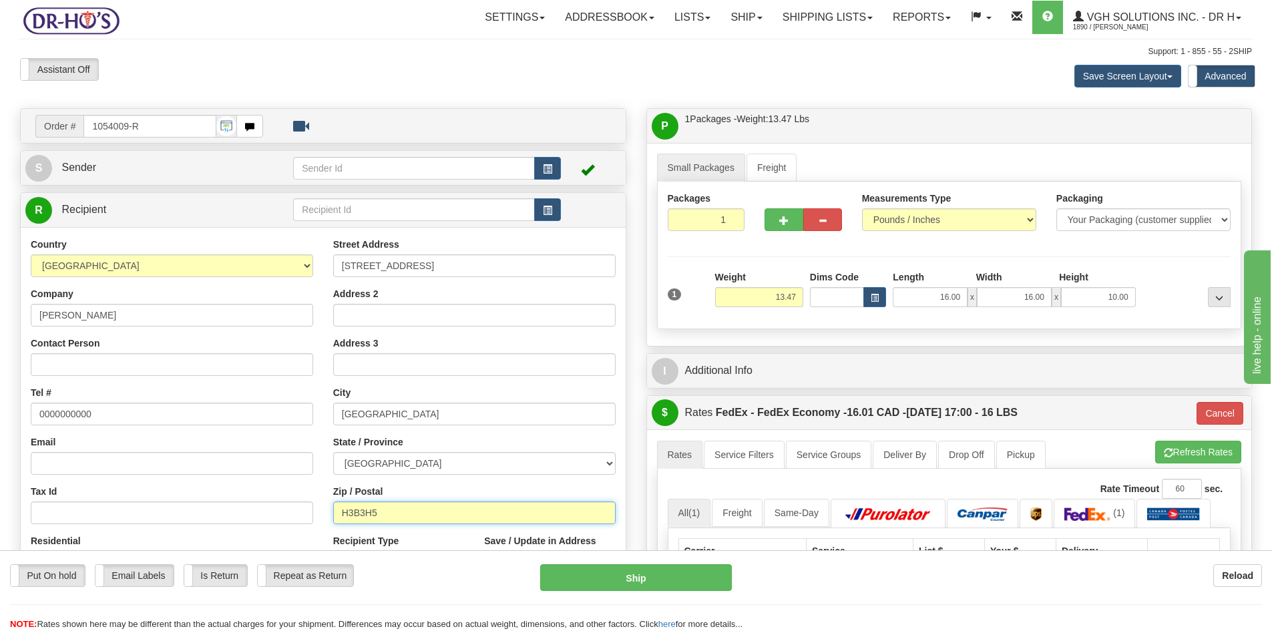
click at [296, 516] on div "Country AFGHANISTAN ALAND ISLANDS ALBANIA ALGERIA AMERICAN SAMOA ANDORRA ANGOLA…" at bounding box center [323, 417] width 605 height 359
paste input "J4J3T3"
type input "J4J3T3"
type input "20"
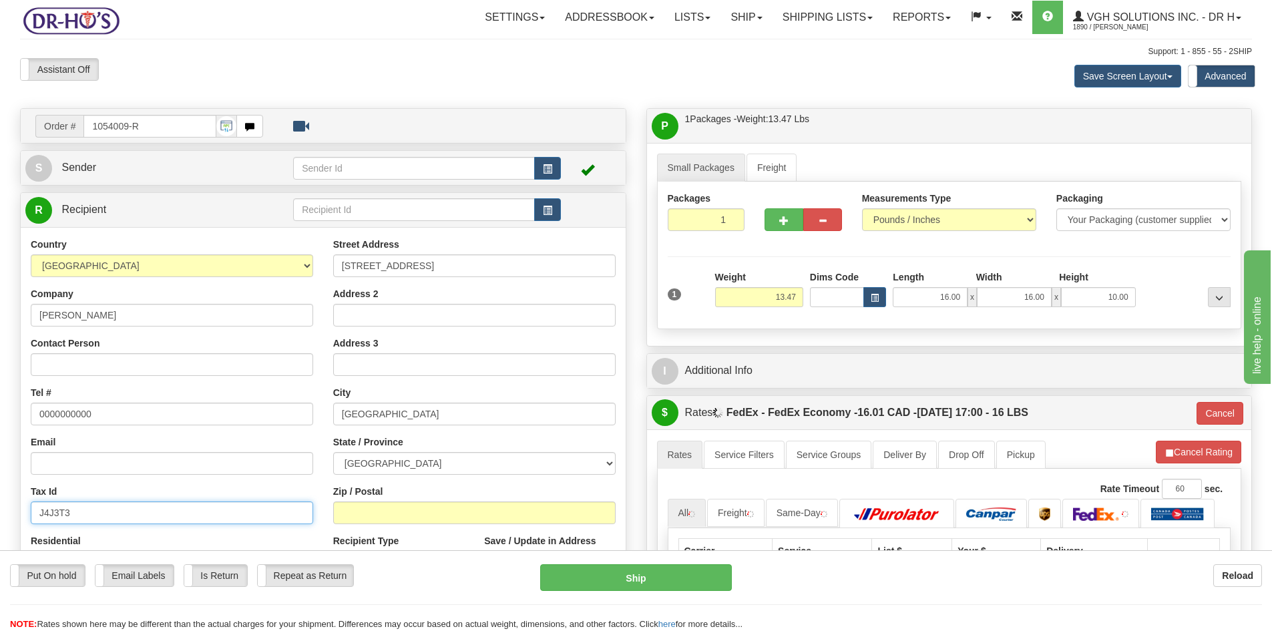
type input "J4J3T3"
click at [394, 516] on input "Zip / Postal" at bounding box center [474, 513] width 283 height 23
drag, startPoint x: 96, startPoint y: 510, endPoint x: -23, endPoint y: 521, distance: 120.0
click at [0, 521] on html "Training Course Close Toggle navigation Settings Shipping Preferences New Sende…" at bounding box center [636, 315] width 1272 height 631
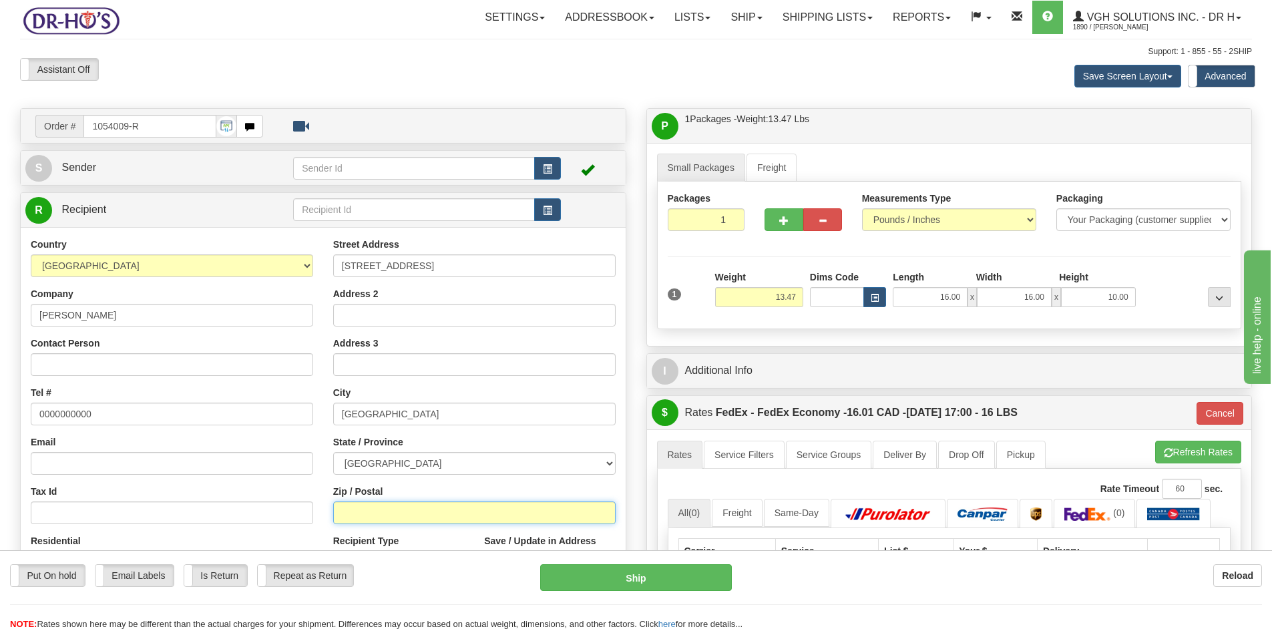
click at [385, 514] on input "Zip / Postal" at bounding box center [474, 513] width 283 height 23
click at [378, 512] on input "Zip / Postal" at bounding box center [474, 513] width 283 height 23
paste input "J4J3T3"
type input "J4J3T3"
type input "20"
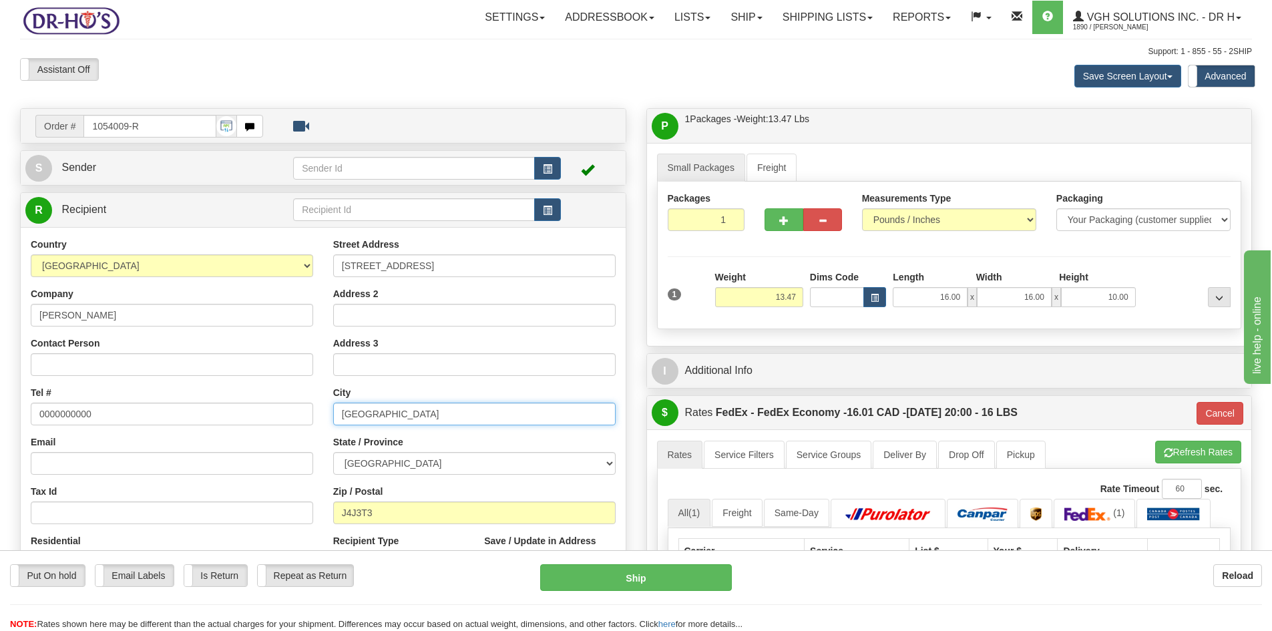
drag, startPoint x: 391, startPoint y: 415, endPoint x: 279, endPoint y: 429, distance: 113.7
click at [279, 429] on div "Country AFGHANISTAN ALAND ISLANDS ALBANIA ALGERIA AMERICAN SAMOA ANDORRA ANGOLA…" at bounding box center [323, 417] width 605 height 359
paste input "LONGUEUIL"
type input "LONGUEUIL"
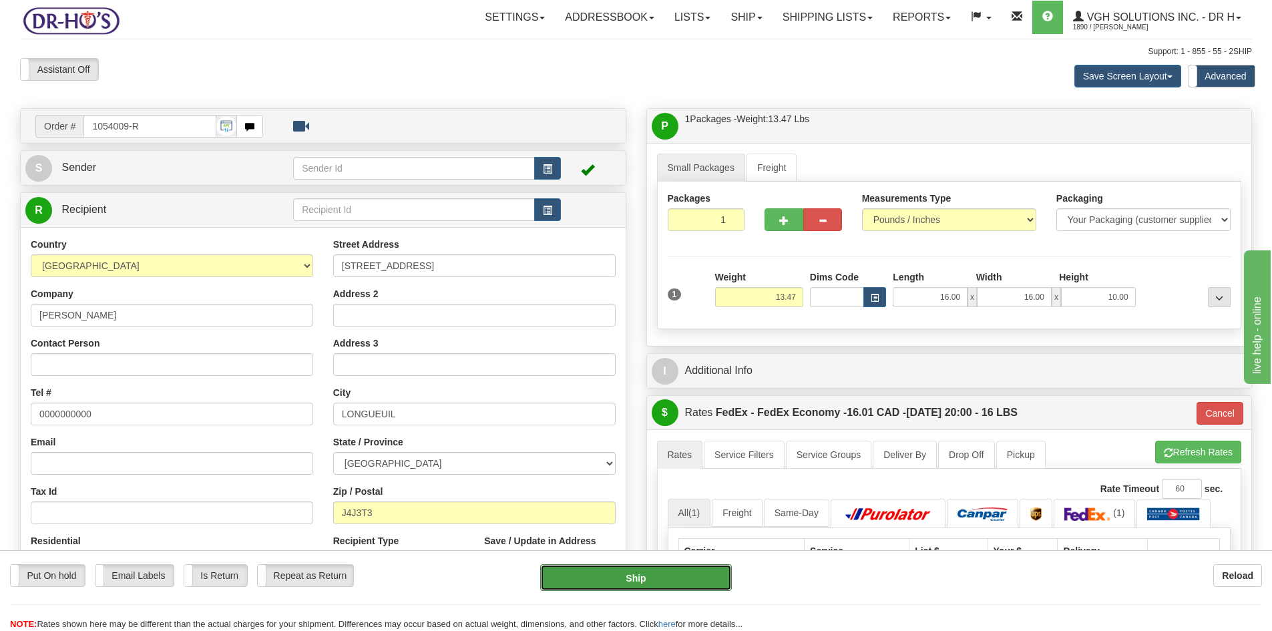
click at [627, 578] on button "Ship" at bounding box center [636, 577] width 192 height 27
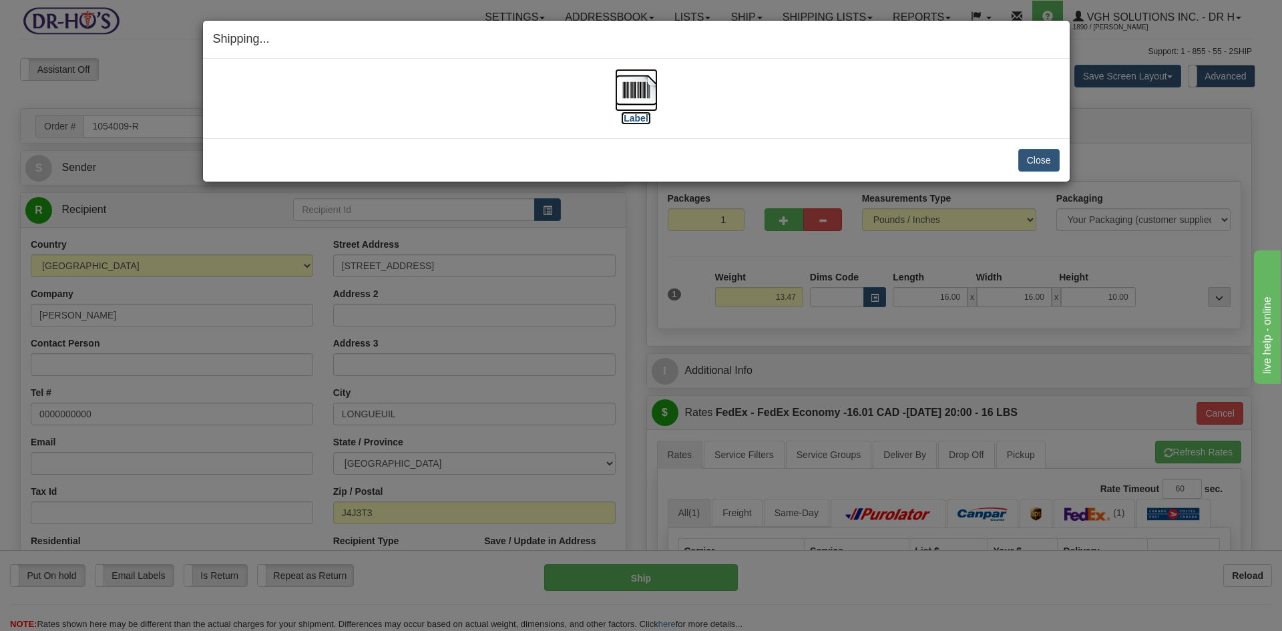
click at [641, 86] on img at bounding box center [636, 90] width 43 height 43
click at [1045, 164] on button "Close" at bounding box center [1039, 160] width 41 height 23
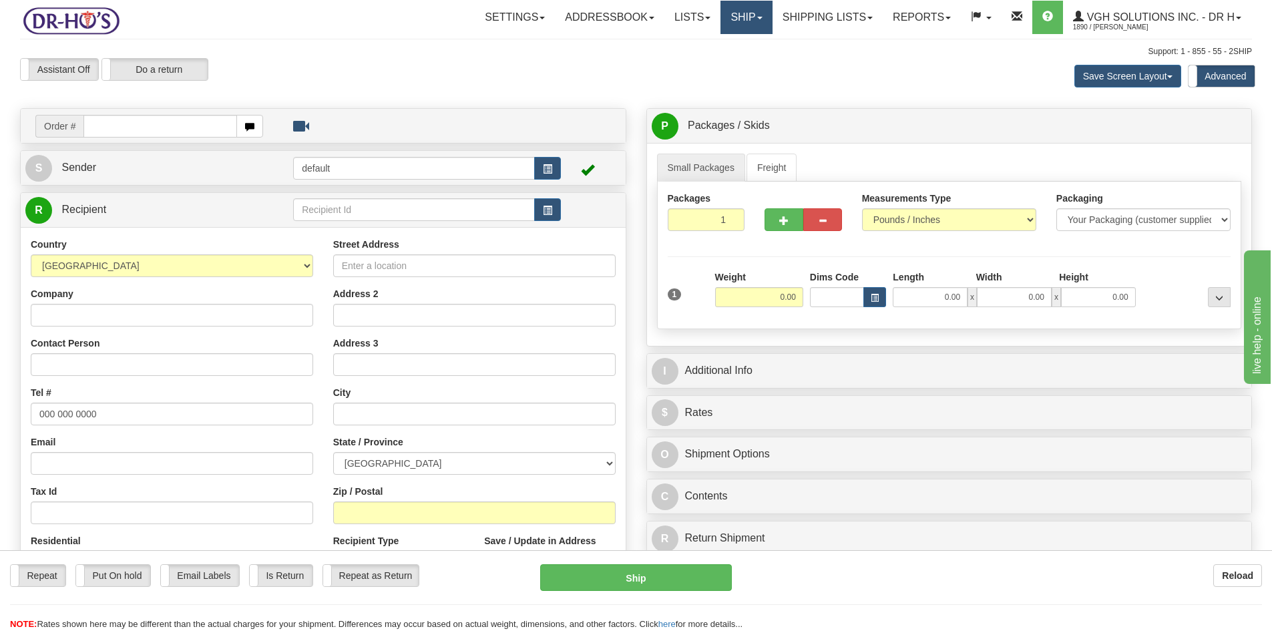
click at [742, 23] on link "Ship" at bounding box center [746, 17] width 51 height 33
click at [685, 59] on span "OnHold / Order Queue" at bounding box center [712, 64] width 94 height 11
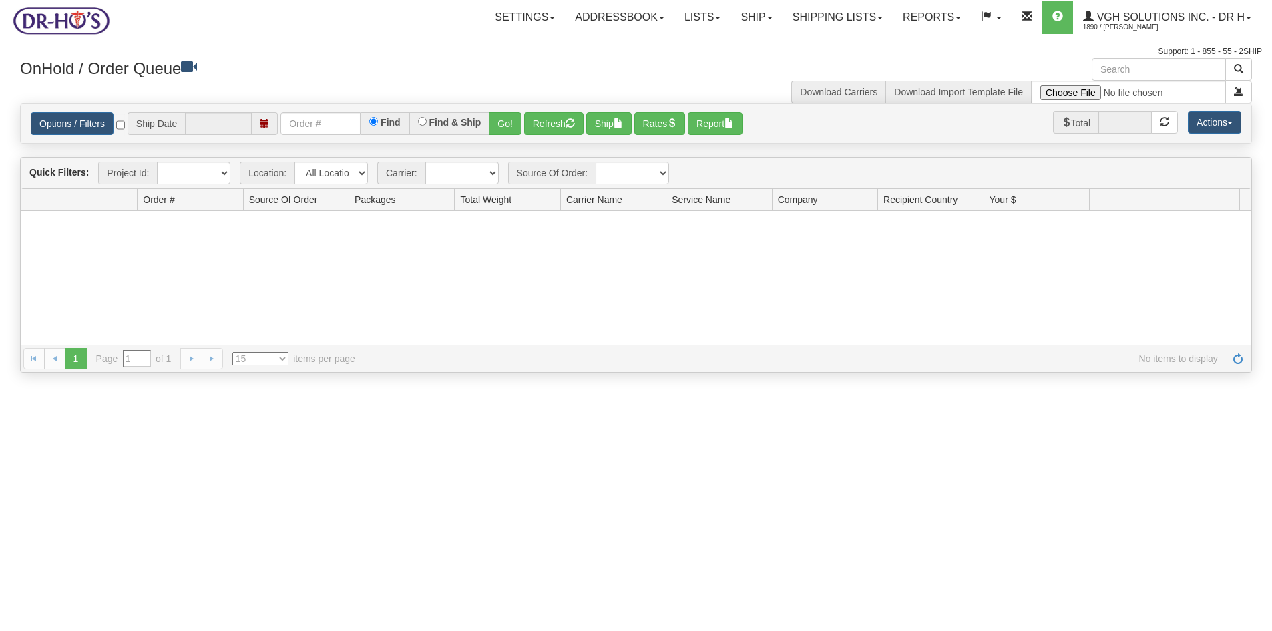
type input "[DATE]"
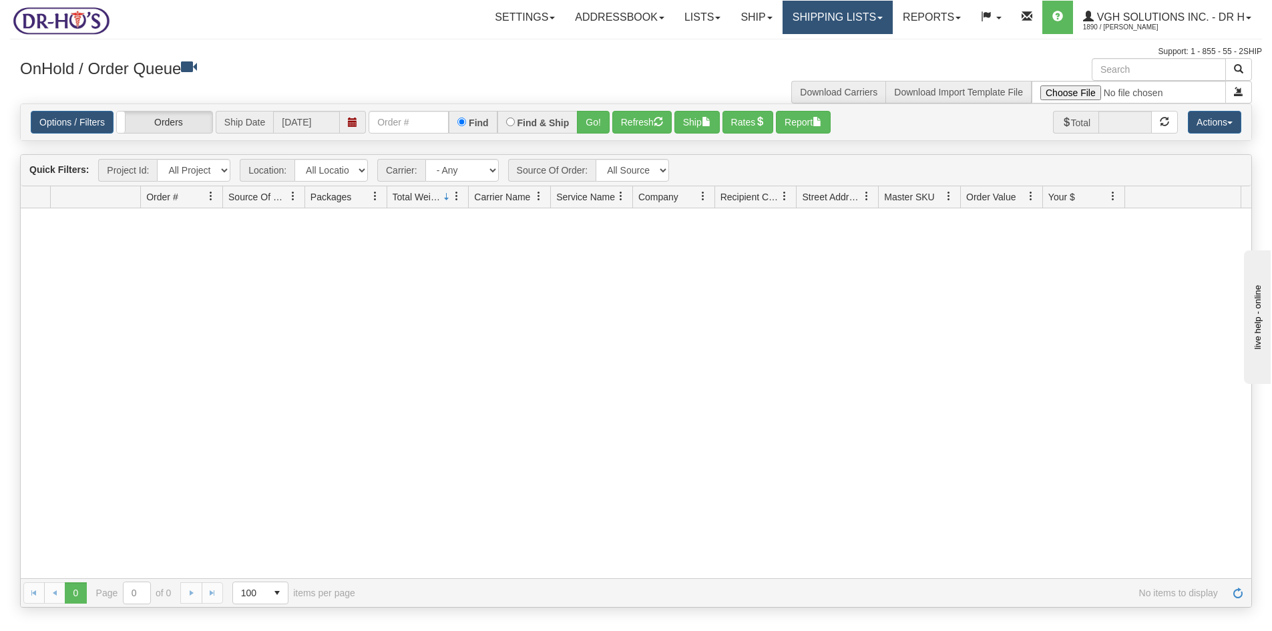
click at [835, 20] on link "Shipping lists" at bounding box center [838, 17] width 110 height 33
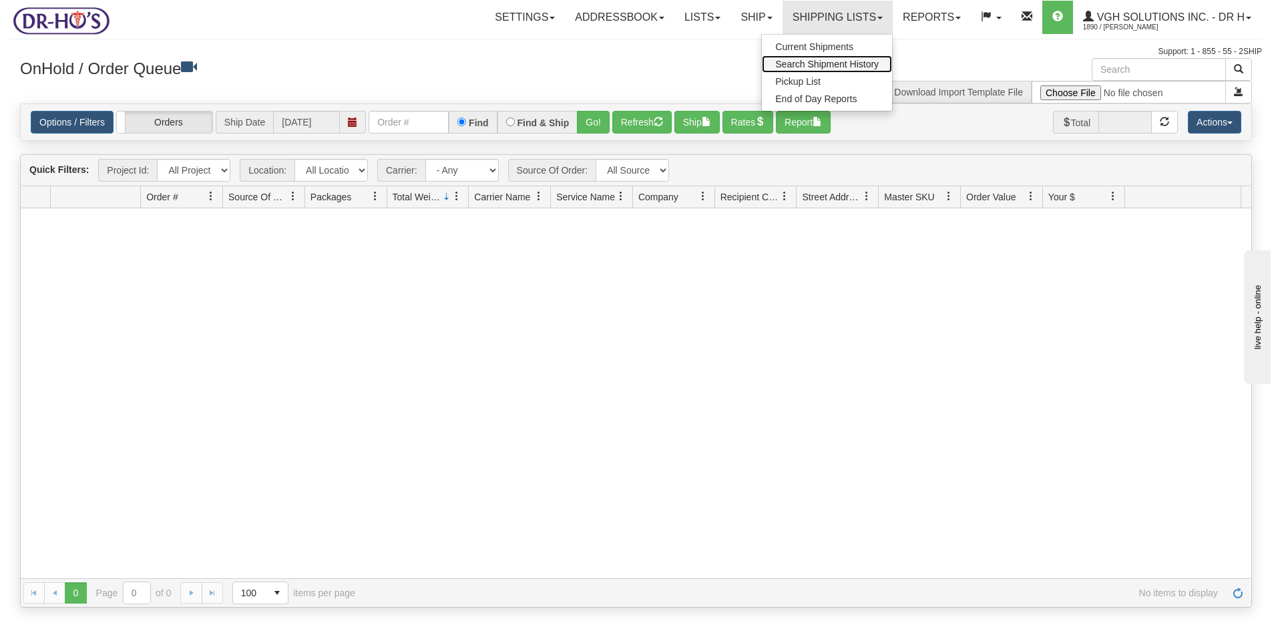
click at [802, 65] on span "Search Shipment History" at bounding box center [827, 64] width 104 height 11
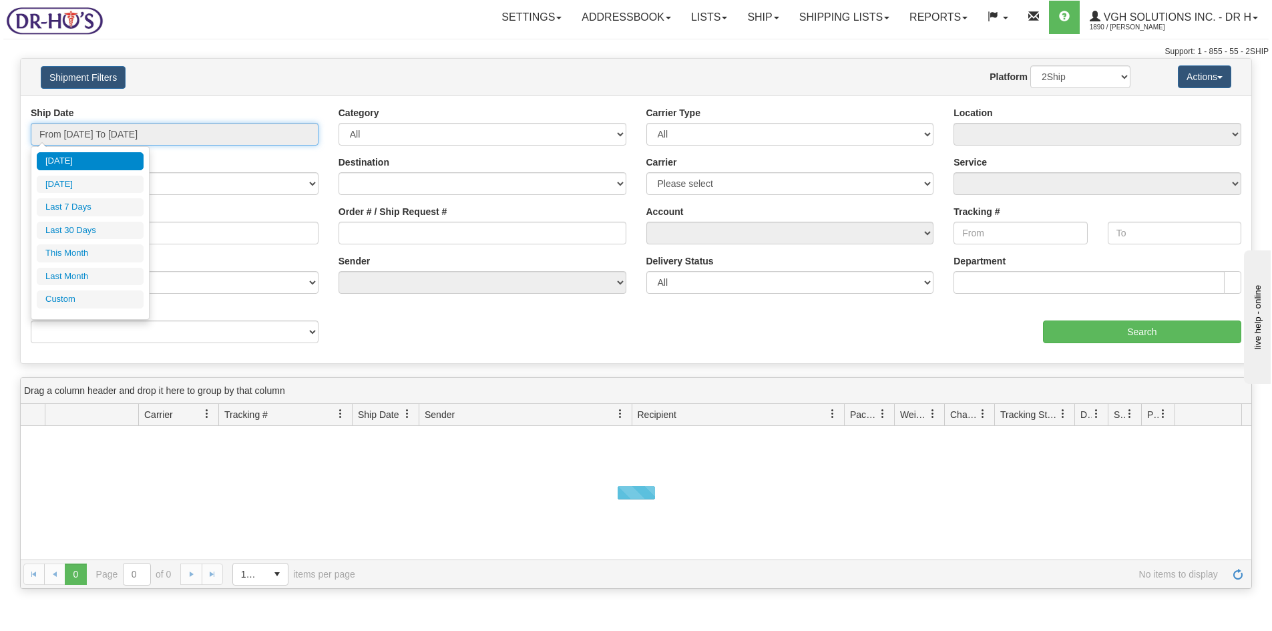
click at [92, 135] on input "From [DATE] To [DATE]" at bounding box center [175, 134] width 288 height 23
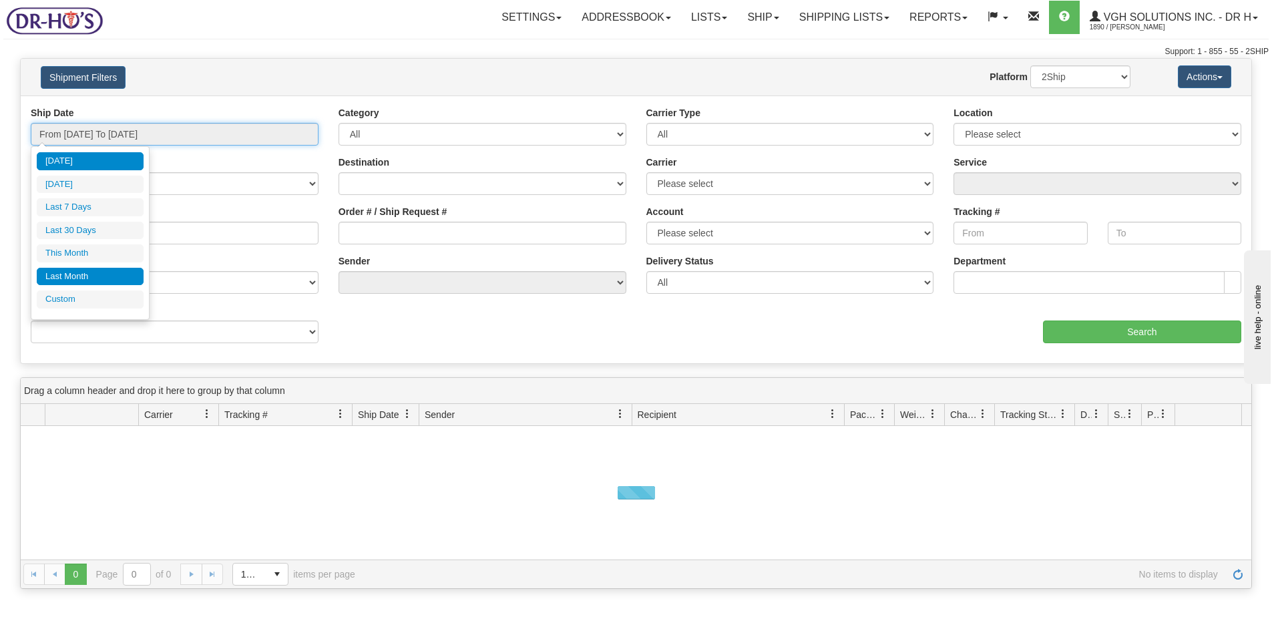
type input "[DATE]"
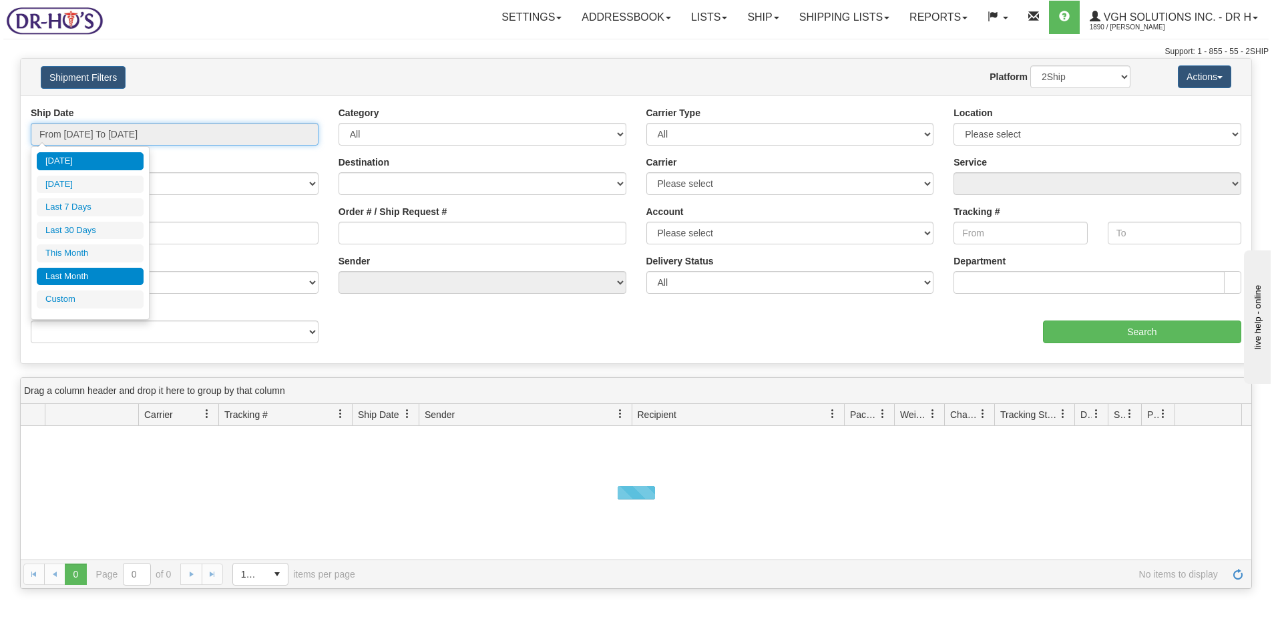
type input "[DATE]"
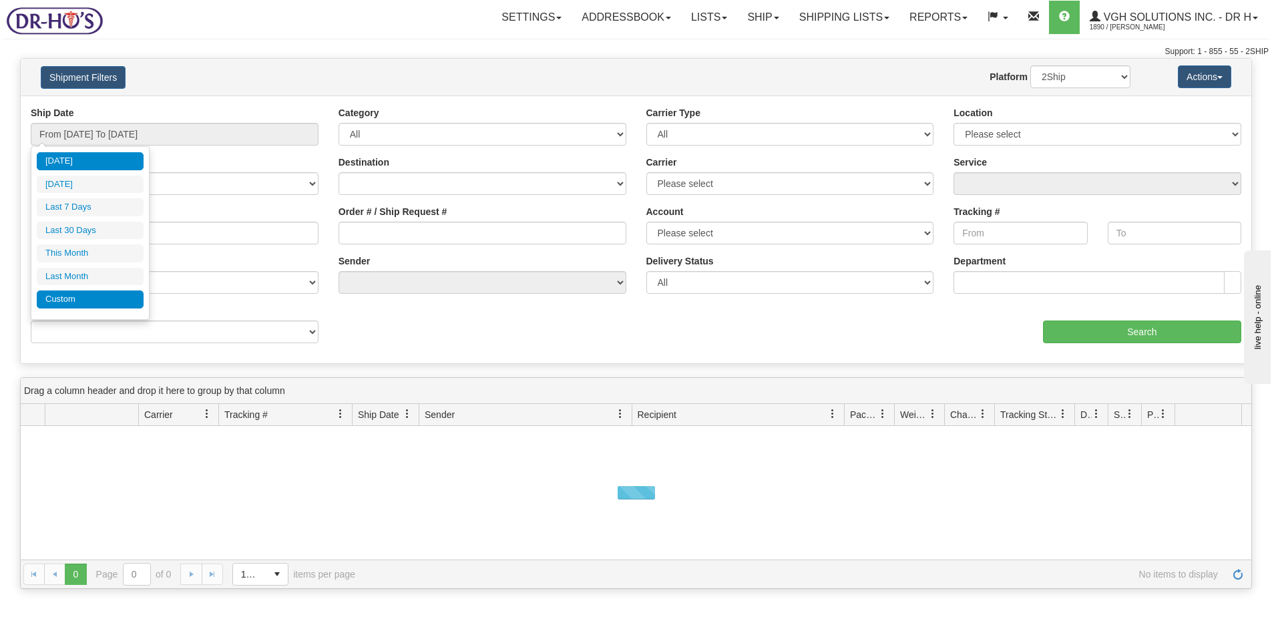
click at [65, 305] on li "Custom" at bounding box center [90, 300] width 107 height 18
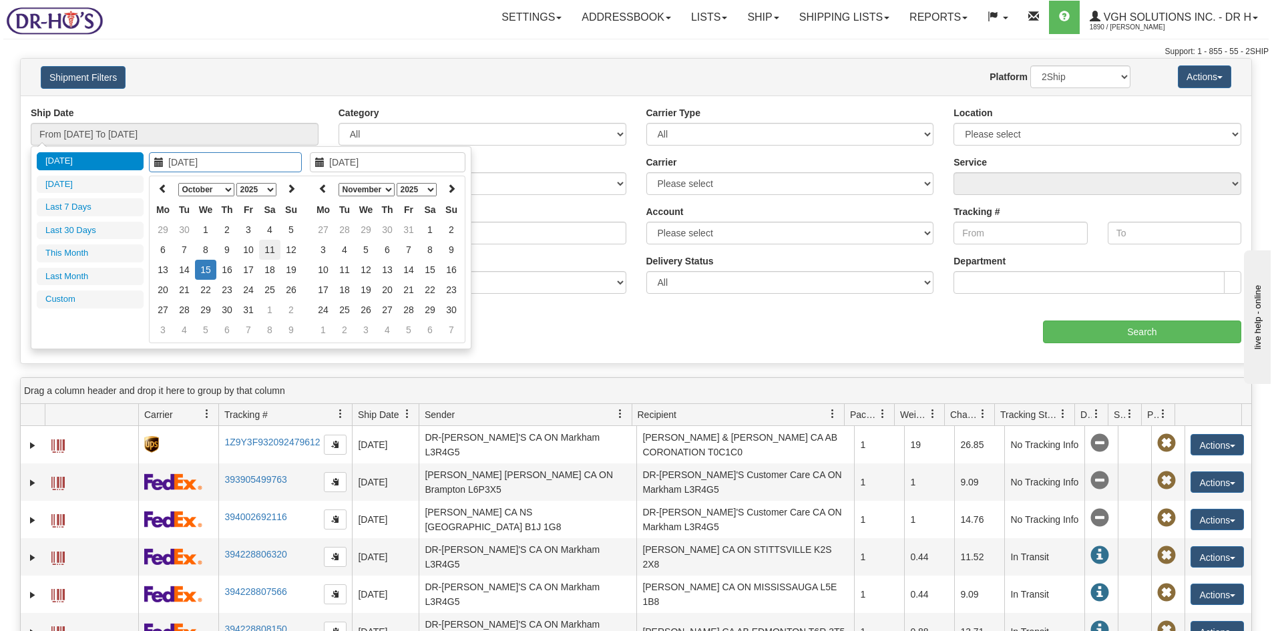
type input "[DATE]"
click at [270, 248] on td "11" at bounding box center [269, 250] width 21 height 20
click at [319, 190] on icon at bounding box center [323, 188] width 9 height 9
type input "[DATE]"
drag, startPoint x: 429, startPoint y: 254, endPoint x: 455, endPoint y: 258, distance: 26.4
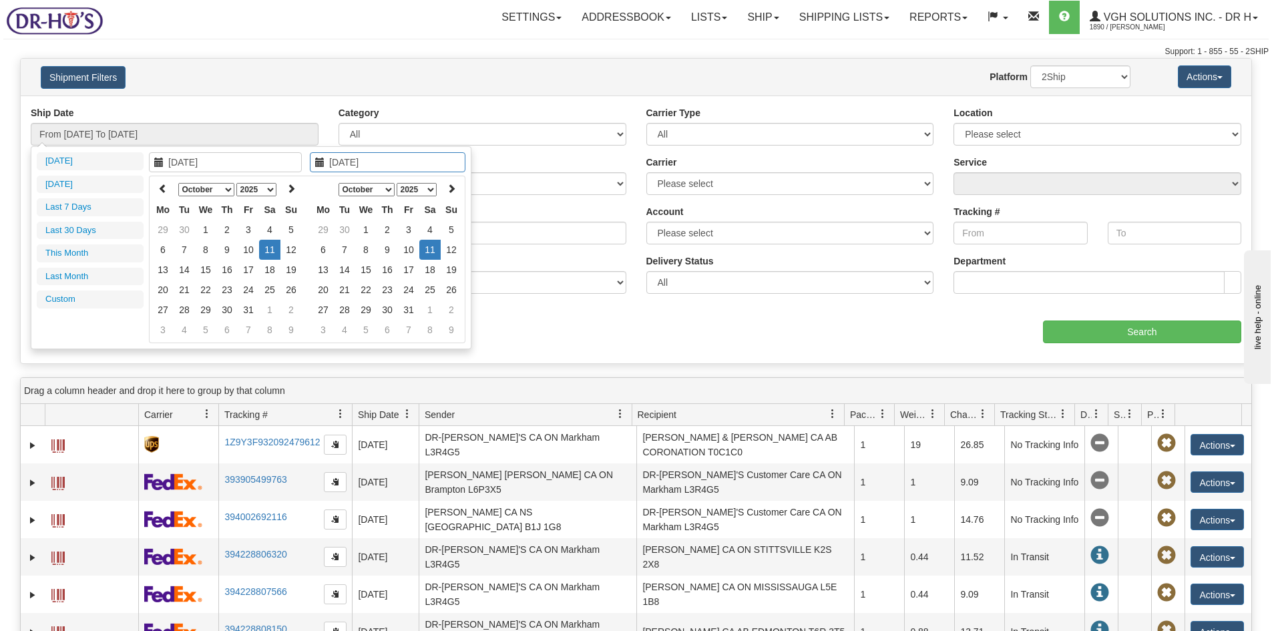
click at [431, 252] on td "11" at bounding box center [429, 250] width 21 height 20
type input "From [DATE] To [DATE]"
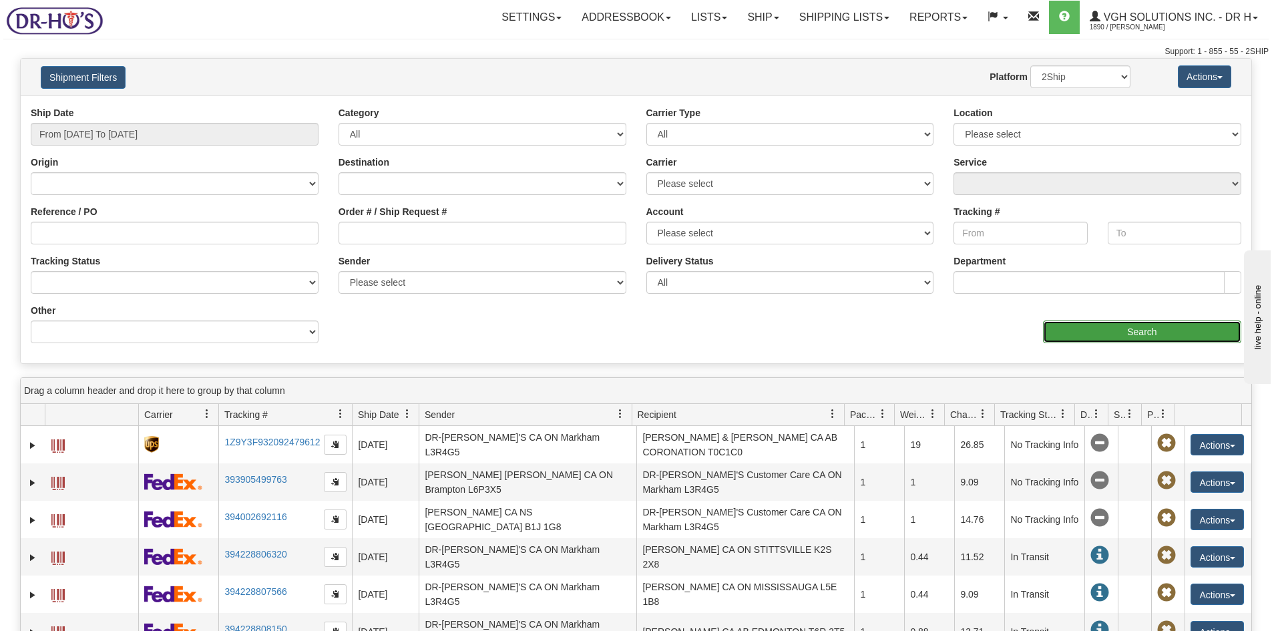
click at [1161, 332] on input "Search" at bounding box center [1142, 332] width 198 height 23
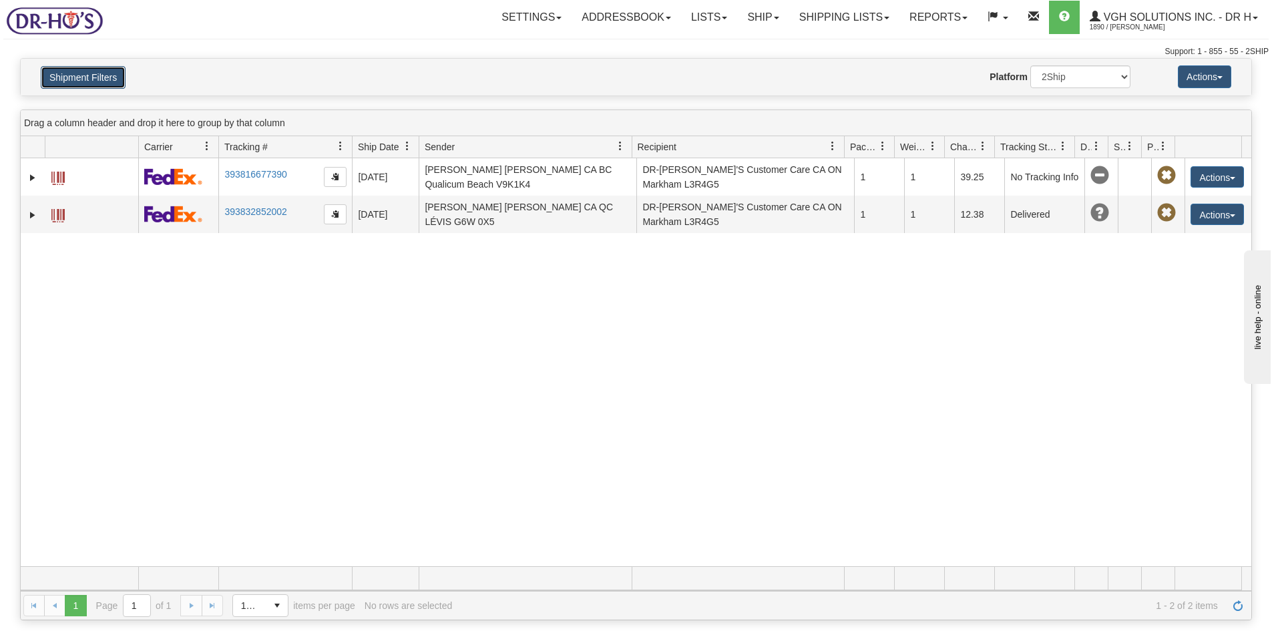
click at [81, 69] on button "Shipment Filters" at bounding box center [83, 77] width 85 height 23
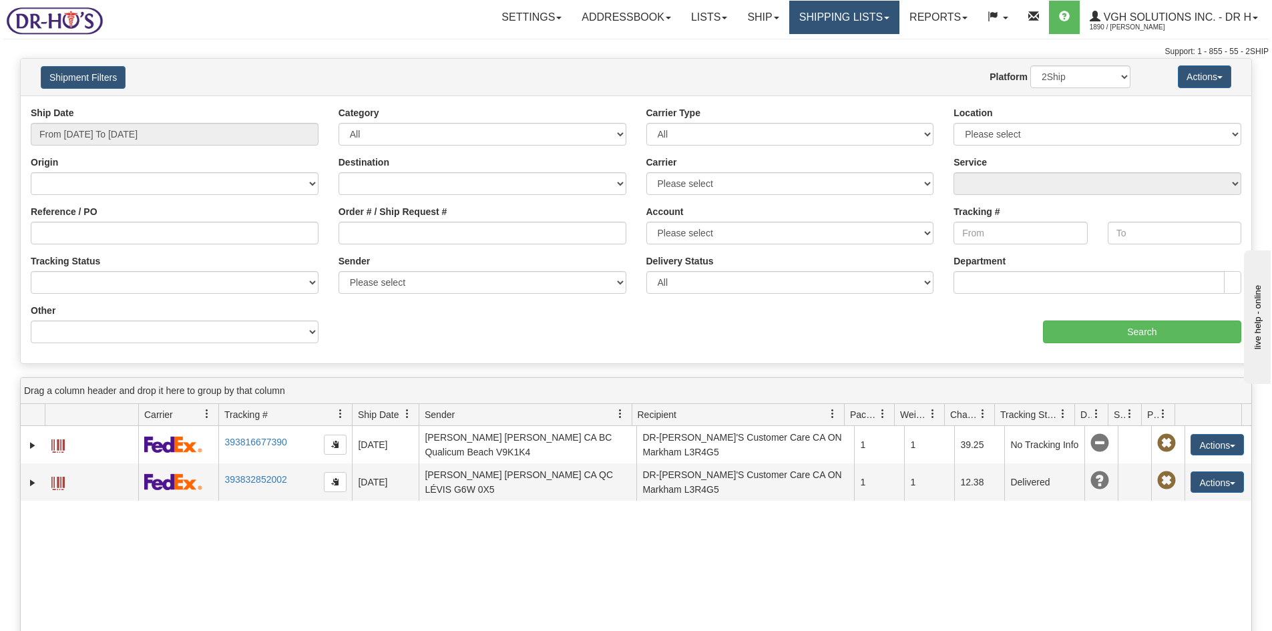
click at [830, 17] on link "Shipping lists" at bounding box center [844, 17] width 110 height 33
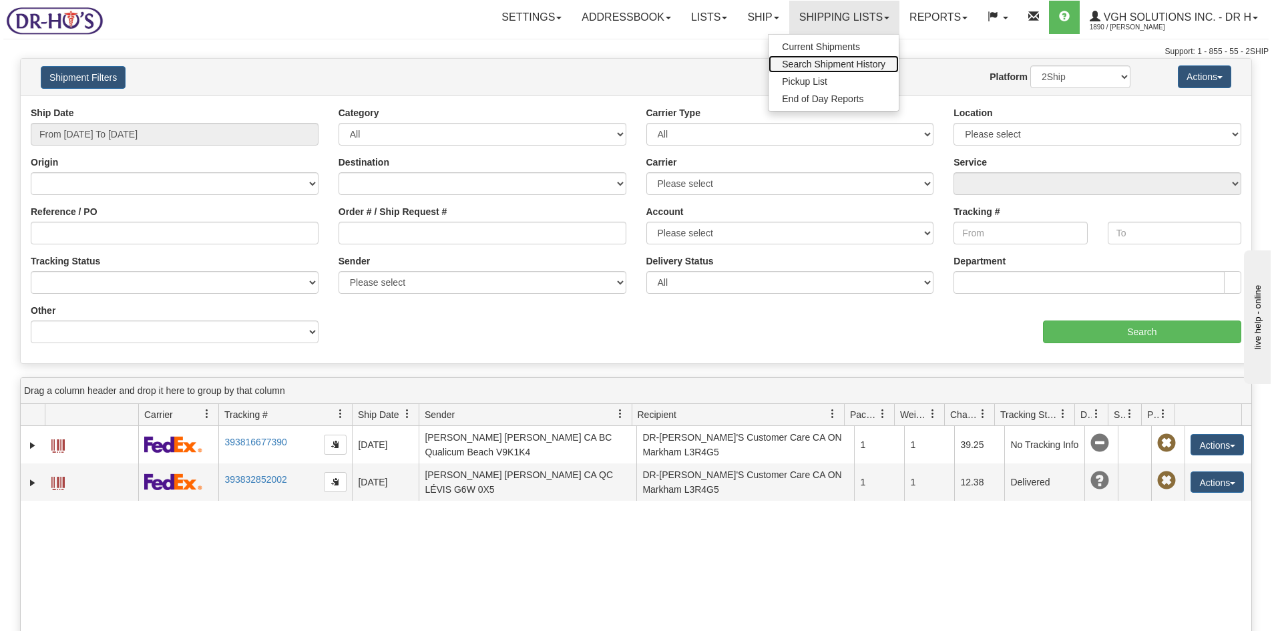
click at [817, 64] on span "Search Shipment History" at bounding box center [834, 64] width 104 height 11
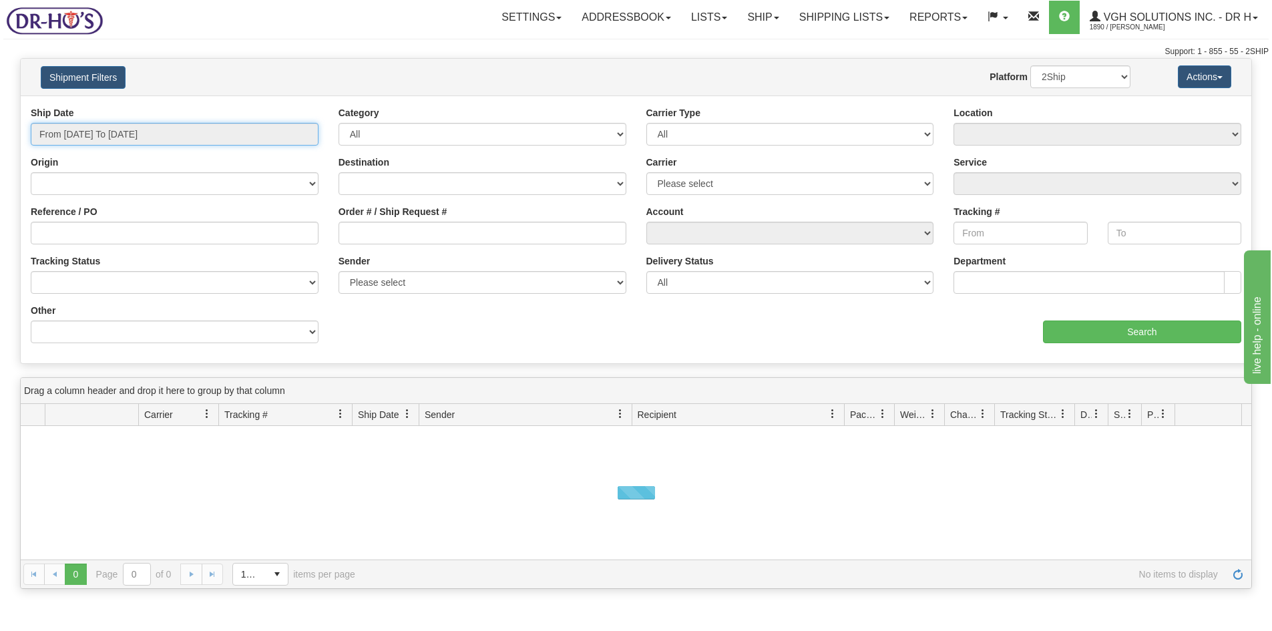
click at [202, 130] on input "From [DATE] To [DATE]" at bounding box center [175, 134] width 288 height 23
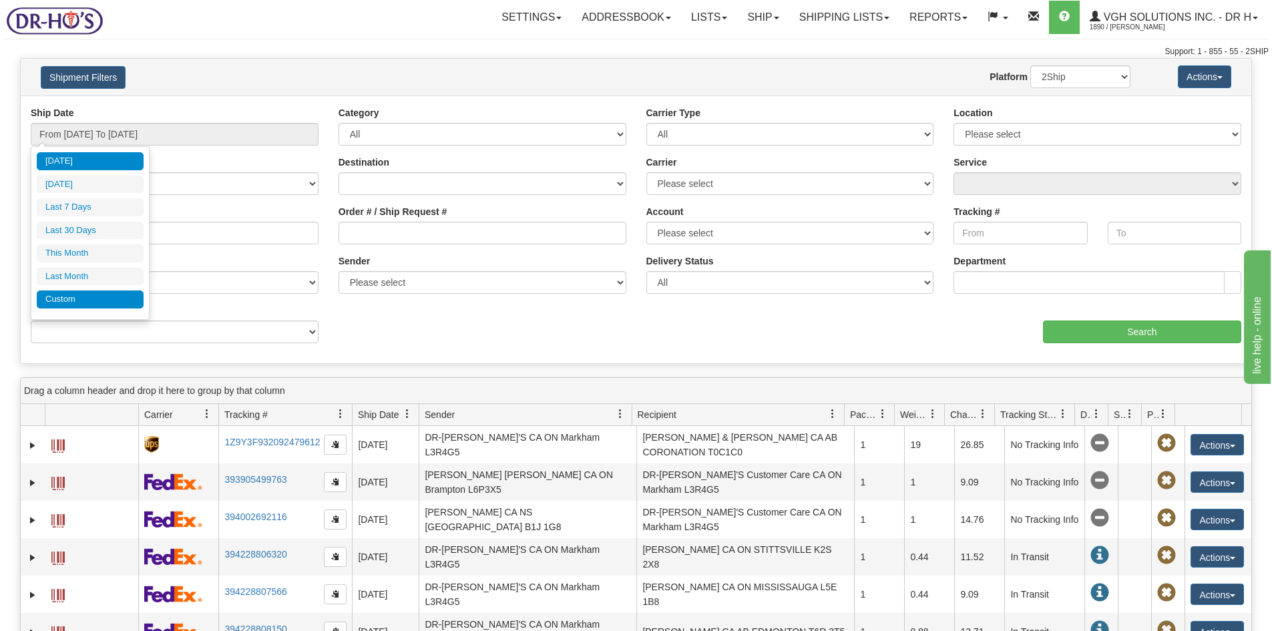
click at [51, 299] on li "Custom" at bounding box center [90, 300] width 107 height 18
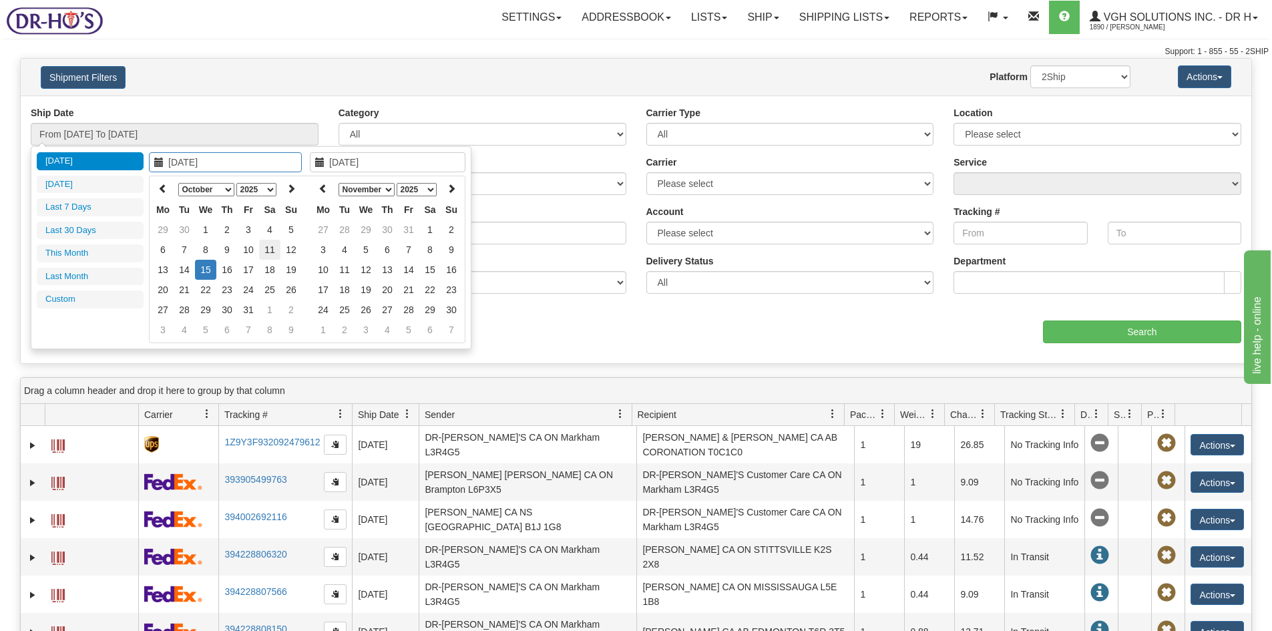
type input "[DATE]"
click at [271, 250] on td "11" at bounding box center [269, 250] width 21 height 20
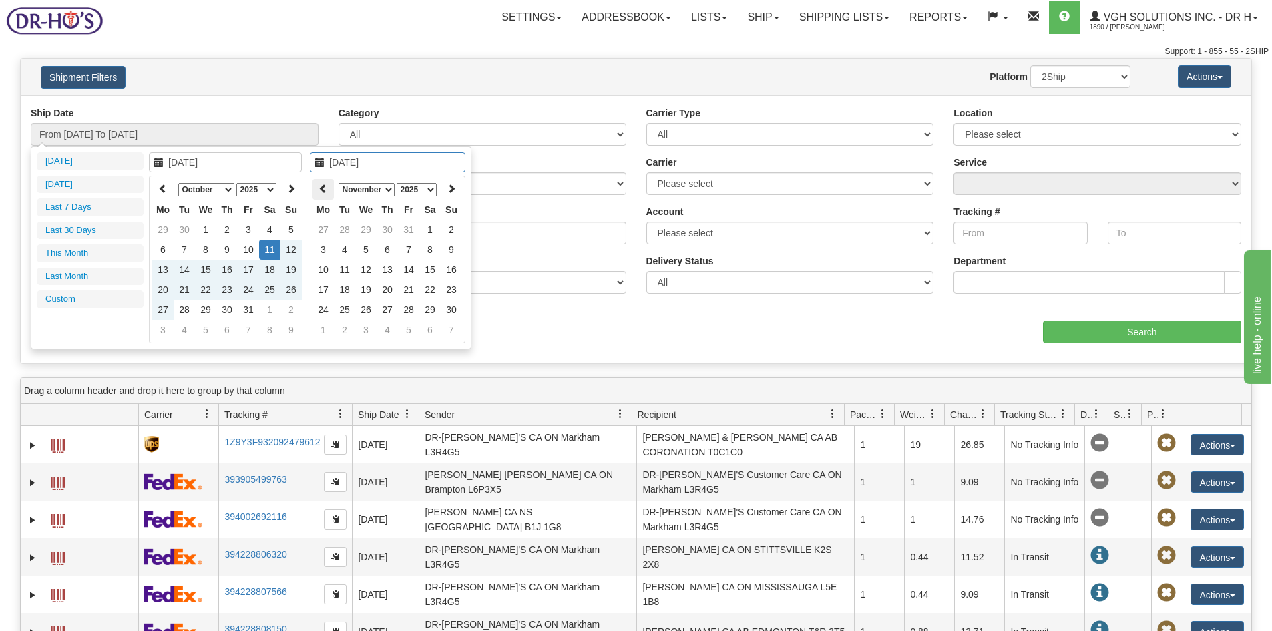
click at [324, 191] on icon at bounding box center [323, 188] width 9 height 9
type input "[DATE]"
click at [429, 247] on td "11" at bounding box center [429, 250] width 21 height 20
type input "From 10/11/2025 To 10/11/2025"
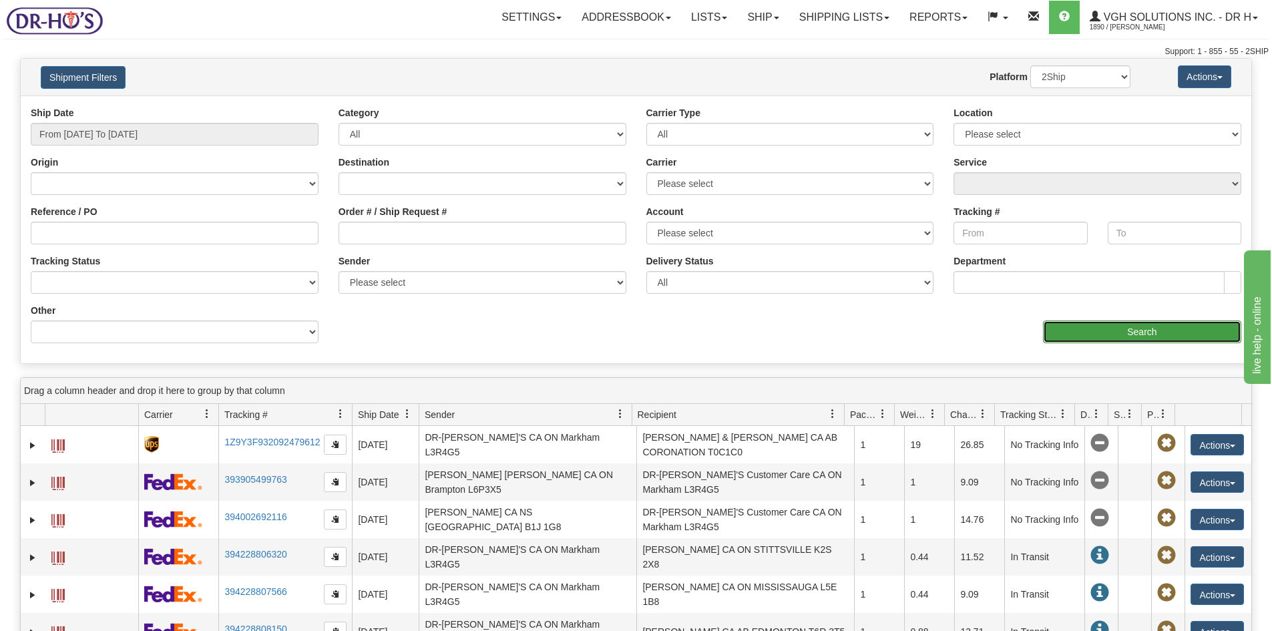
click at [1116, 331] on input "Search" at bounding box center [1142, 332] width 198 height 23
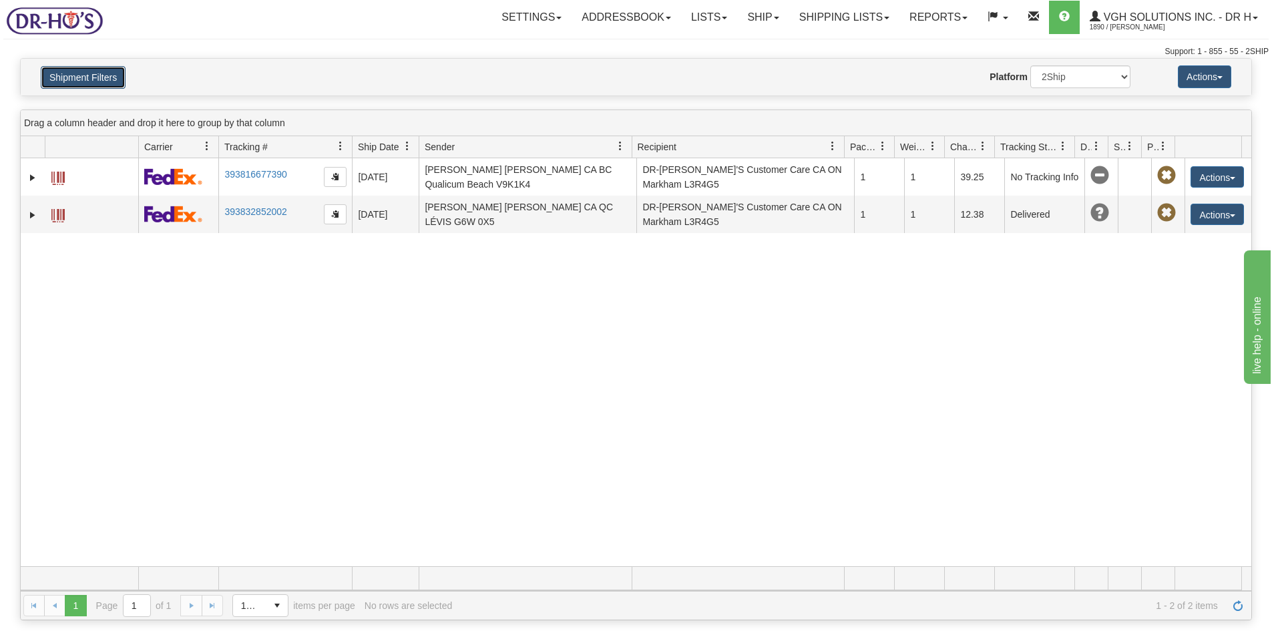
click at [76, 71] on button "Shipment Filters" at bounding box center [83, 77] width 85 height 23
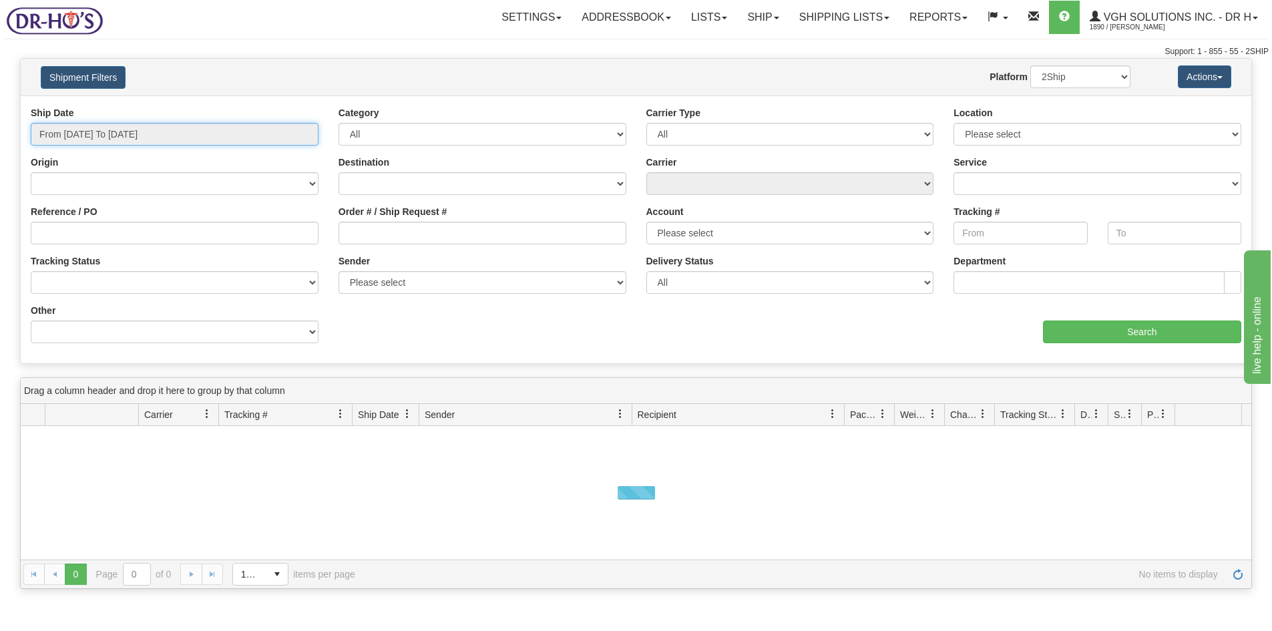
click at [120, 134] on input "From [DATE] To [DATE]" at bounding box center [175, 134] width 288 height 23
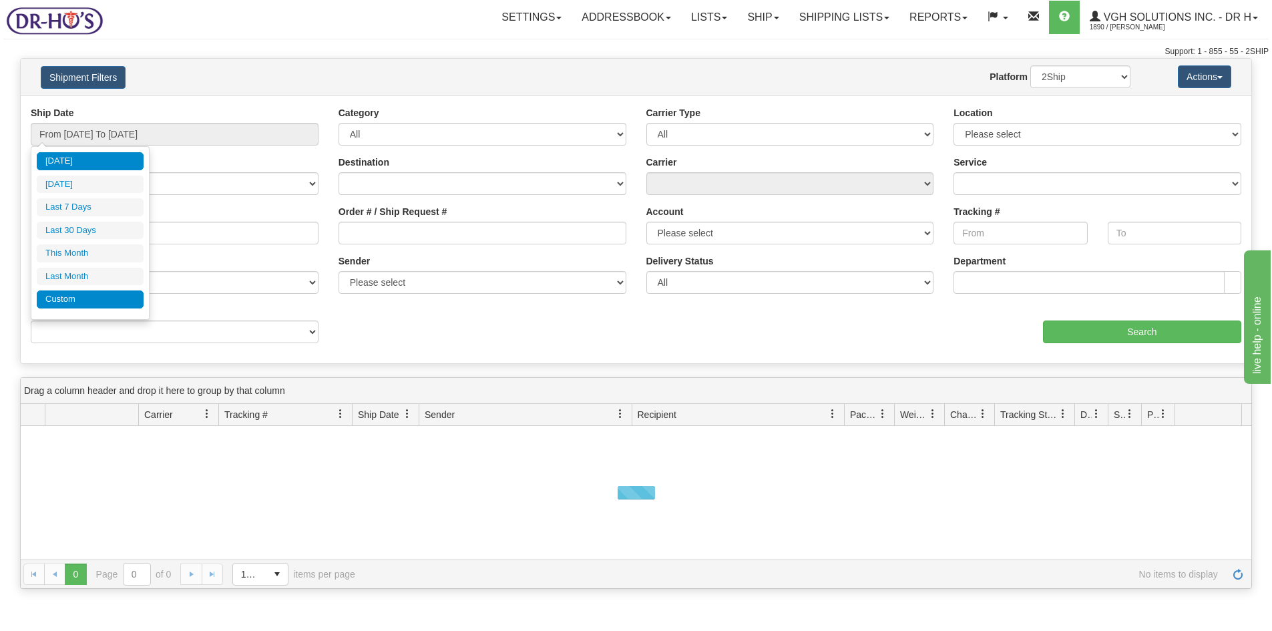
click at [65, 299] on li "Custom" at bounding box center [90, 300] width 107 height 18
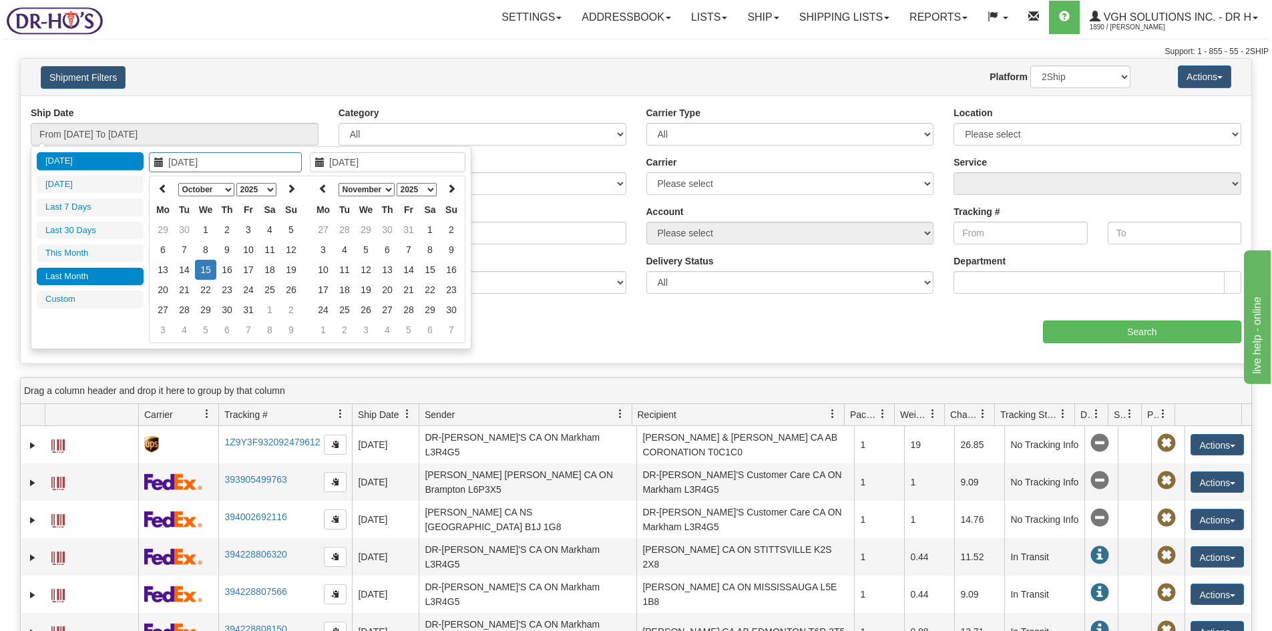
type input "[DATE]"
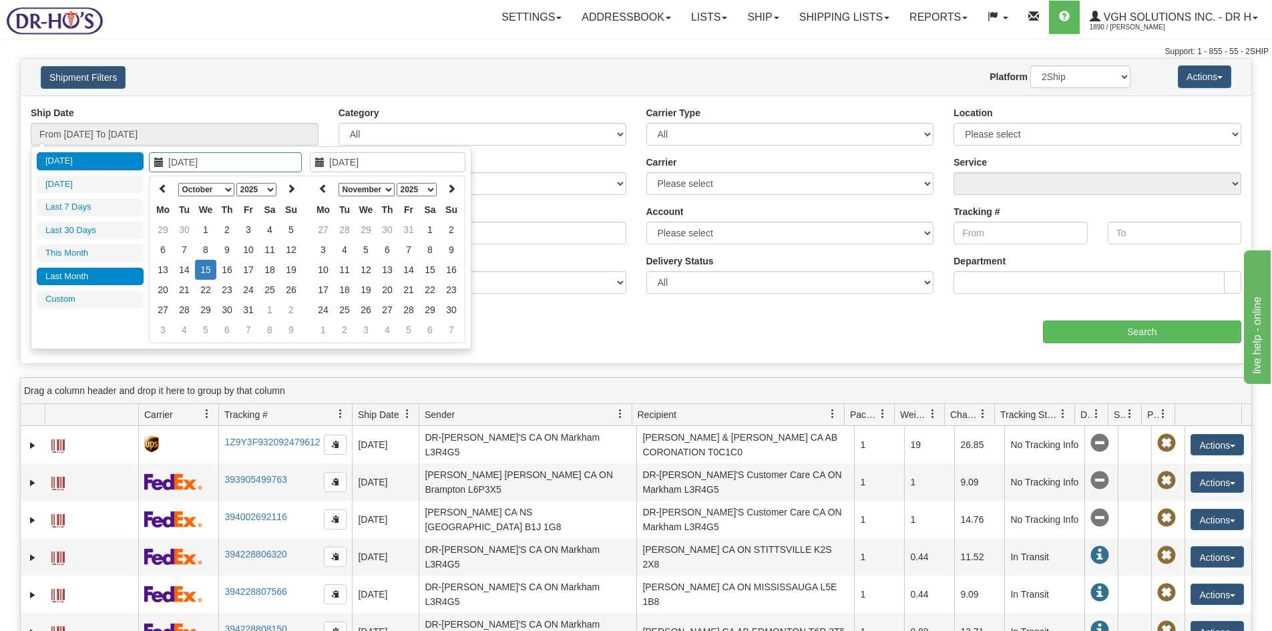
type input "[DATE]"
click at [248, 248] on td "10" at bounding box center [248, 250] width 21 height 20
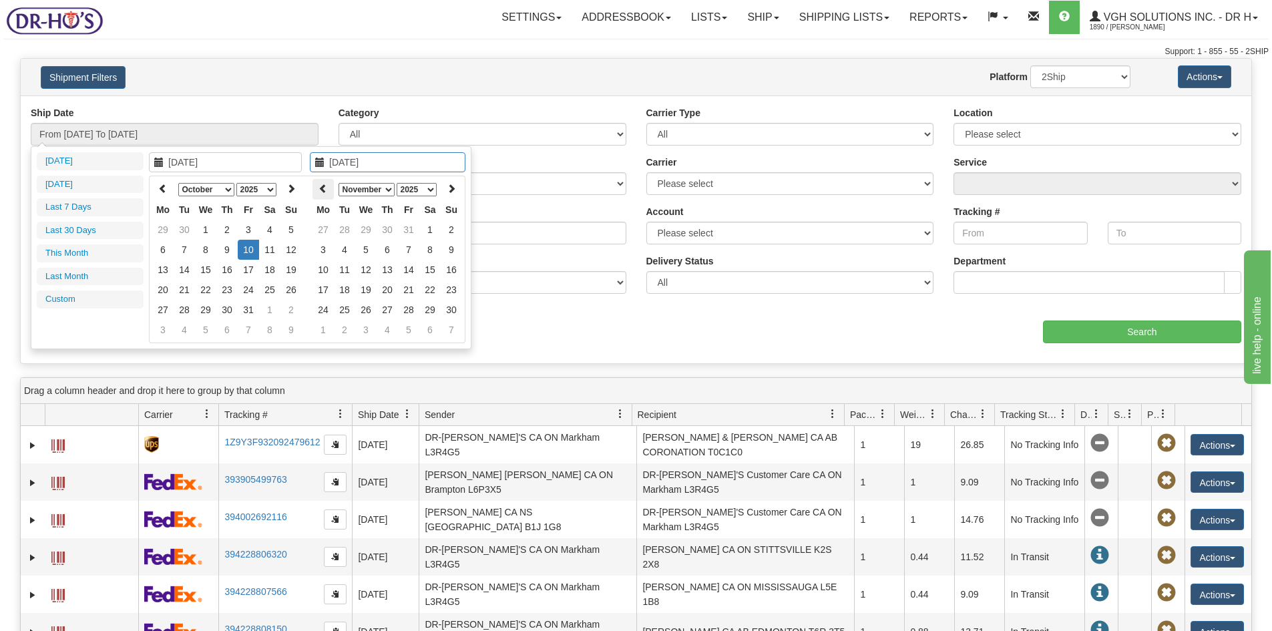
click at [321, 183] on th at bounding box center [323, 189] width 21 height 21
type input "10/10/2025"
click at [407, 252] on td "10" at bounding box center [408, 250] width 21 height 20
type input "From 10/10/2025 To 10/10/2025"
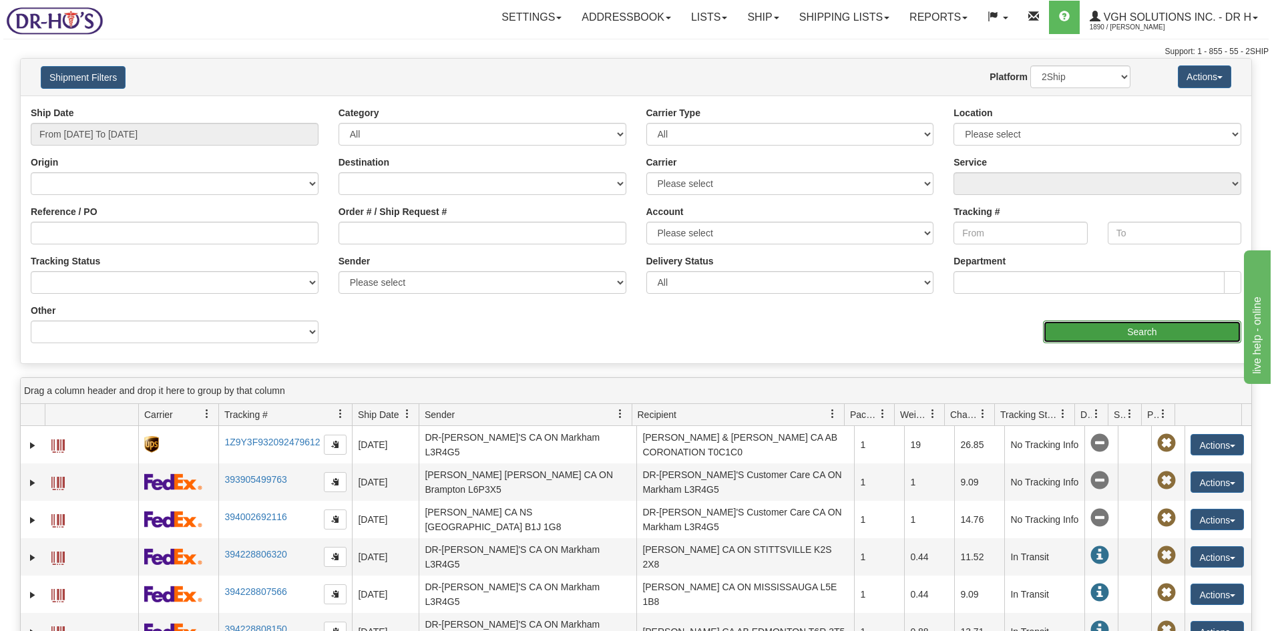
click at [1083, 339] on input "Search" at bounding box center [1142, 332] width 198 height 23
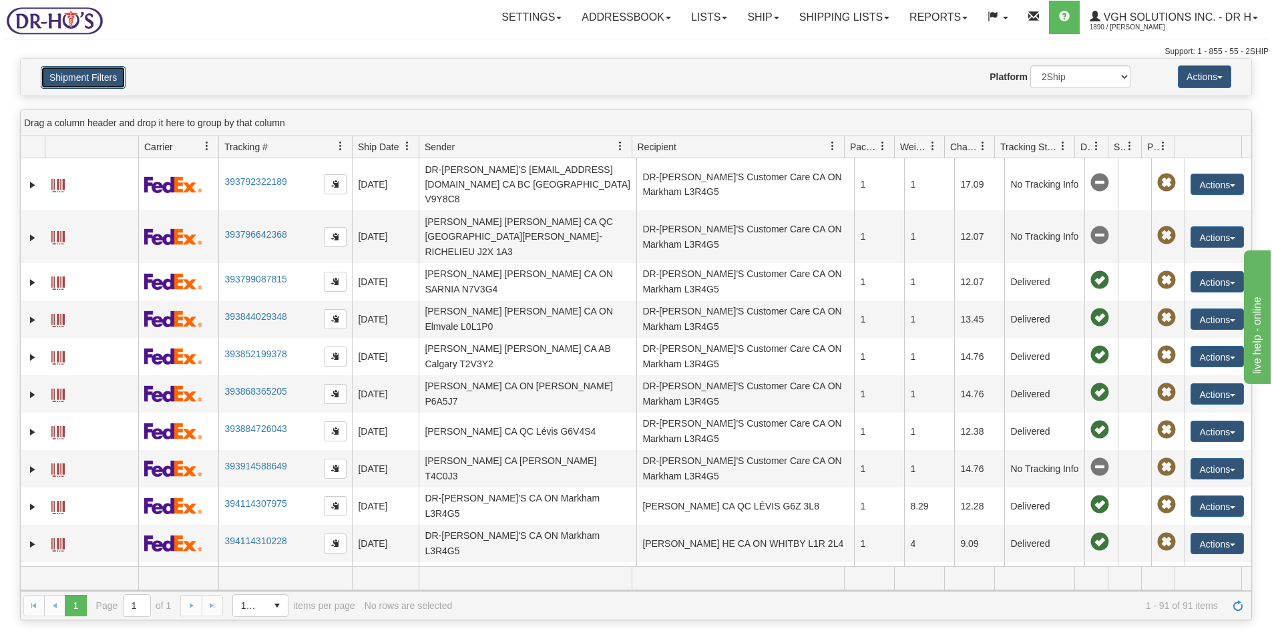
click at [92, 79] on button "Shipment Filters" at bounding box center [83, 77] width 85 height 23
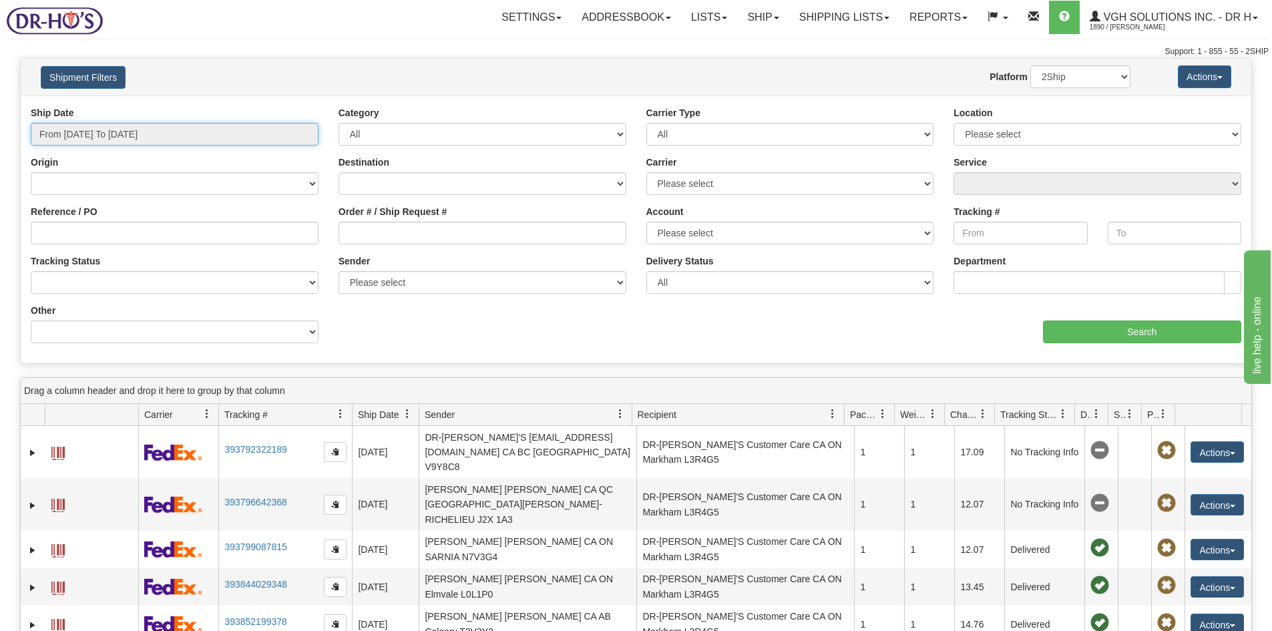
click at [110, 132] on input "From 10/10/2025 To 10/10/2025" at bounding box center [175, 134] width 288 height 23
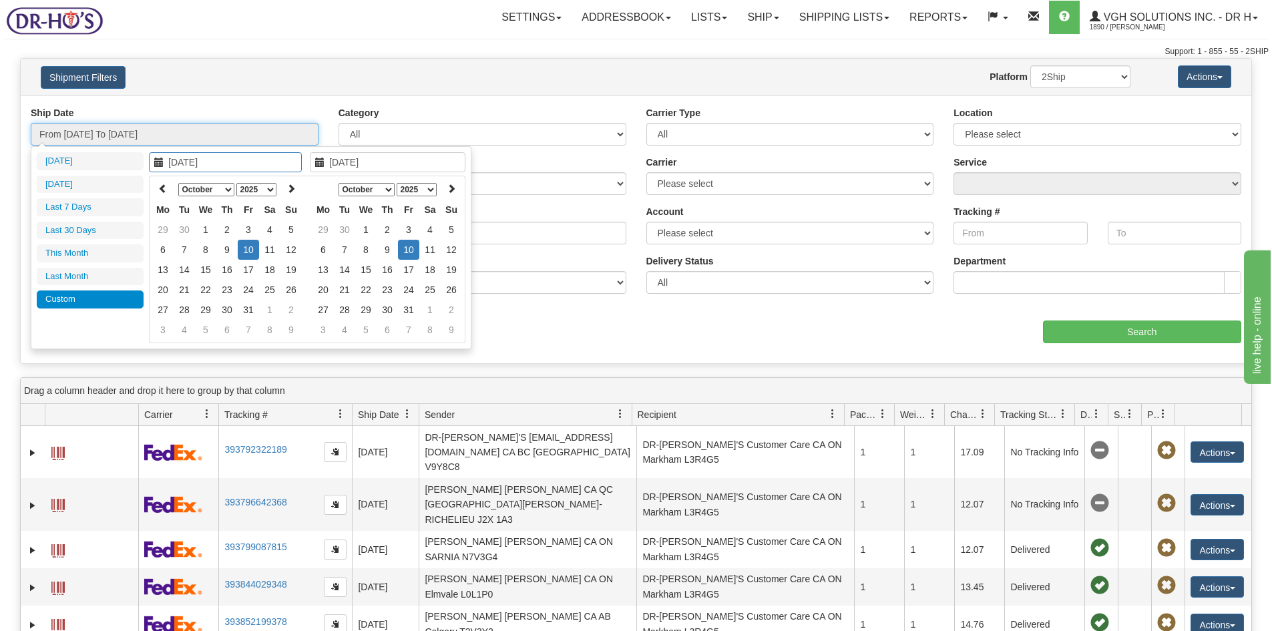
type input "[DATE]"
type input "10/10/2025"
type input "10/09/2025"
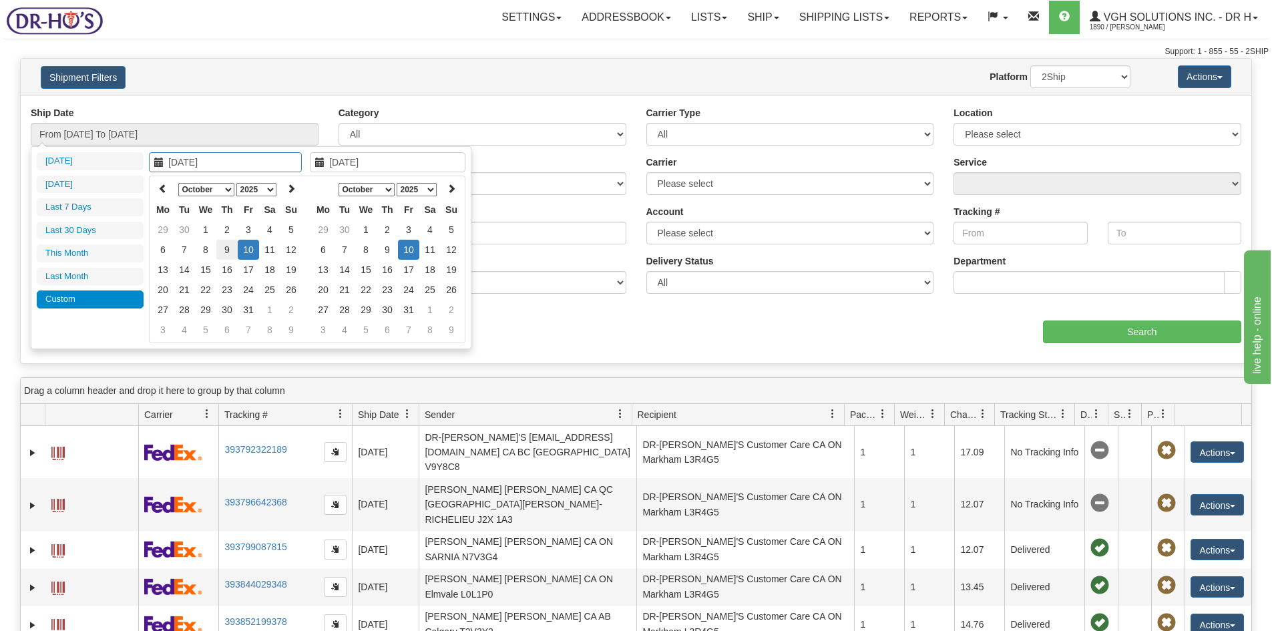
click at [228, 250] on td "9" at bounding box center [226, 250] width 21 height 20
type input "10/09/2025"
click at [390, 249] on td "9" at bounding box center [387, 250] width 21 height 20
type input "From 10/09/2025 To 10/09/2025"
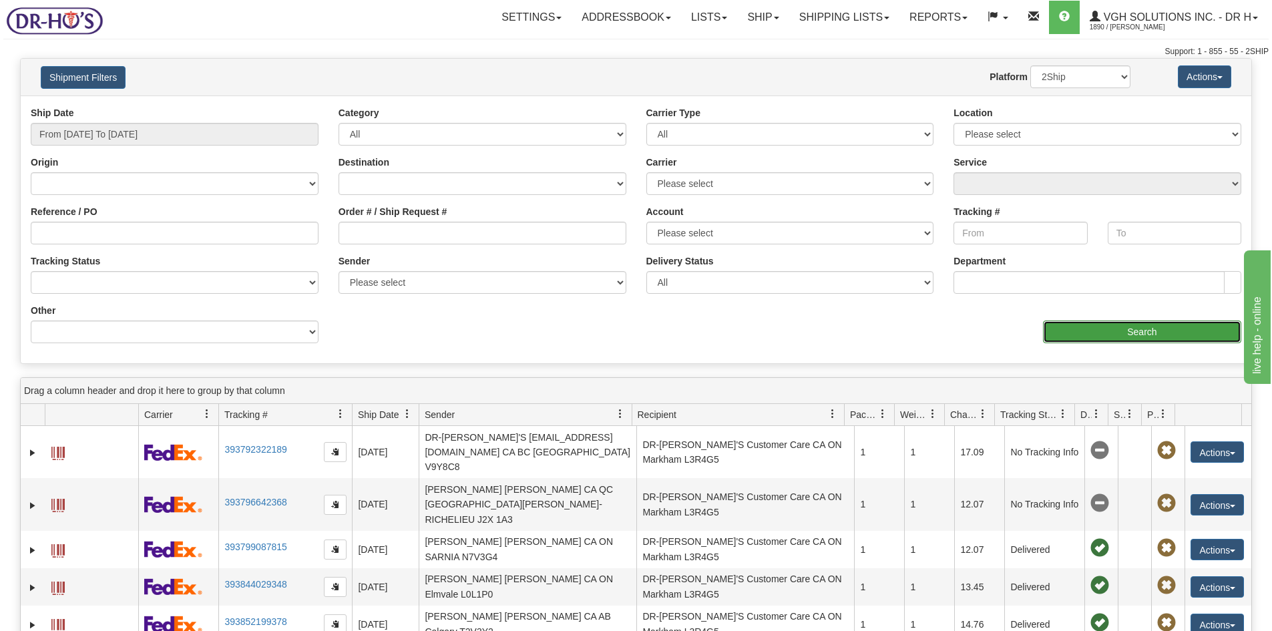
click at [1127, 331] on input "Search" at bounding box center [1142, 332] width 198 height 23
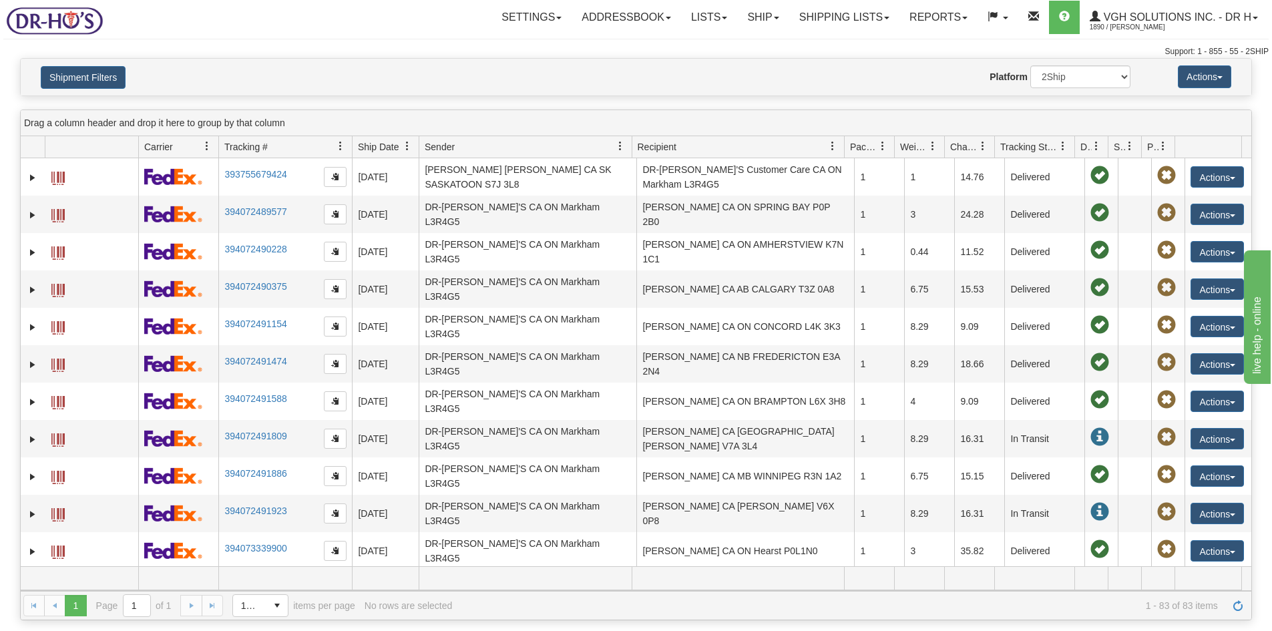
click at [1065, 148] on span at bounding box center [1063, 146] width 11 height 11
click at [1091, 218] on span "Sort Descending" at bounding box center [1112, 216] width 71 height 13
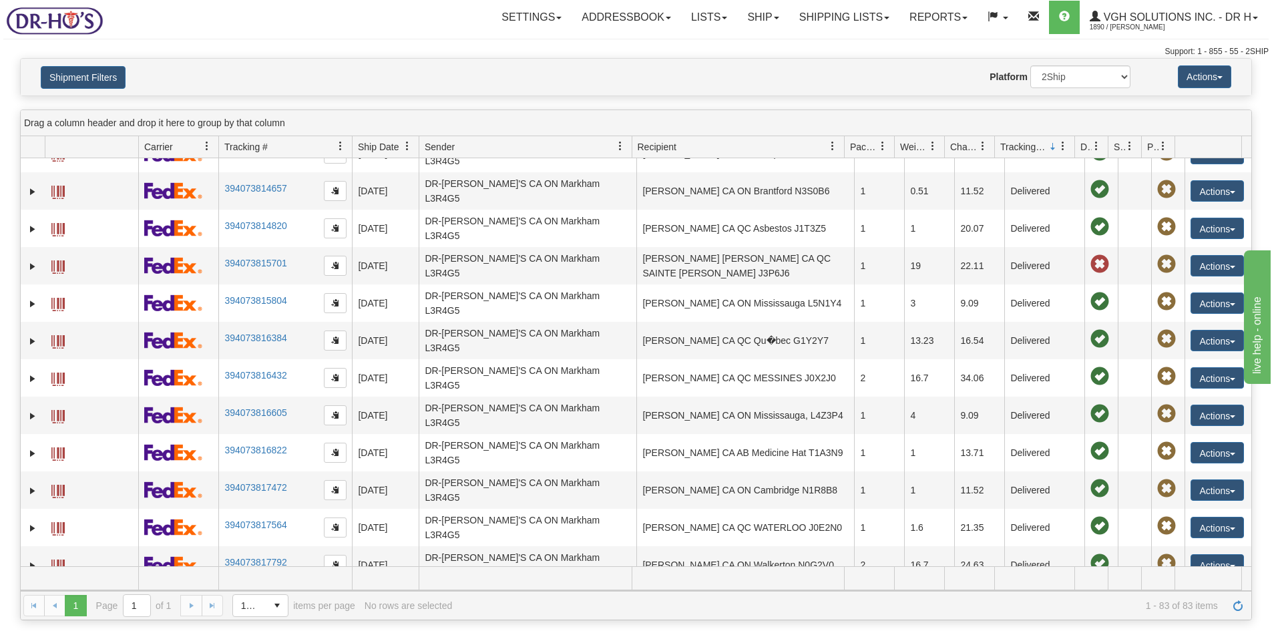
scroll to position [1670, 0]
click at [76, 82] on button "Shipment Filters" at bounding box center [83, 77] width 85 height 23
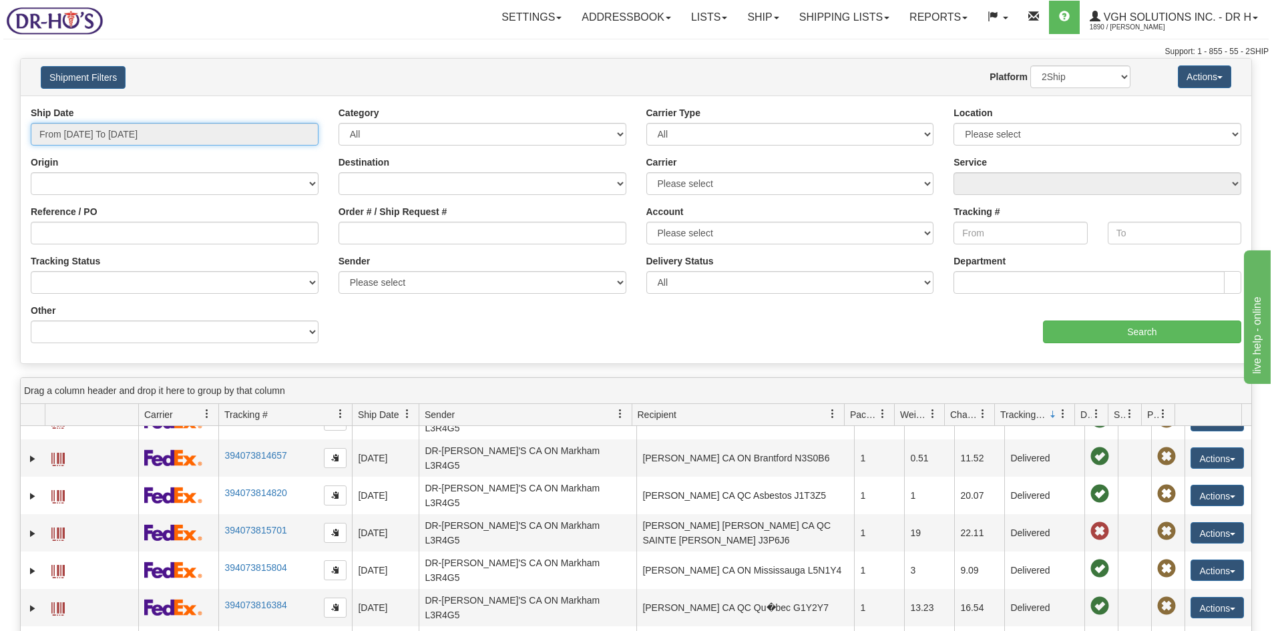
click at [141, 136] on input "From 10/09/2025 To 10/09/2025" at bounding box center [175, 134] width 288 height 23
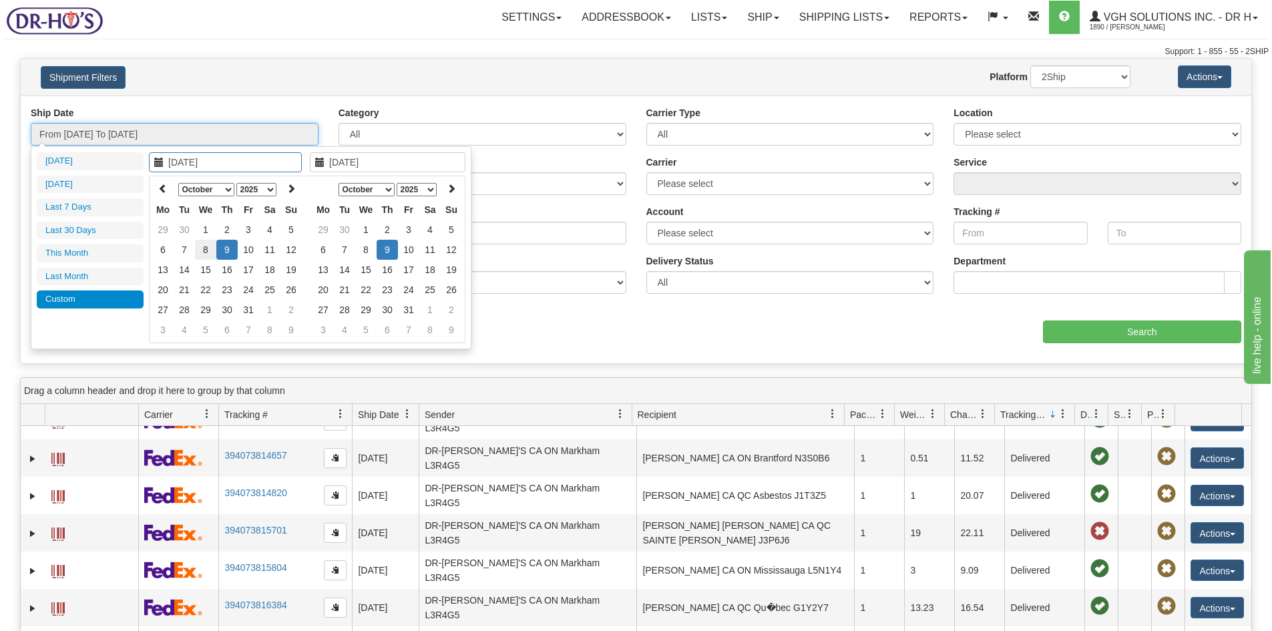
type input "10/08/2025"
click at [203, 251] on td "8" at bounding box center [205, 250] width 21 height 20
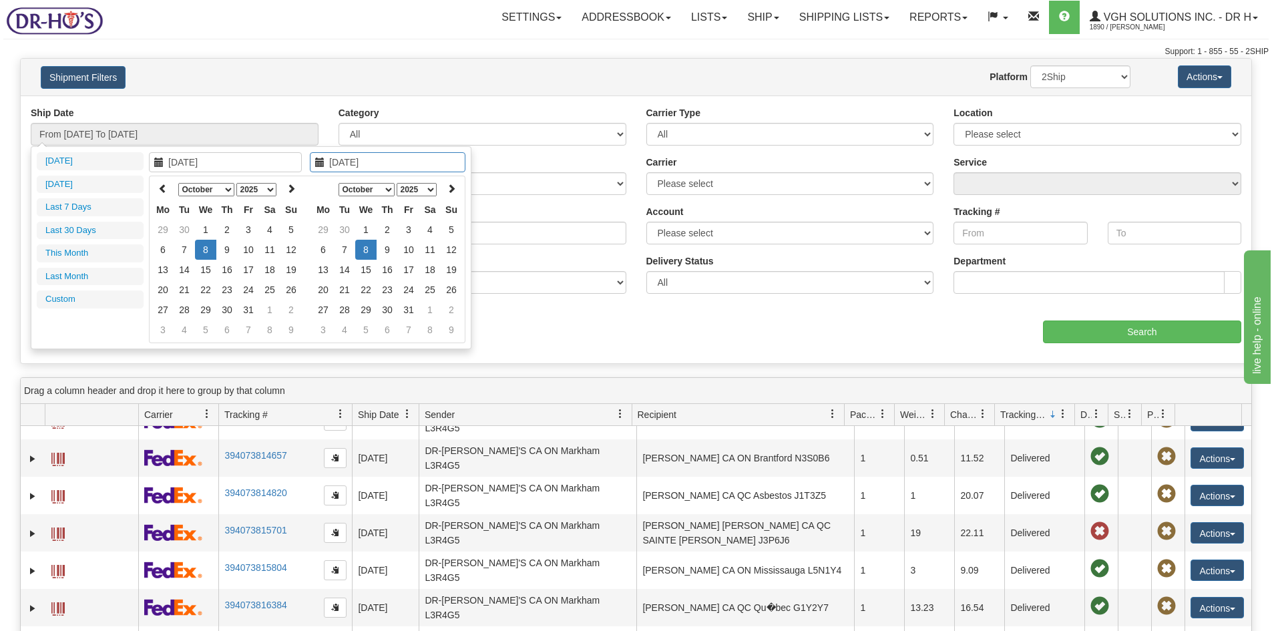
type input "10/18/2025"
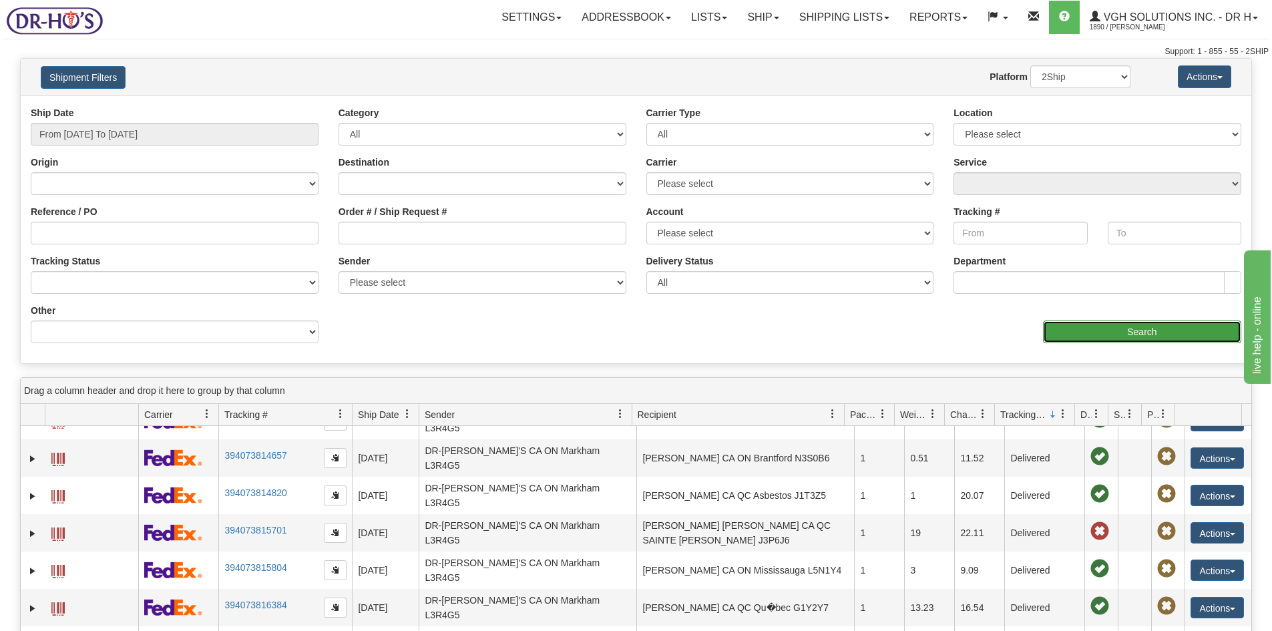
click at [1137, 334] on input "Search" at bounding box center [1142, 332] width 198 height 23
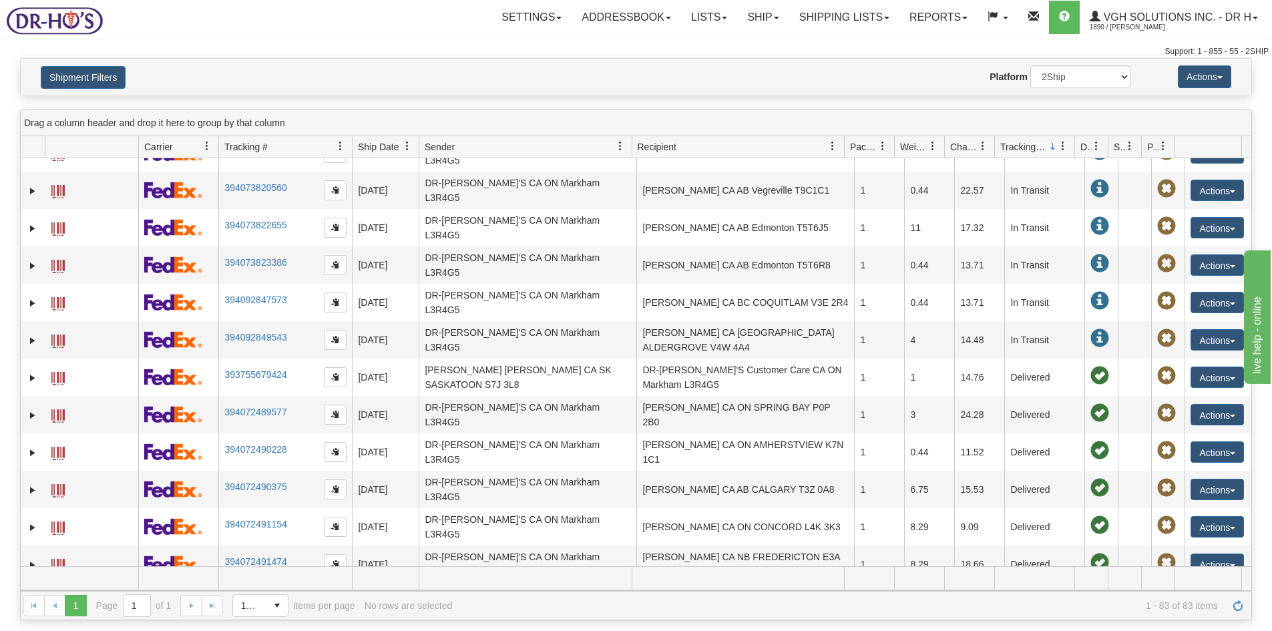
scroll to position [267, 0]
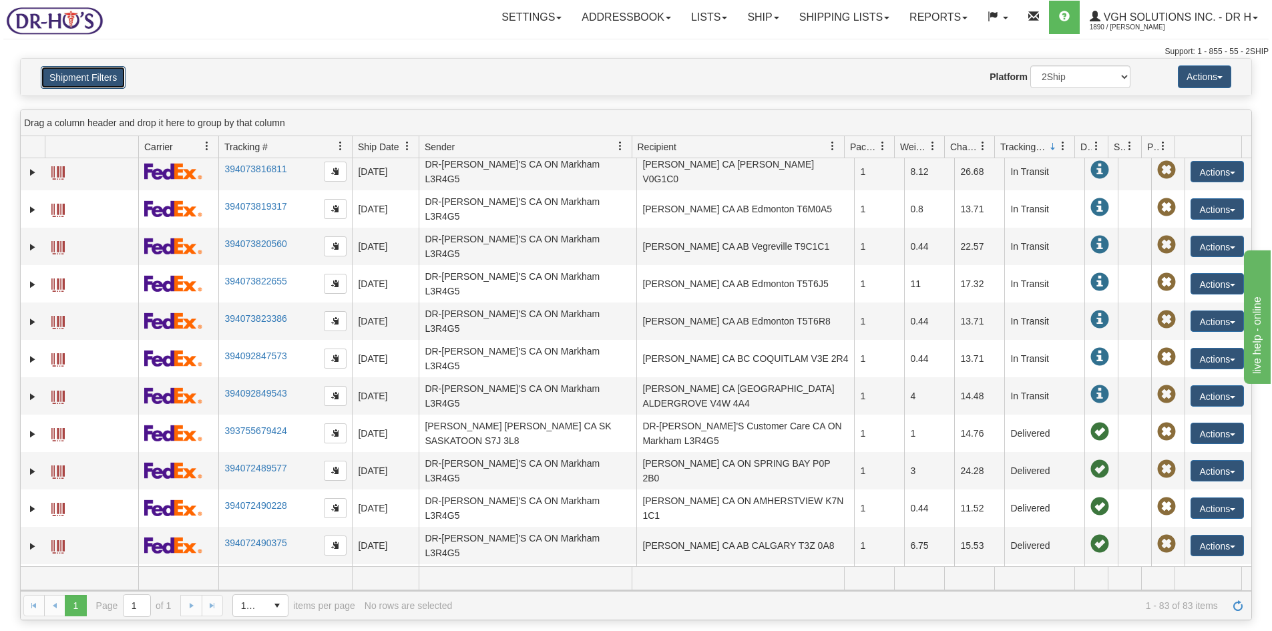
click at [71, 79] on button "Shipment Filters" at bounding box center [83, 77] width 85 height 23
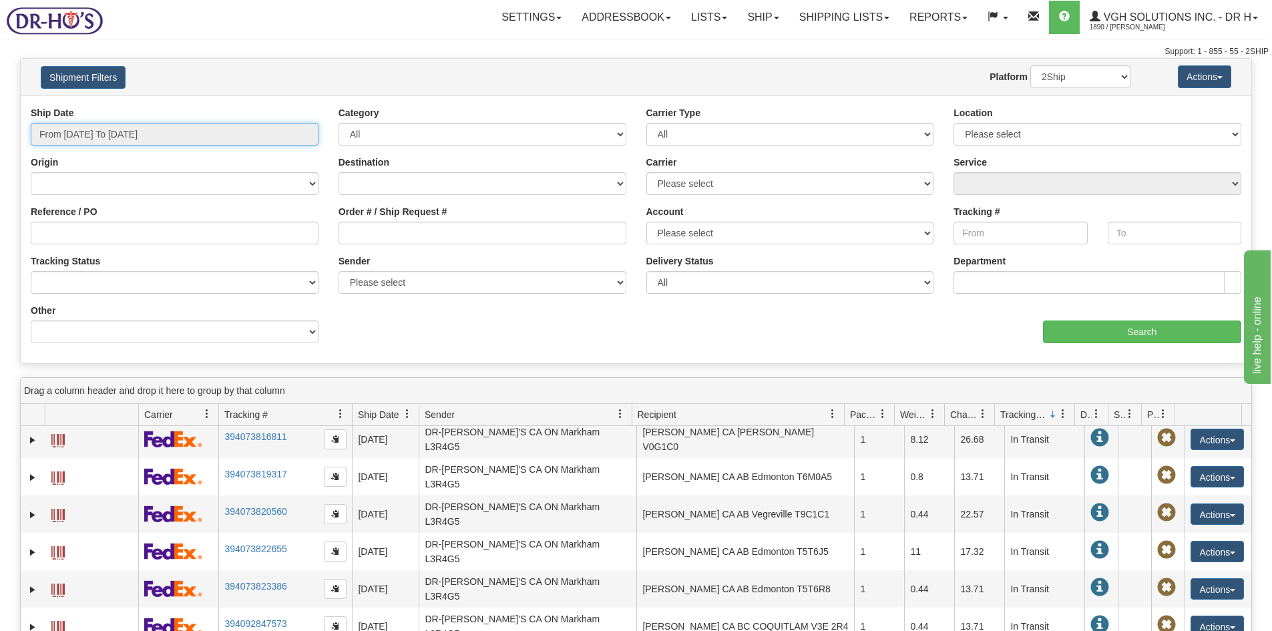
type input "10/09/2025"
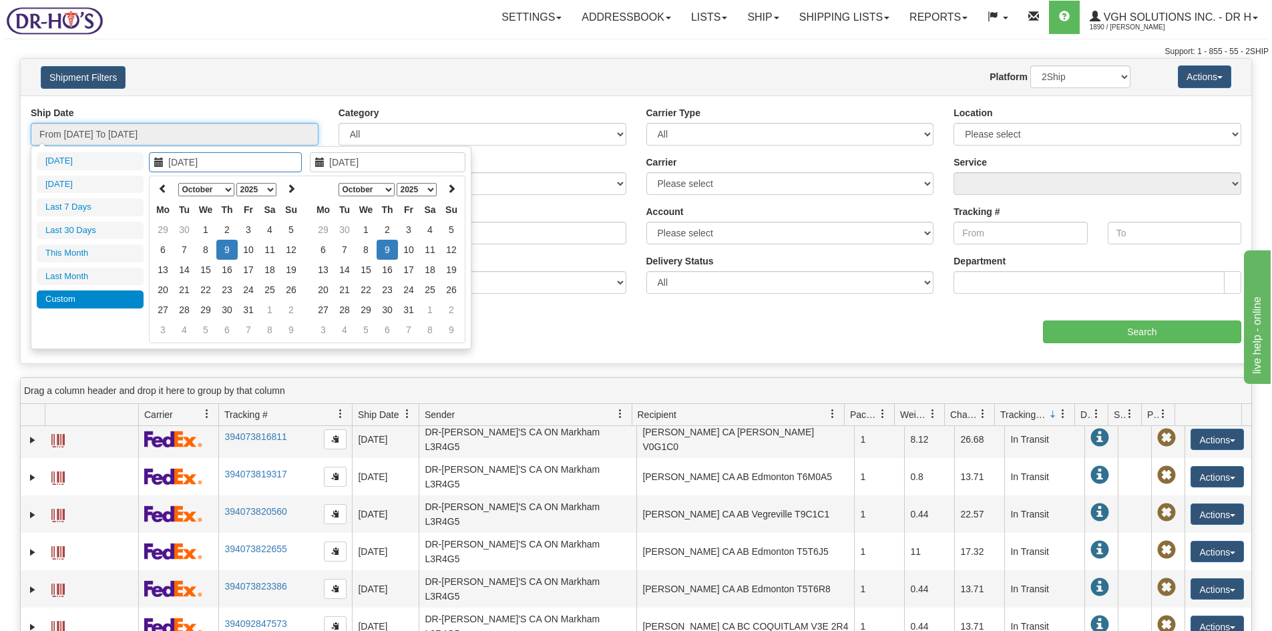
click at [94, 134] on input "From 10/09/2025 To 10/09/2025" at bounding box center [175, 134] width 288 height 23
type input "10/08/2025"
click at [208, 246] on td "8" at bounding box center [205, 250] width 21 height 20
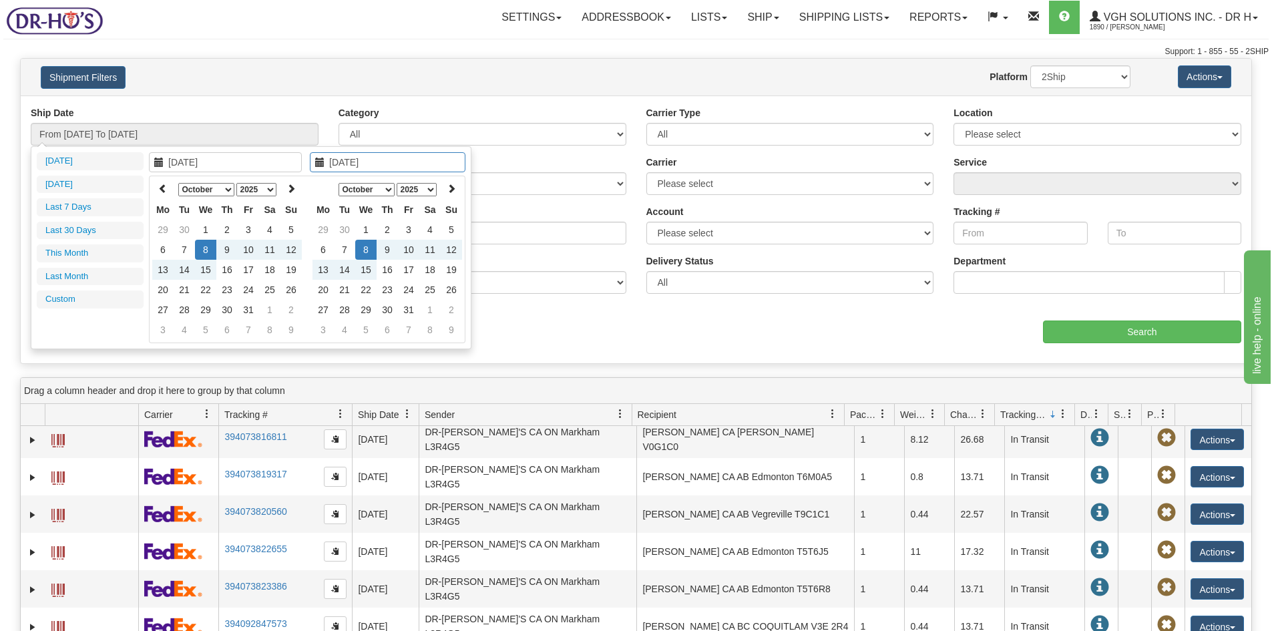
type input "10/19/2025"
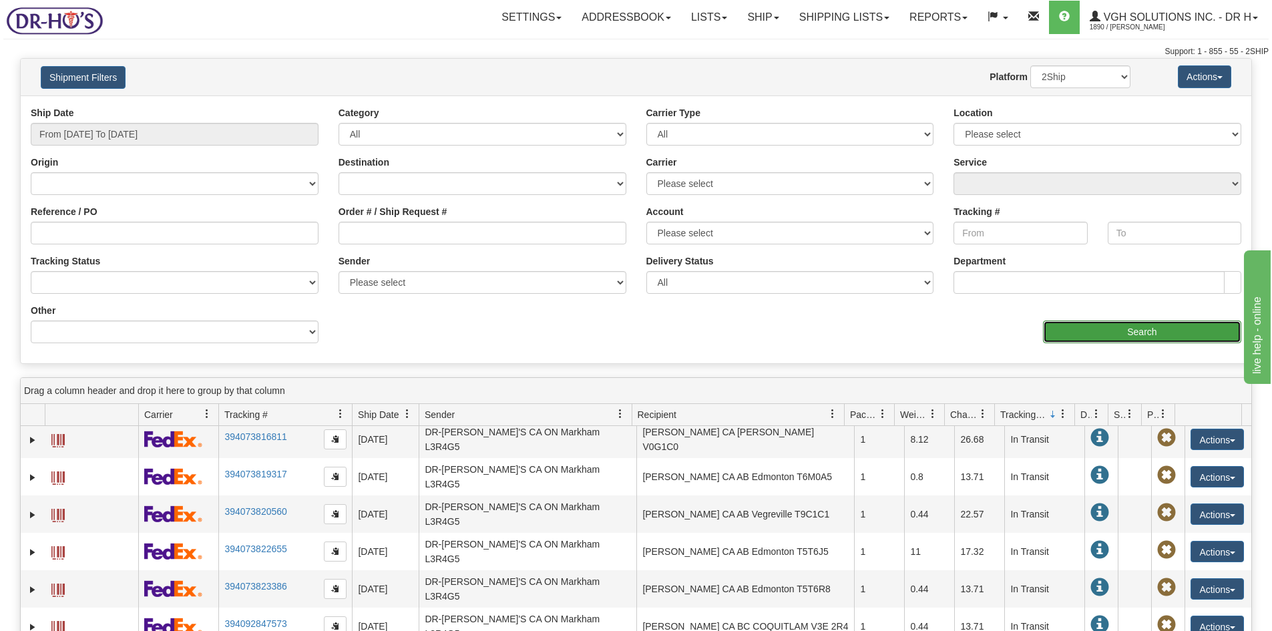
click at [1133, 330] on input "Search" at bounding box center [1142, 332] width 198 height 23
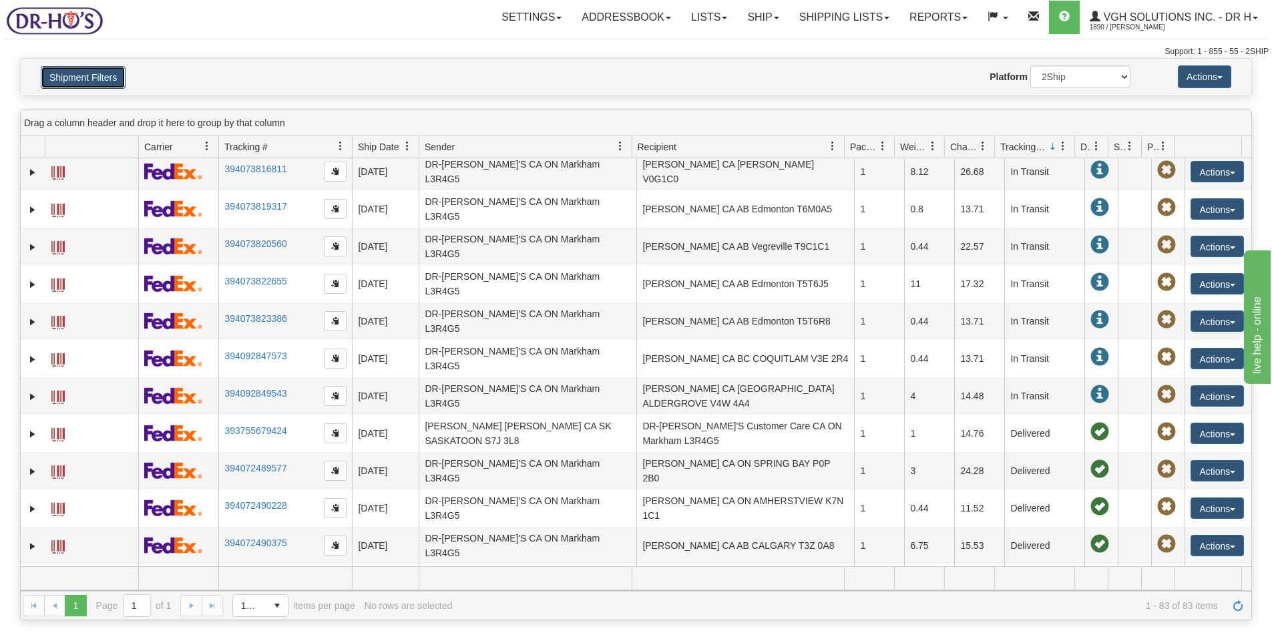
click at [83, 73] on button "Shipment Filters" at bounding box center [83, 77] width 85 height 23
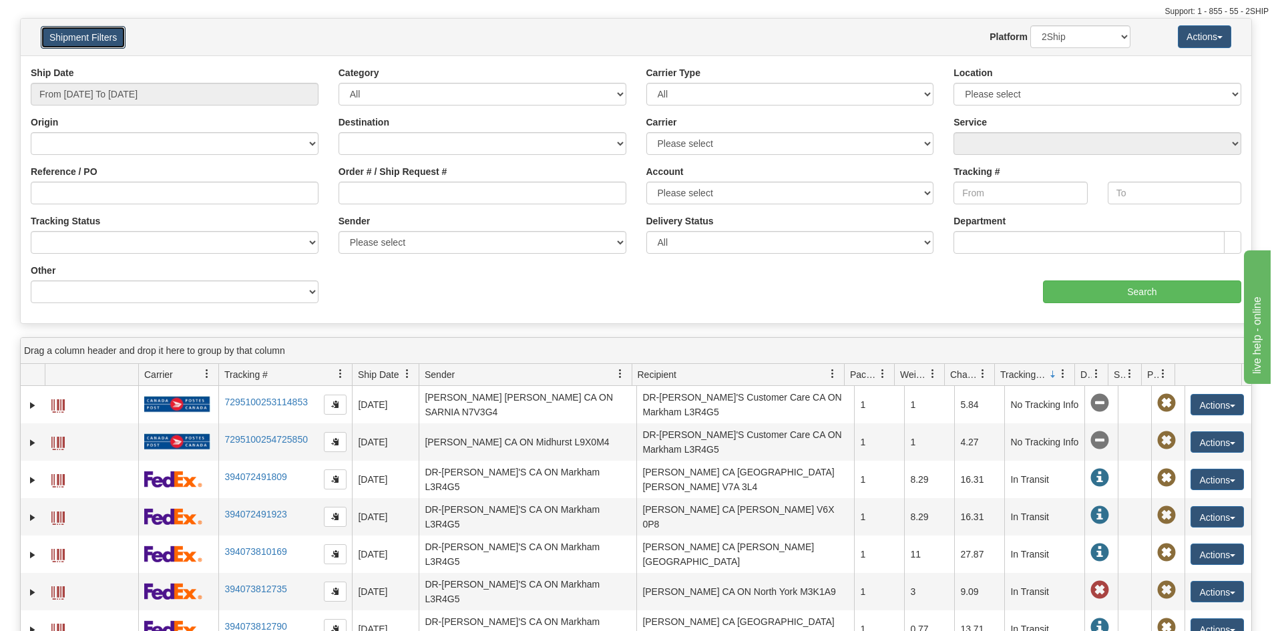
scroll to position [0, 0]
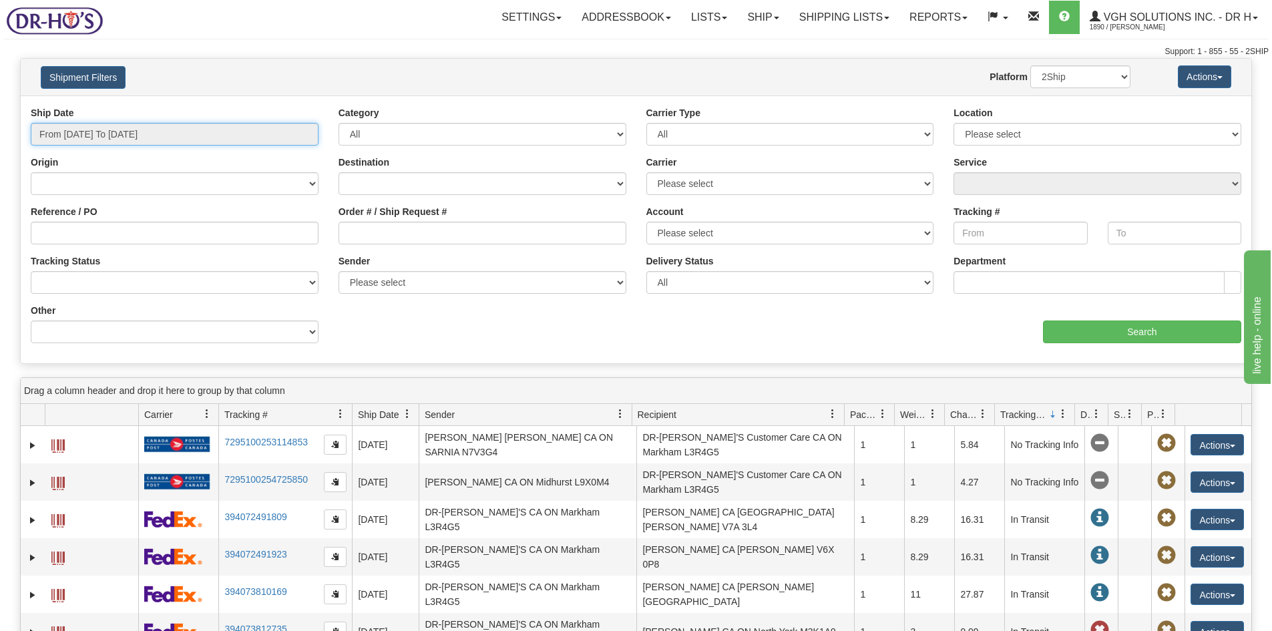
type input "10/09/2025"
click at [142, 131] on input "From 10/09/2025 To 10/09/2025" at bounding box center [175, 134] width 288 height 23
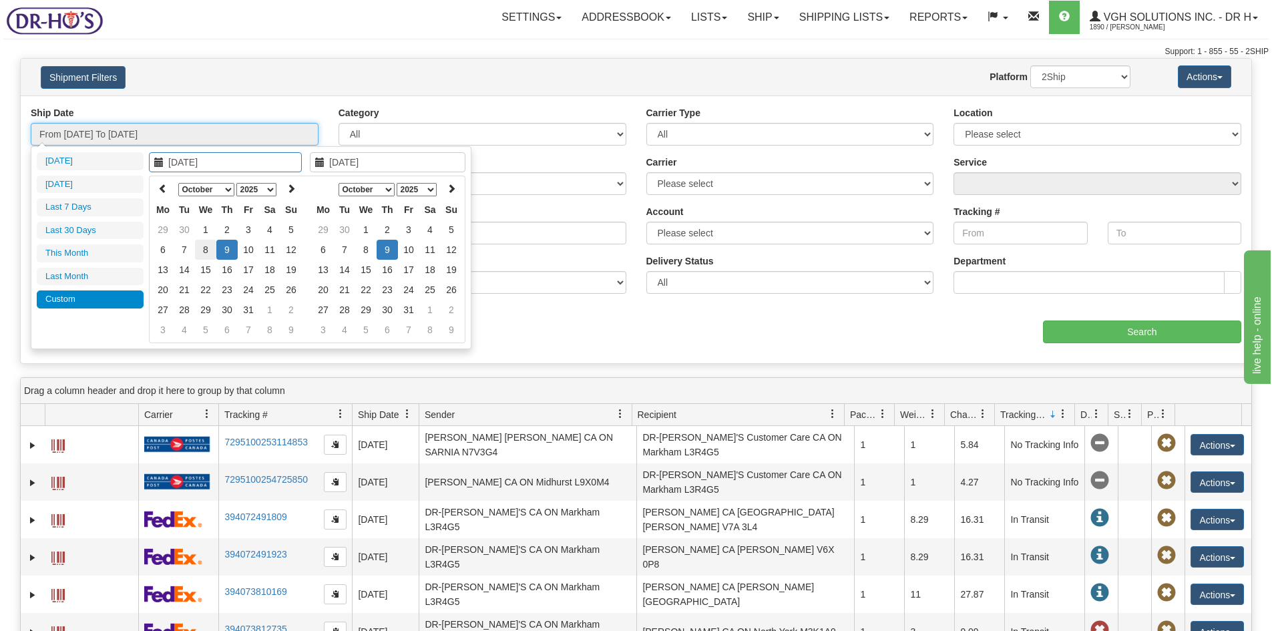
type input "10/08/2025"
click at [206, 250] on td "8" at bounding box center [205, 250] width 21 height 20
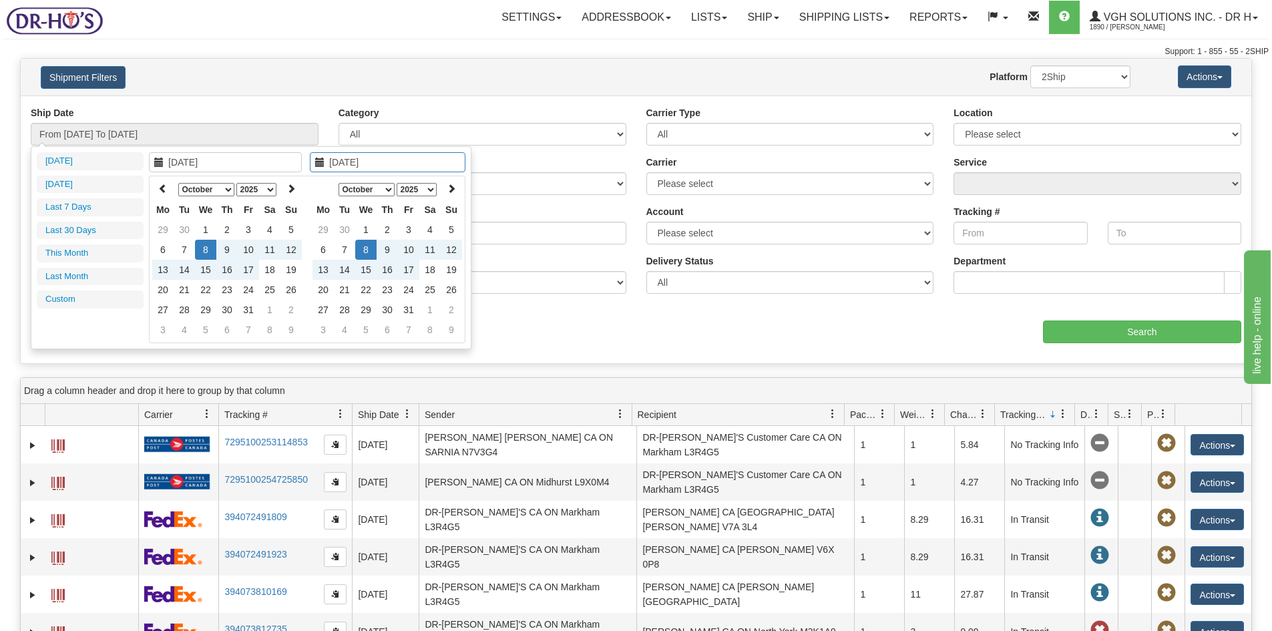
type input "10/08/2025"
click at [368, 250] on td "8" at bounding box center [365, 250] width 21 height 20
type input "From 10/08/2025 To 10/08/2025"
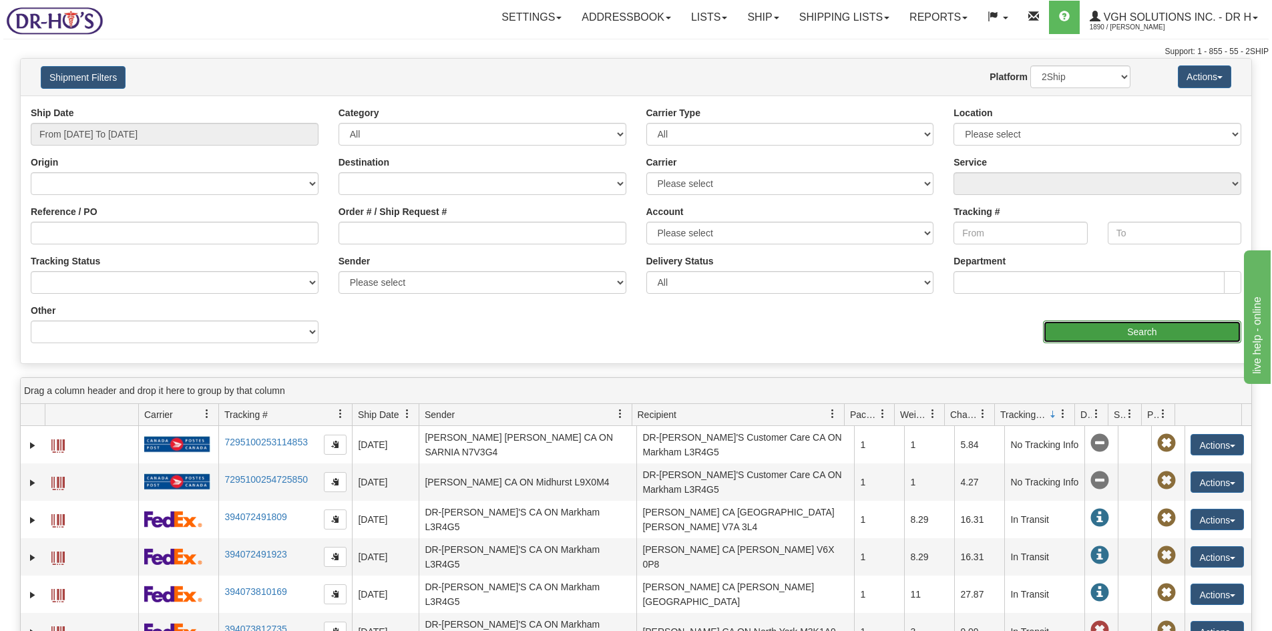
click at [1112, 333] on input "Search" at bounding box center [1142, 332] width 198 height 23
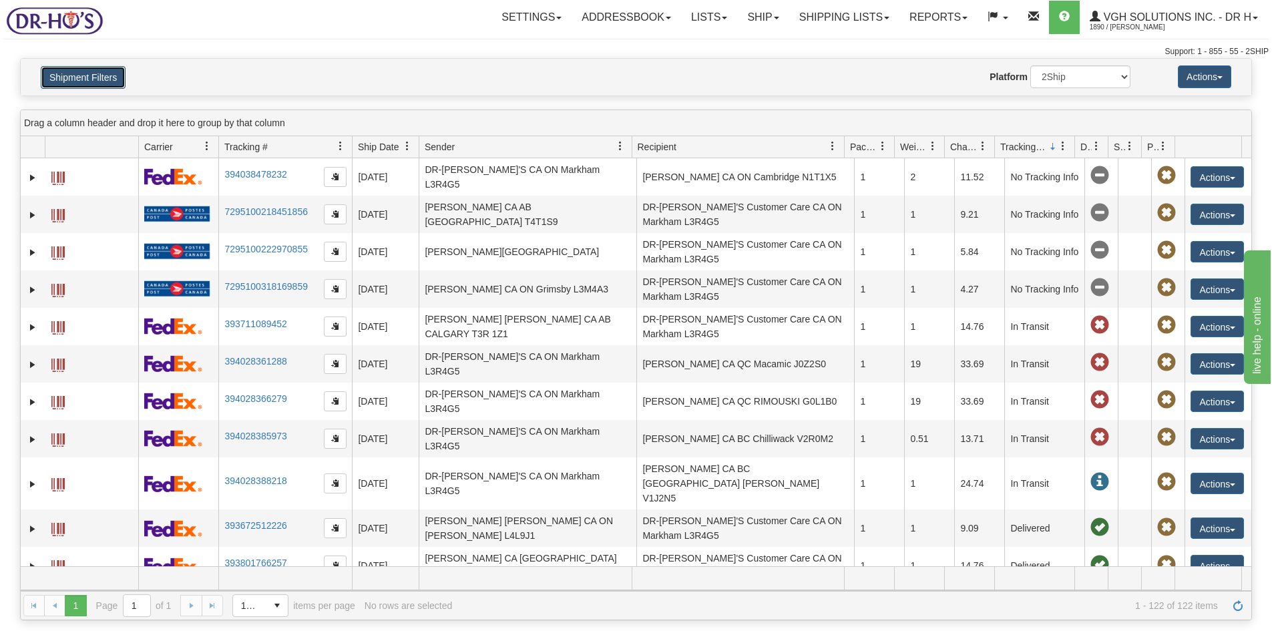
click at [85, 71] on button "Shipment Filters" at bounding box center [83, 77] width 85 height 23
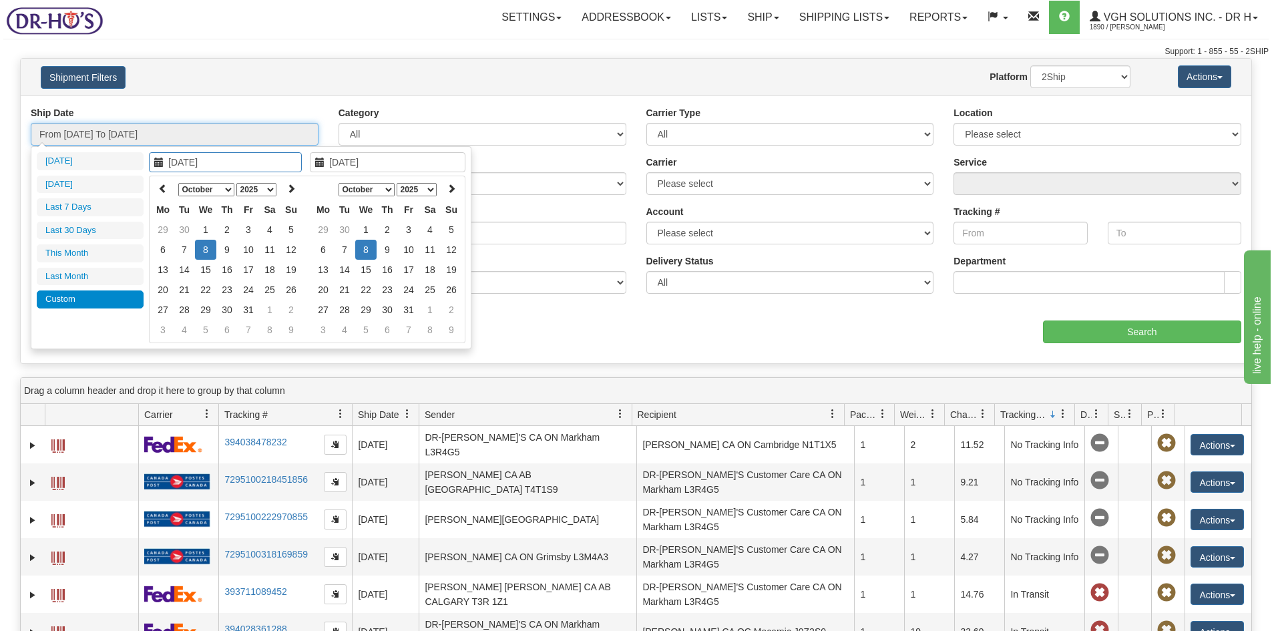
click at [147, 132] on input "From 10/08/2025 To 10/08/2025" at bounding box center [175, 134] width 288 height 23
type input "10/07/2025"
click at [183, 247] on td "7" at bounding box center [184, 250] width 21 height 20
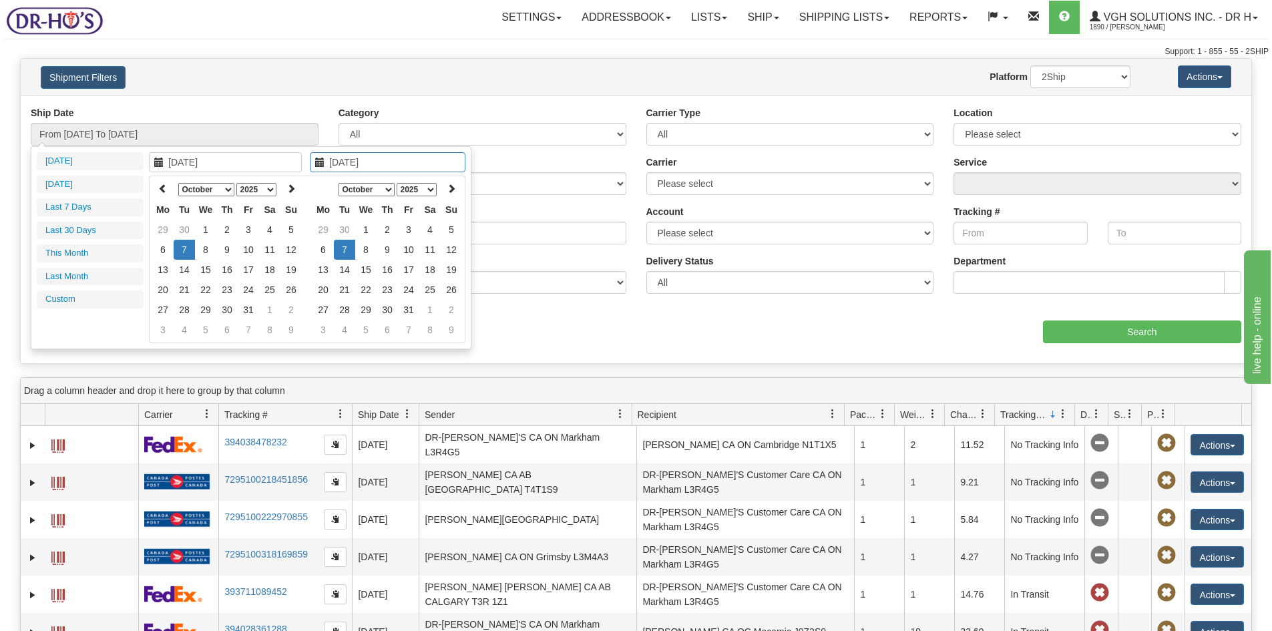
type input "10/07/2025"
click at [340, 245] on td "7" at bounding box center [344, 250] width 21 height 20
type input "From 10/07/2025 To 10/07/2025"
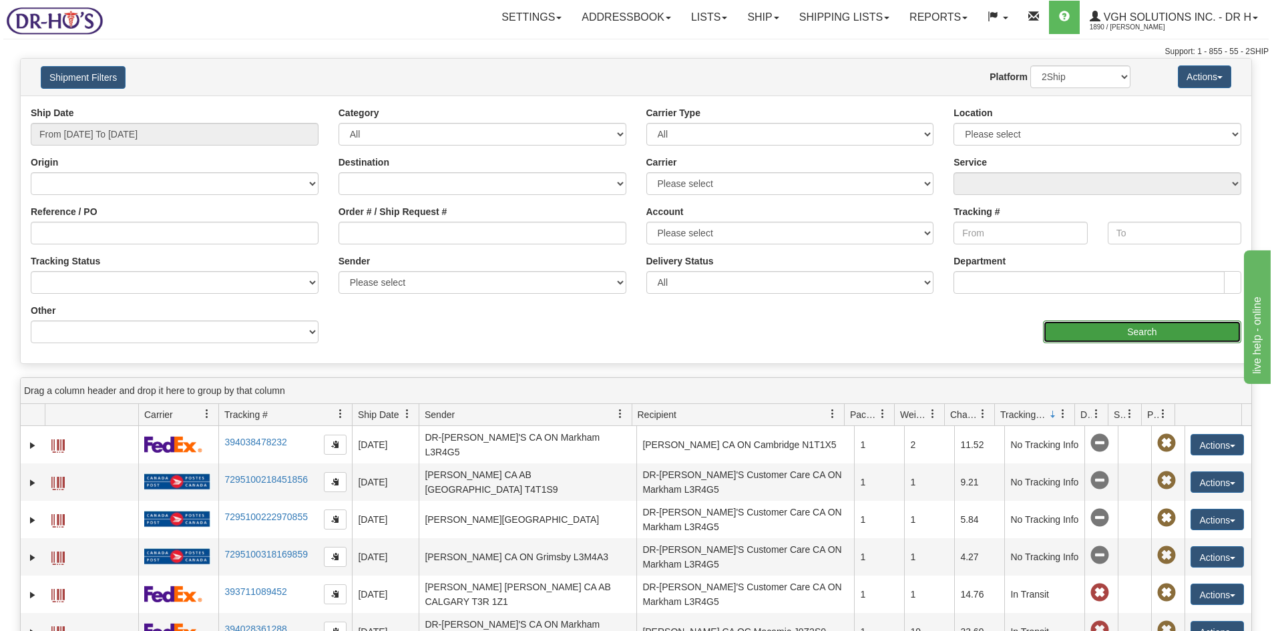
click at [1151, 329] on input "Search" at bounding box center [1142, 332] width 198 height 23
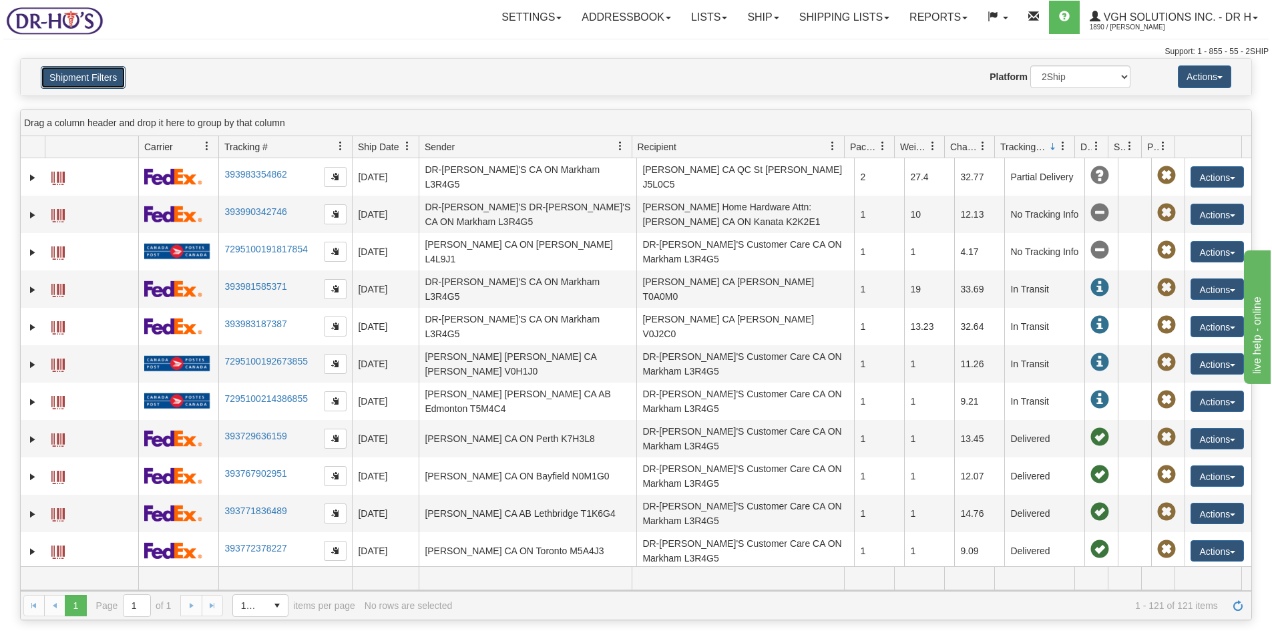
click at [104, 81] on button "Shipment Filters" at bounding box center [83, 77] width 85 height 23
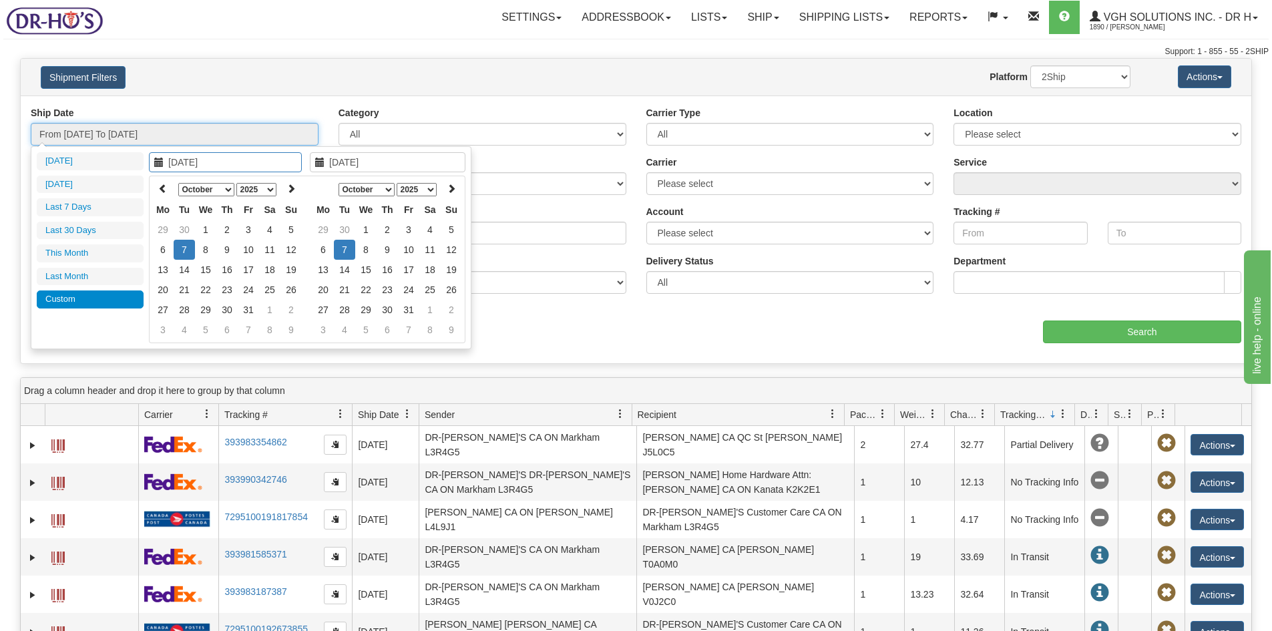
click at [190, 137] on input "From 10/07/2025 To 10/07/2025" at bounding box center [175, 134] width 288 height 23
type input "10/06/2025"
click at [164, 248] on td "6" at bounding box center [162, 250] width 21 height 20
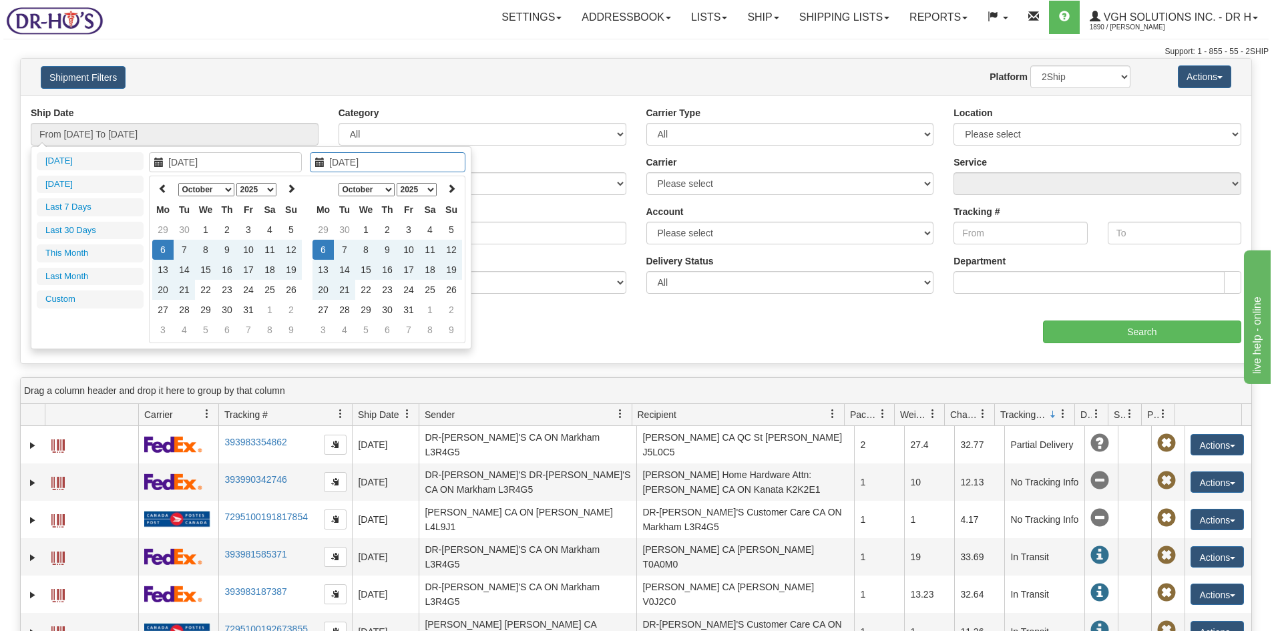
type input "10/18/2025"
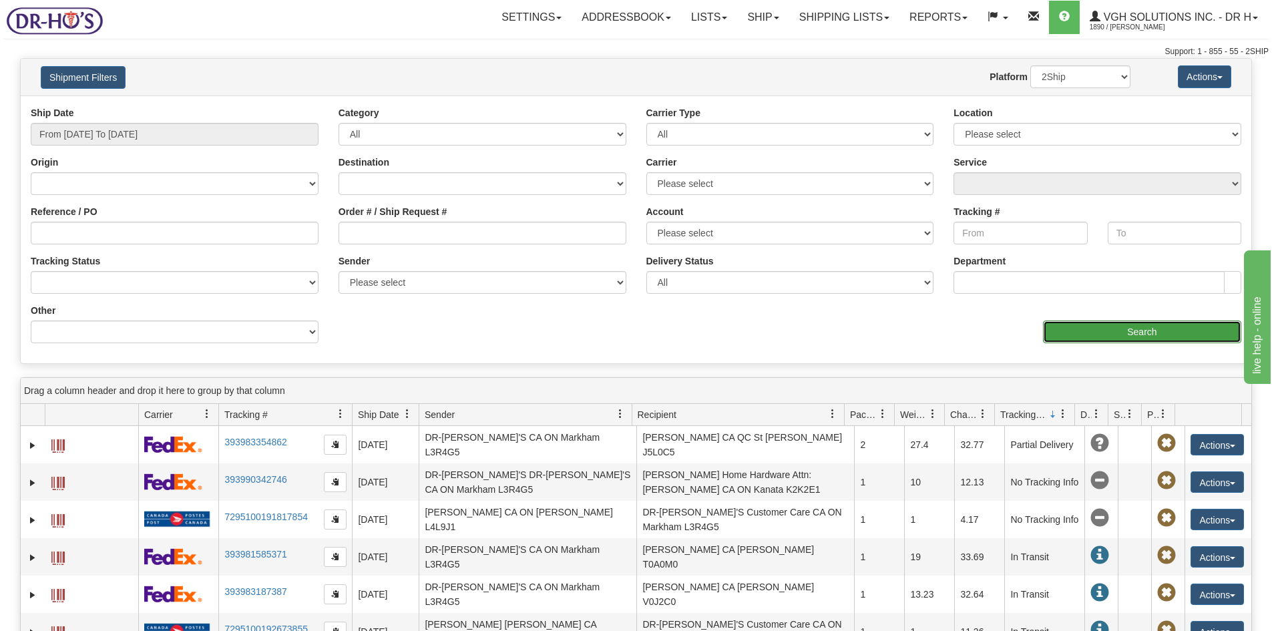
click at [1142, 329] on input "Search" at bounding box center [1142, 332] width 198 height 23
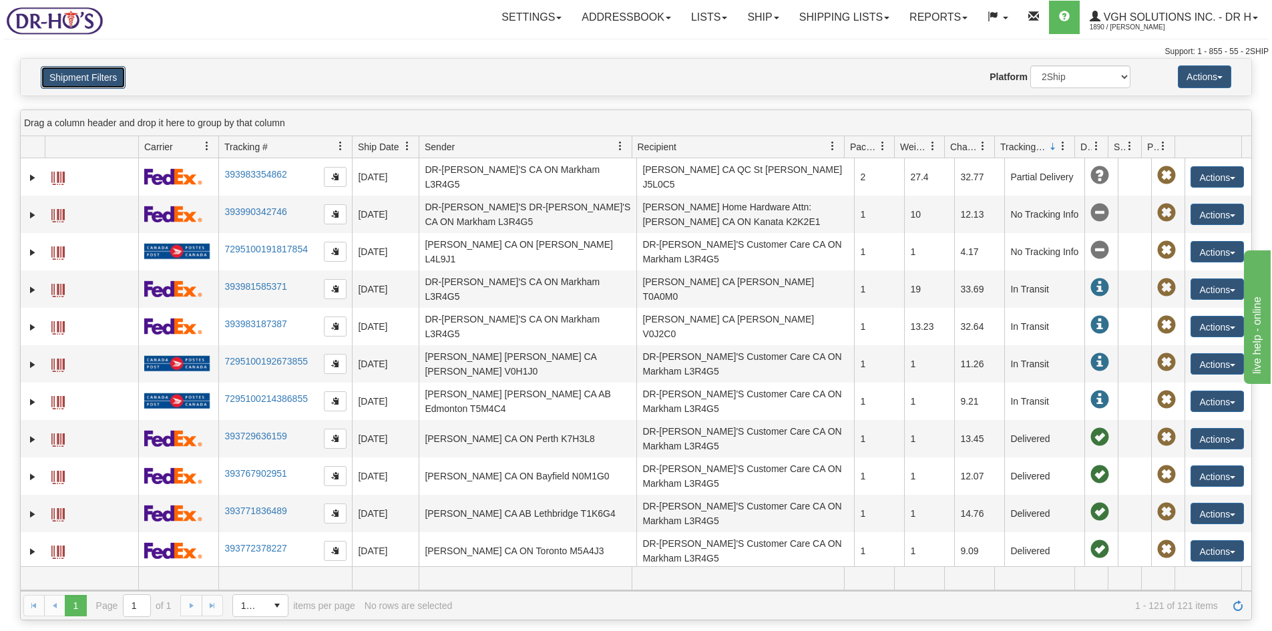
click at [76, 85] on button "Shipment Filters" at bounding box center [83, 77] width 85 height 23
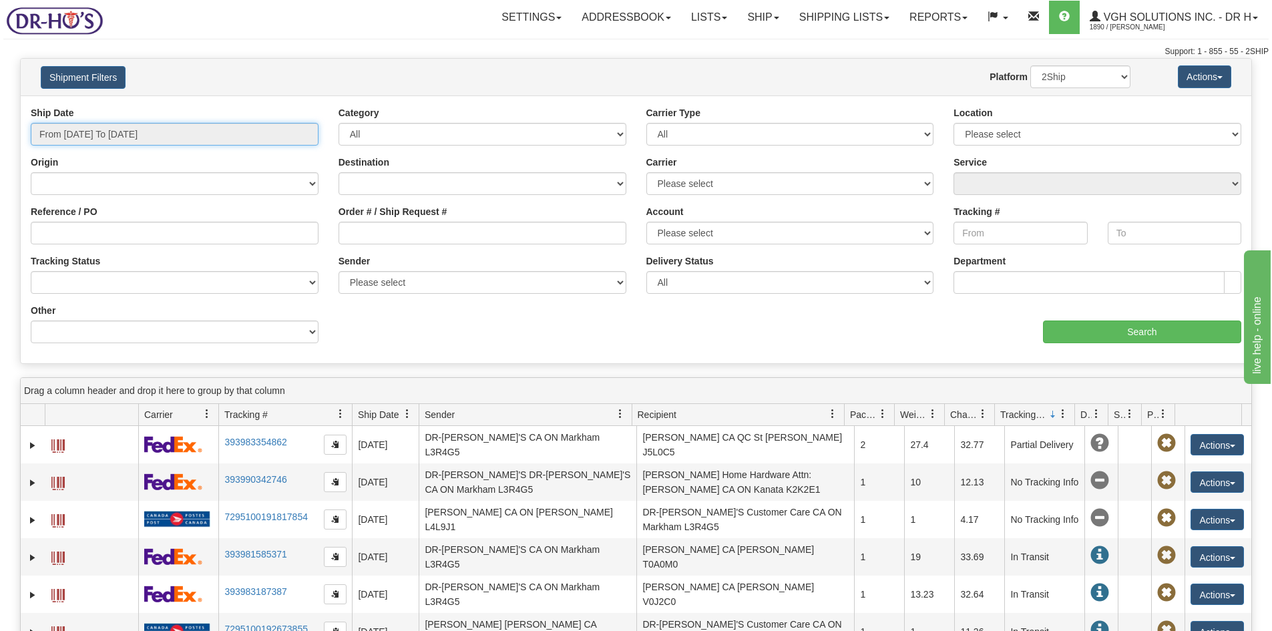
type input "10/07/2025"
click at [85, 136] on input "From 10/07/2025 To 10/07/2025" at bounding box center [175, 134] width 288 height 23
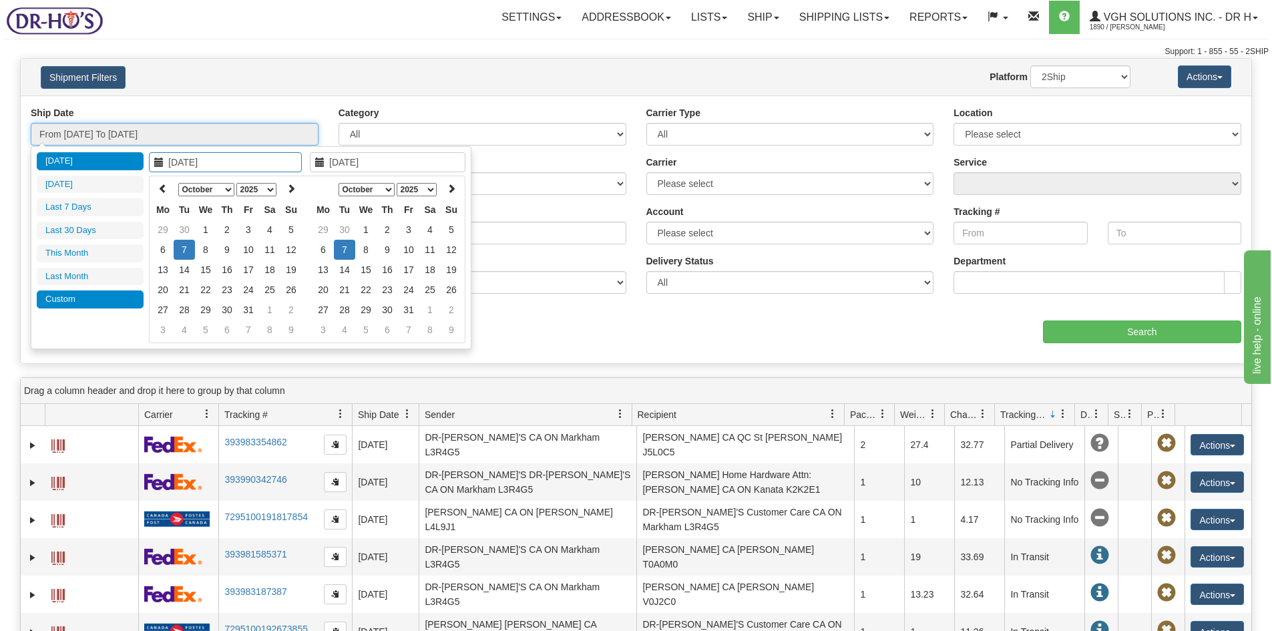
type input "[DATE]"
type input "10/07/2025"
type input "10/14/2025"
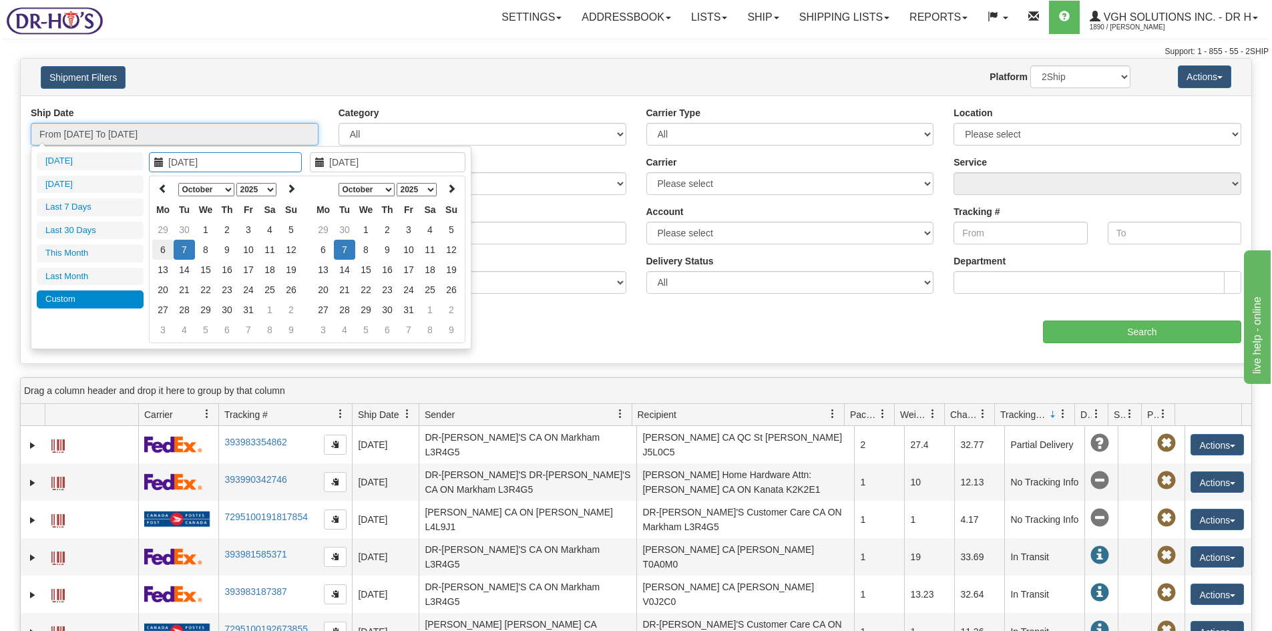
type input "10/14/2025"
type input "10/09/2025"
type input "[DATE]"
type input "10/07/2025"
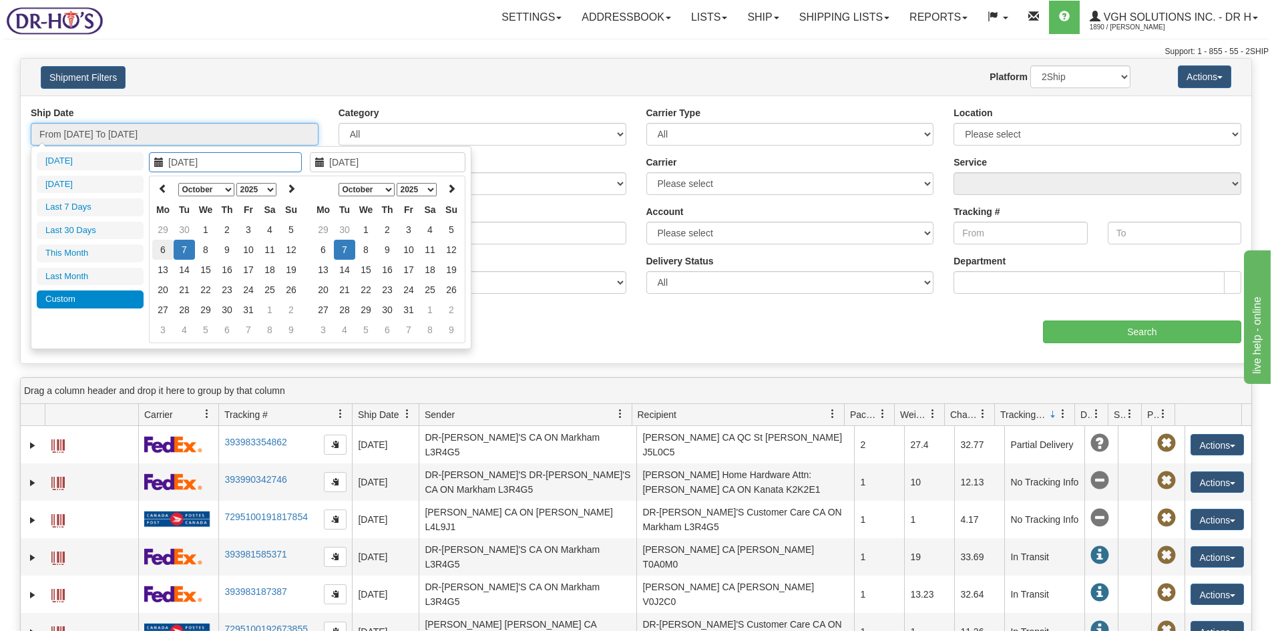
type input "10/06/2025"
click at [160, 247] on td "6" at bounding box center [162, 250] width 21 height 20
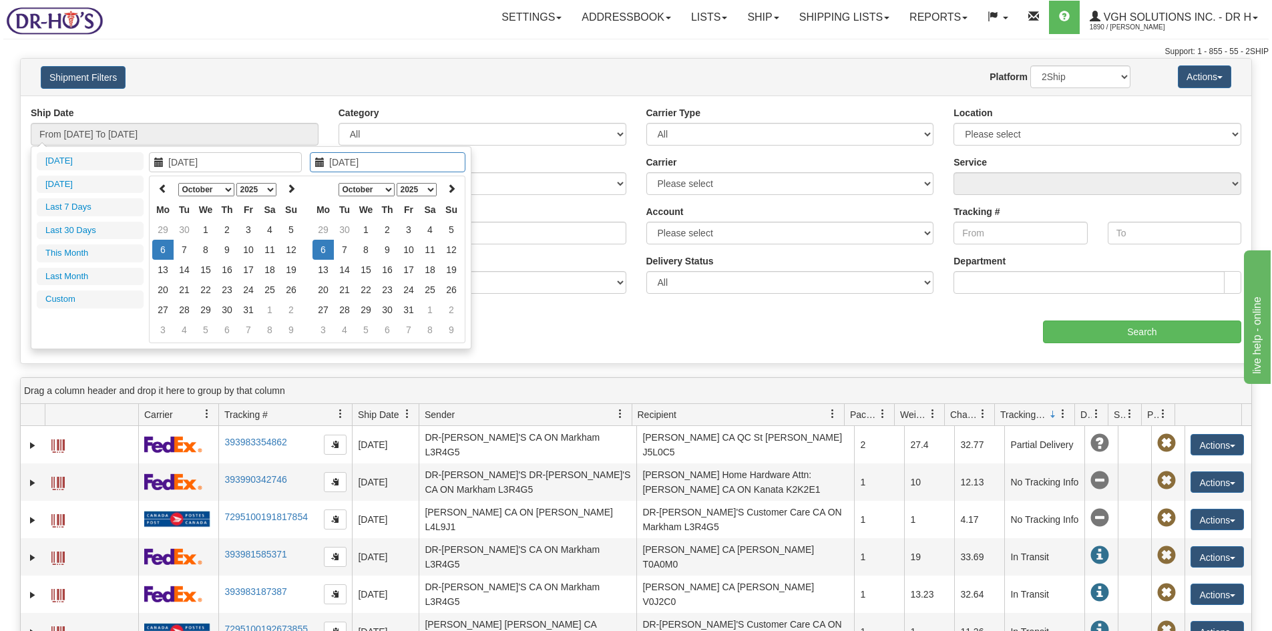
type input "10/06/2025"
click at [325, 248] on td "6" at bounding box center [323, 250] width 21 height 20
type input "From 10/06/2025 To 10/06/2025"
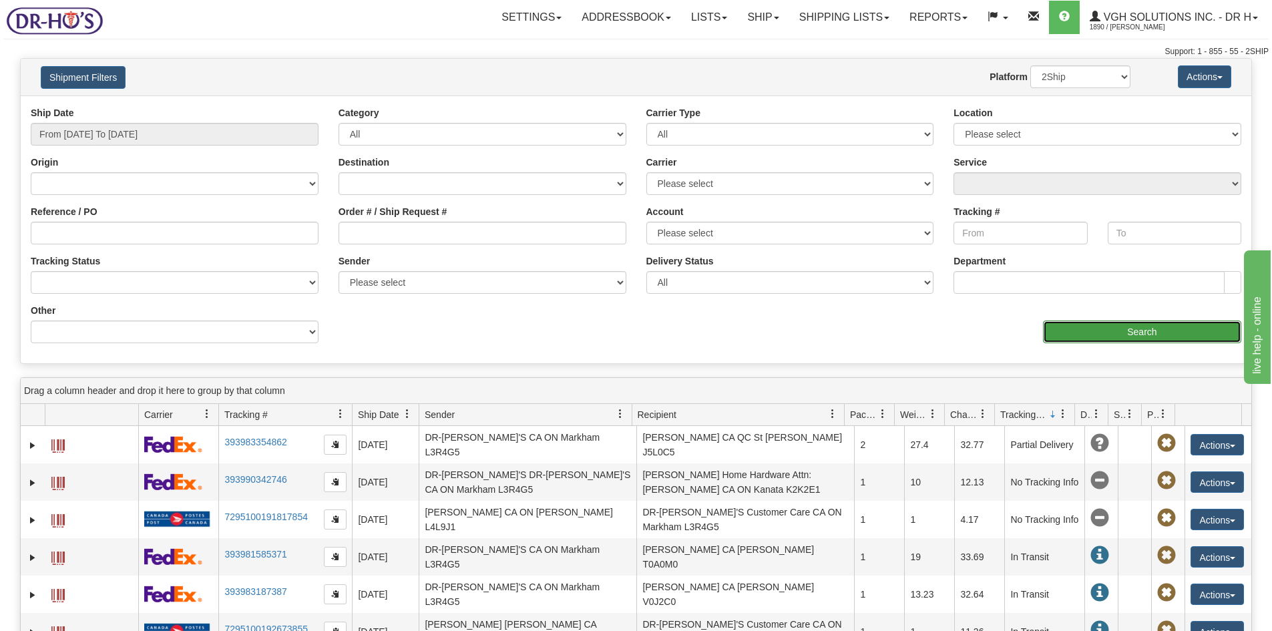
click at [1161, 329] on input "Search" at bounding box center [1142, 332] width 198 height 23
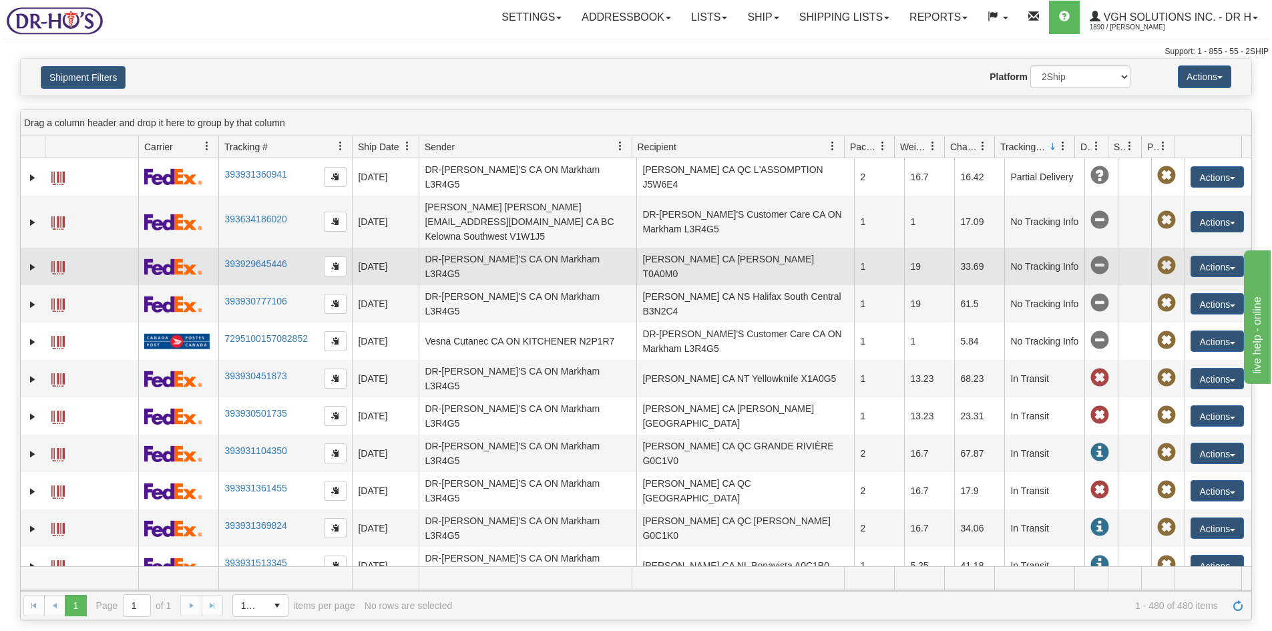
click at [61, 261] on span at bounding box center [57, 267] width 13 height 13
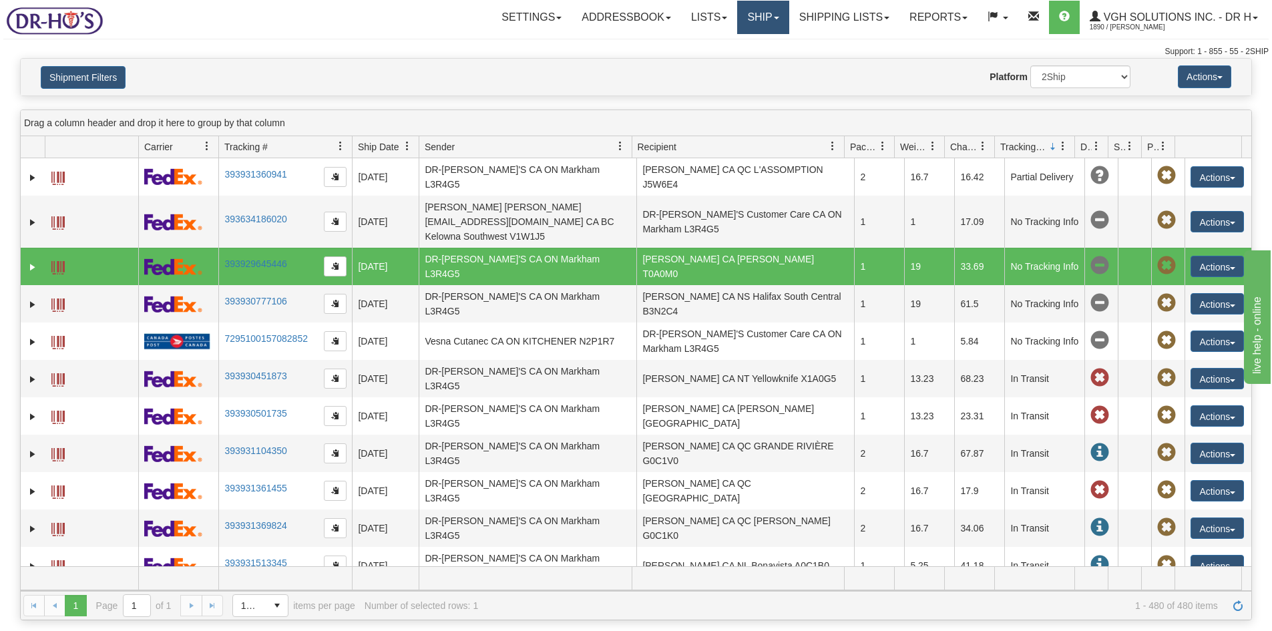
click at [751, 21] on link "Ship" at bounding box center [762, 17] width 51 height 33
click at [715, 61] on span "OnHold / Order Queue" at bounding box center [728, 64] width 94 height 11
